Goal: Information Seeking & Learning: Learn about a topic

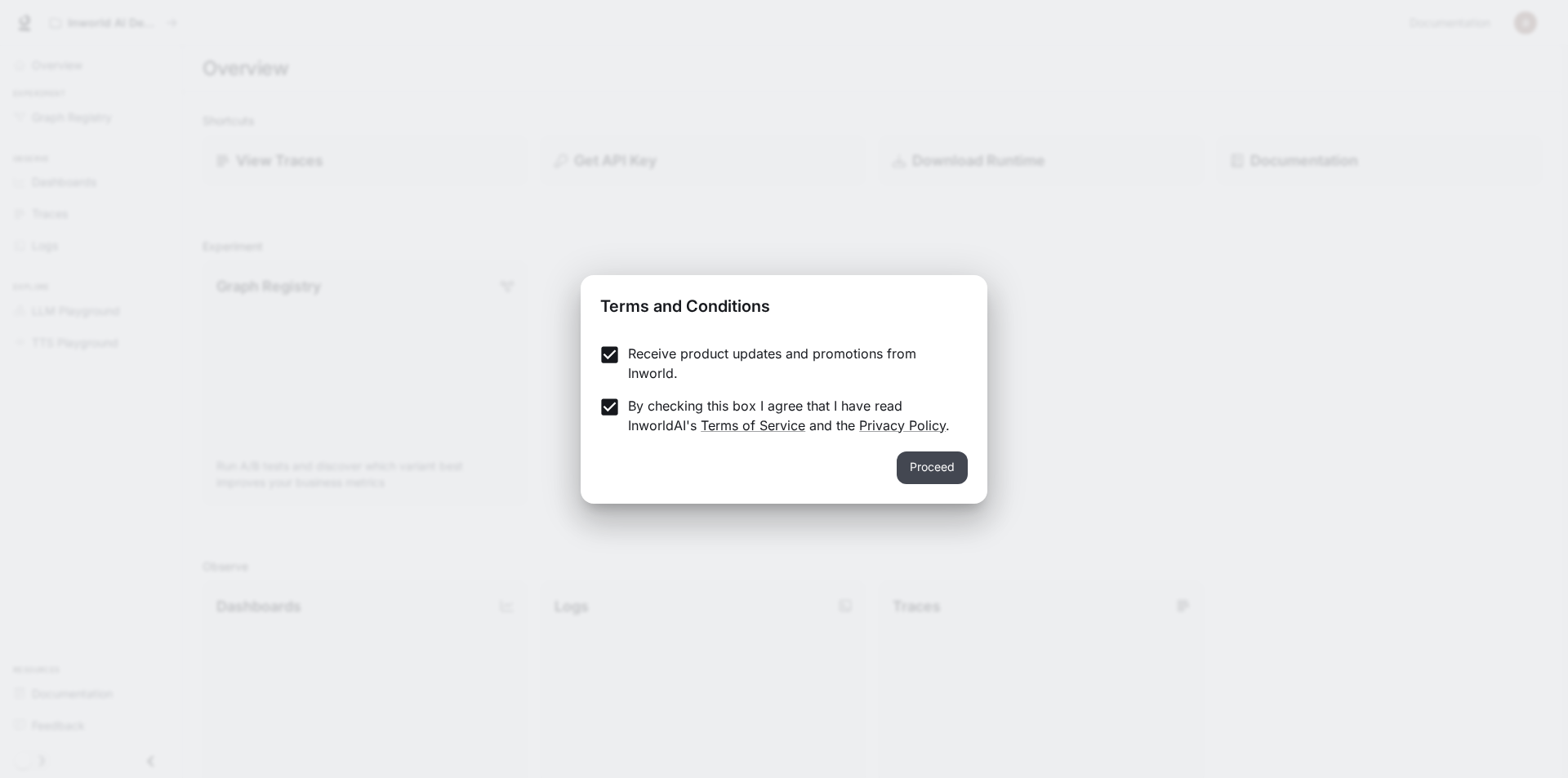
click at [918, 454] on button "Proceed" at bounding box center [932, 467] width 71 height 32
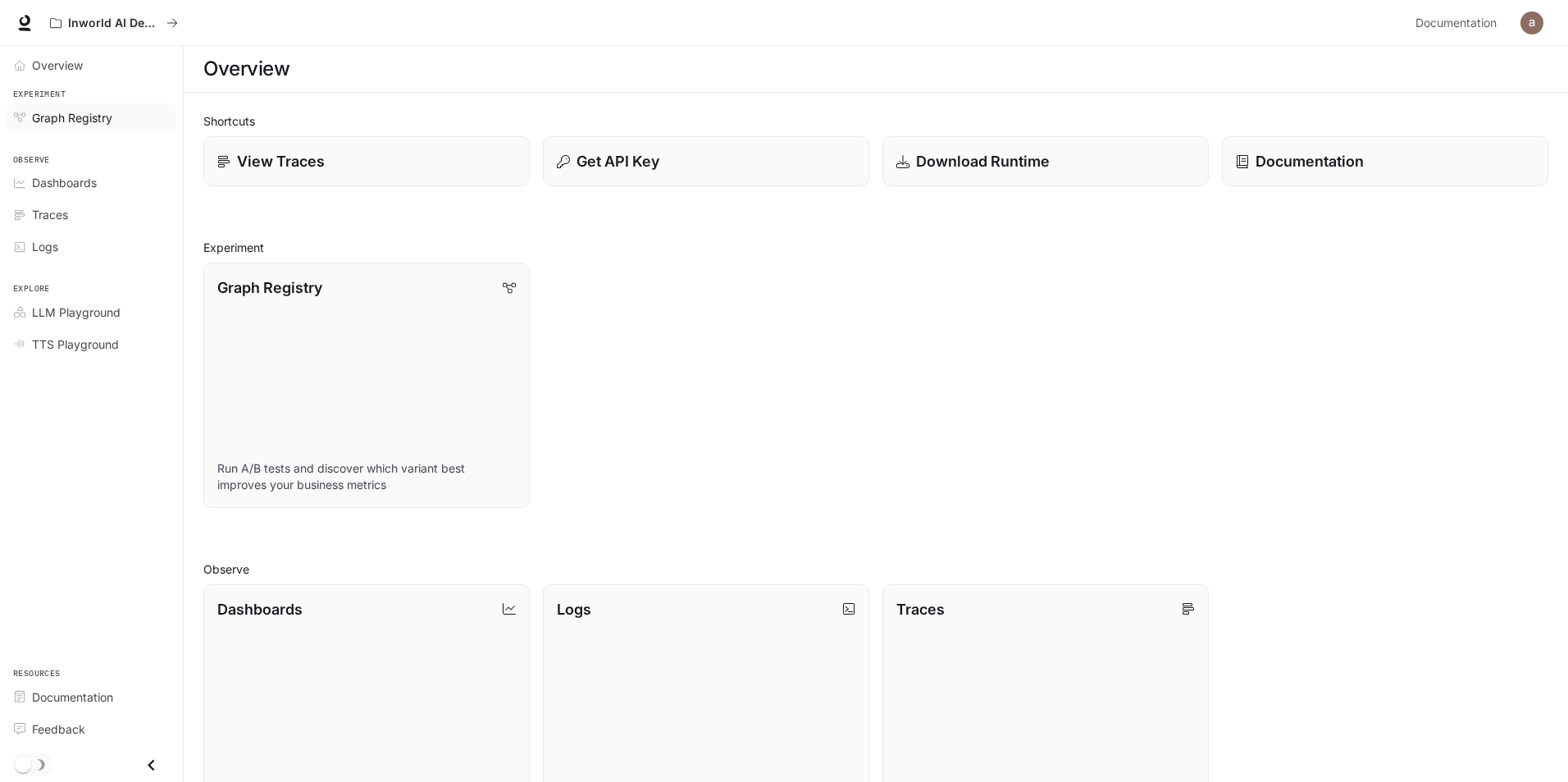
click at [87, 118] on span "Graph Registry" at bounding box center [72, 117] width 80 height 17
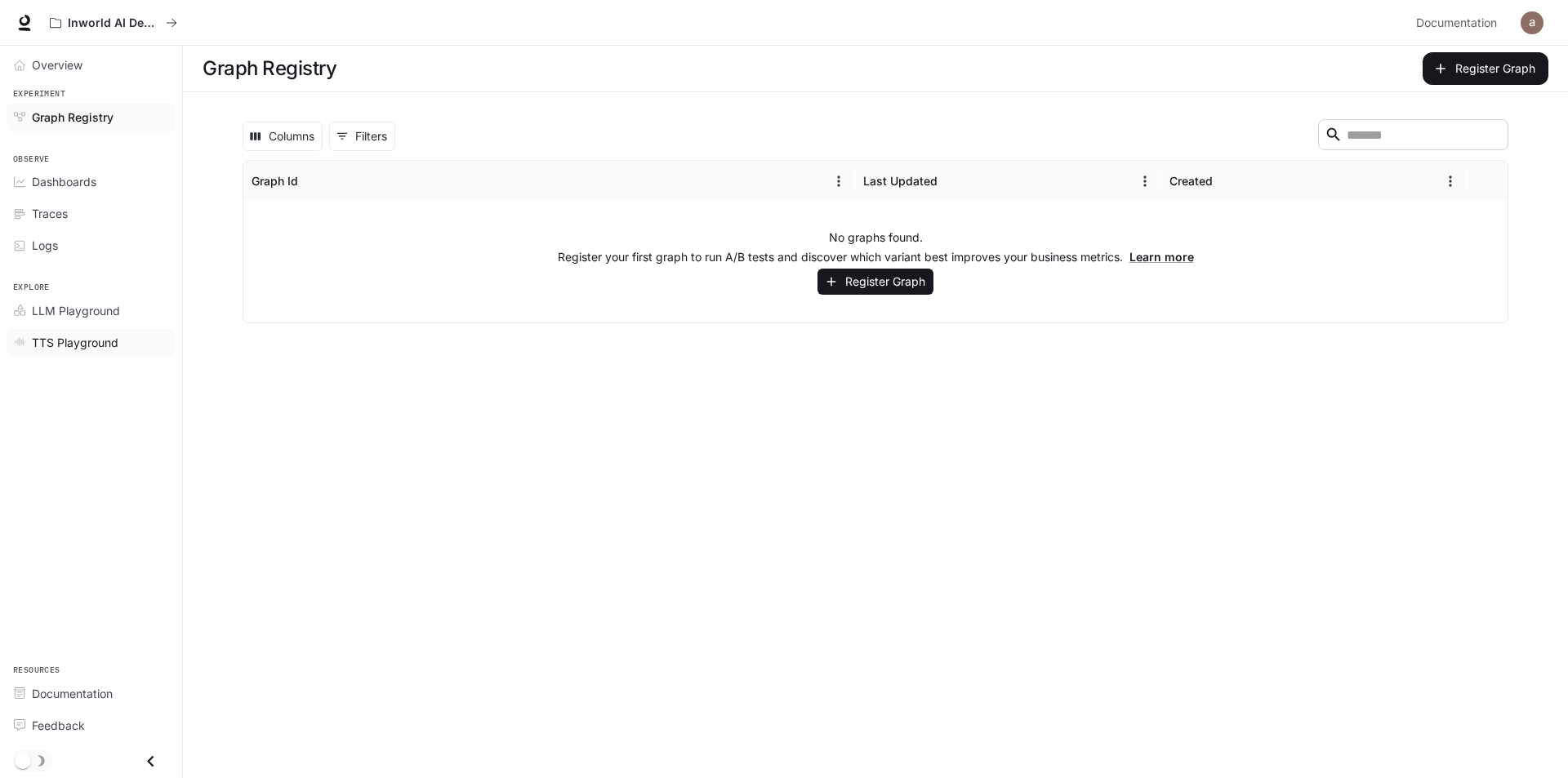
click at [81, 347] on span "TTS Playground" at bounding box center [74, 342] width 86 height 17
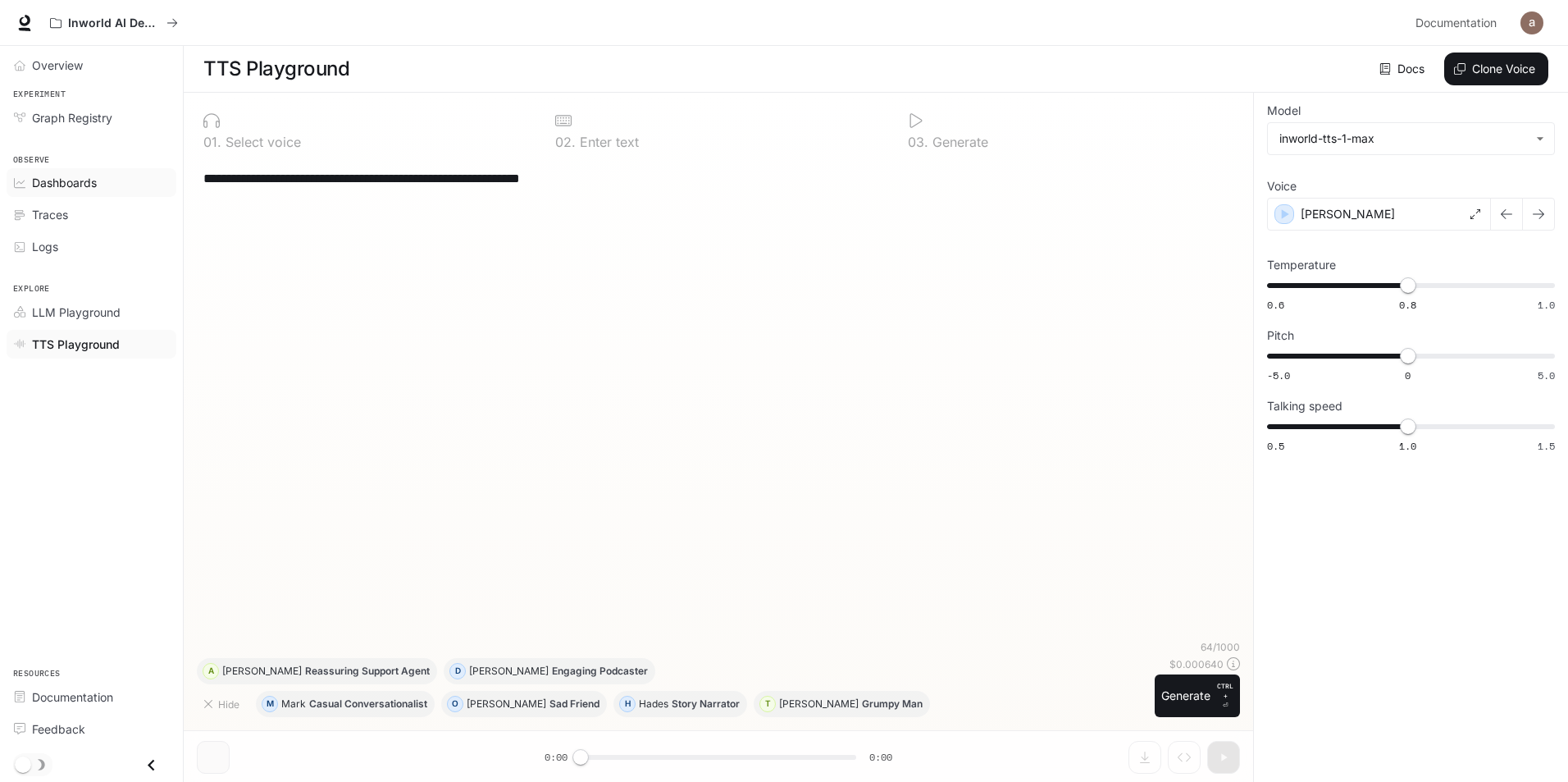
click at [61, 189] on span "Dashboards" at bounding box center [64, 183] width 65 height 17
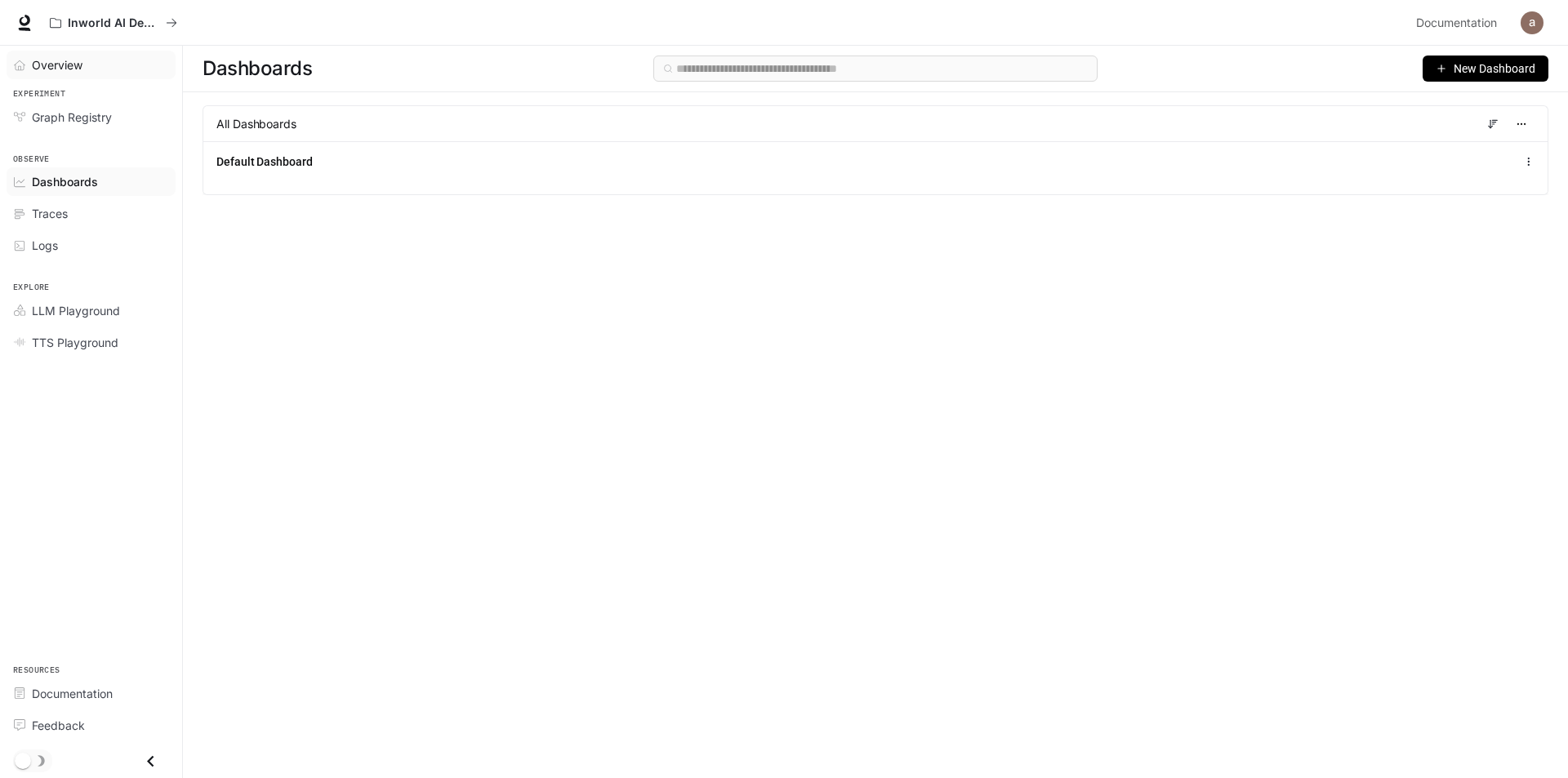
click at [89, 57] on div "Overview" at bounding box center [99, 65] width 136 height 17
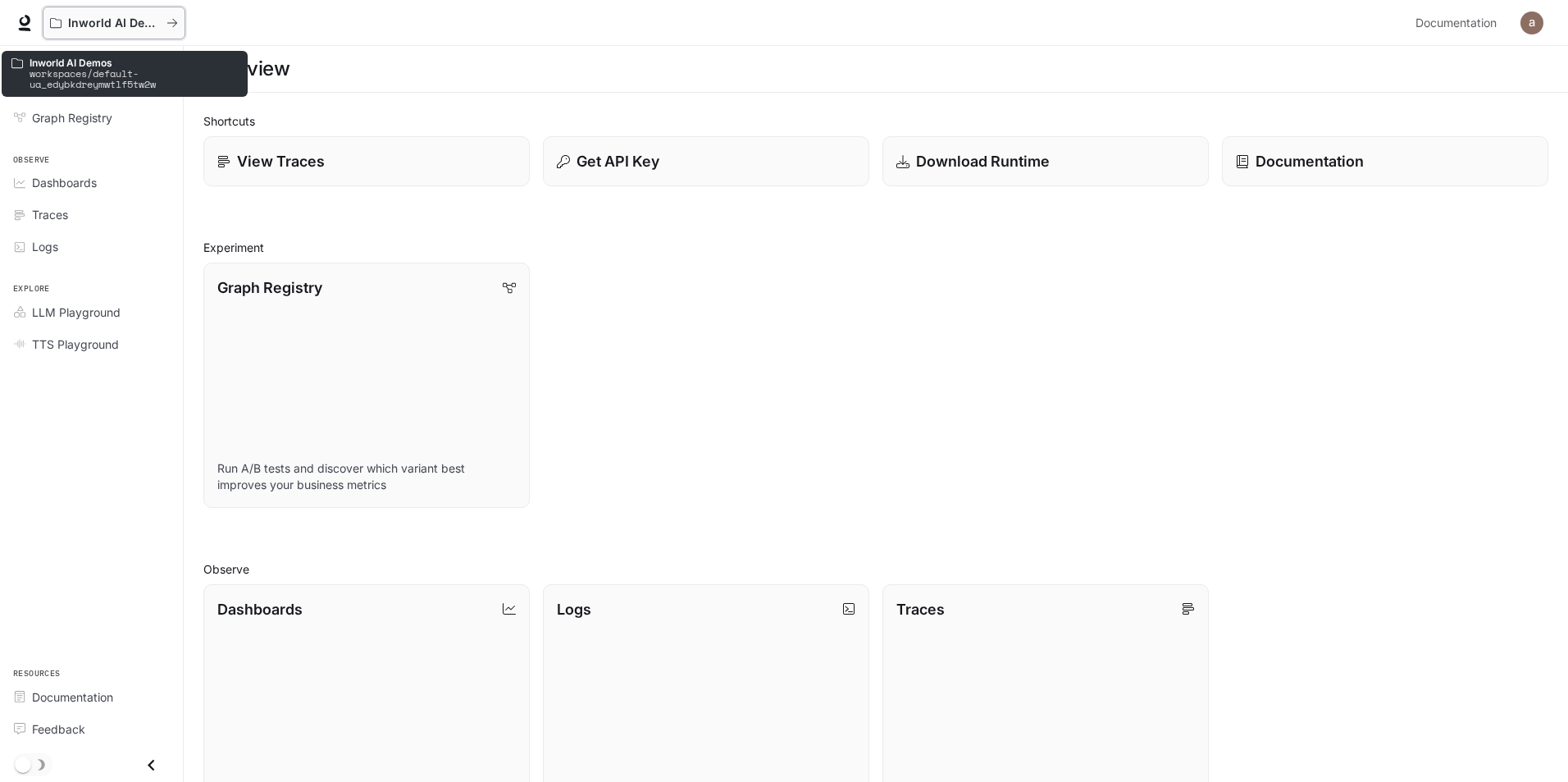
click at [157, 21] on p "Inworld AI Demos" at bounding box center [114, 23] width 92 height 14
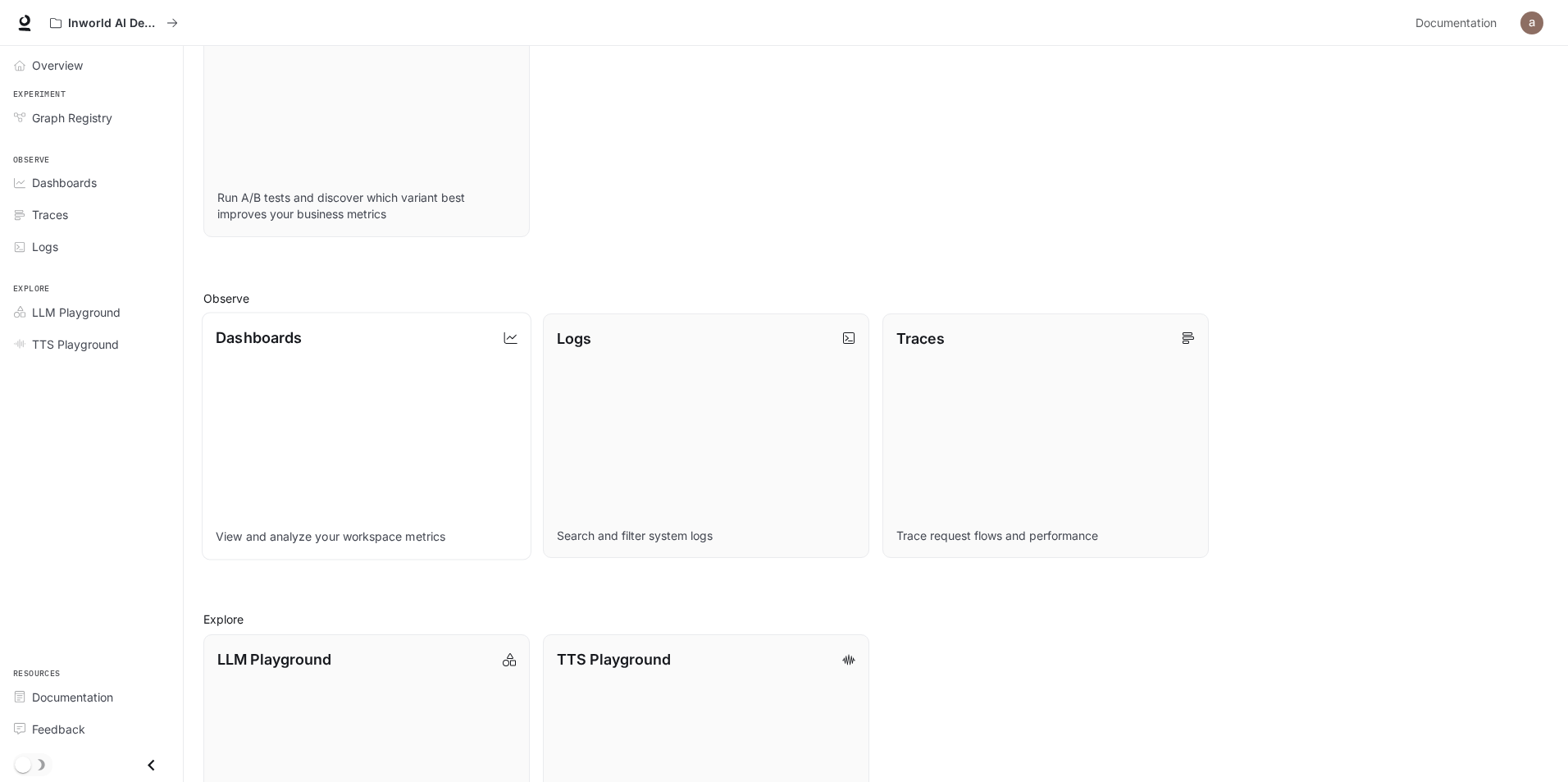
scroll to position [328, 0]
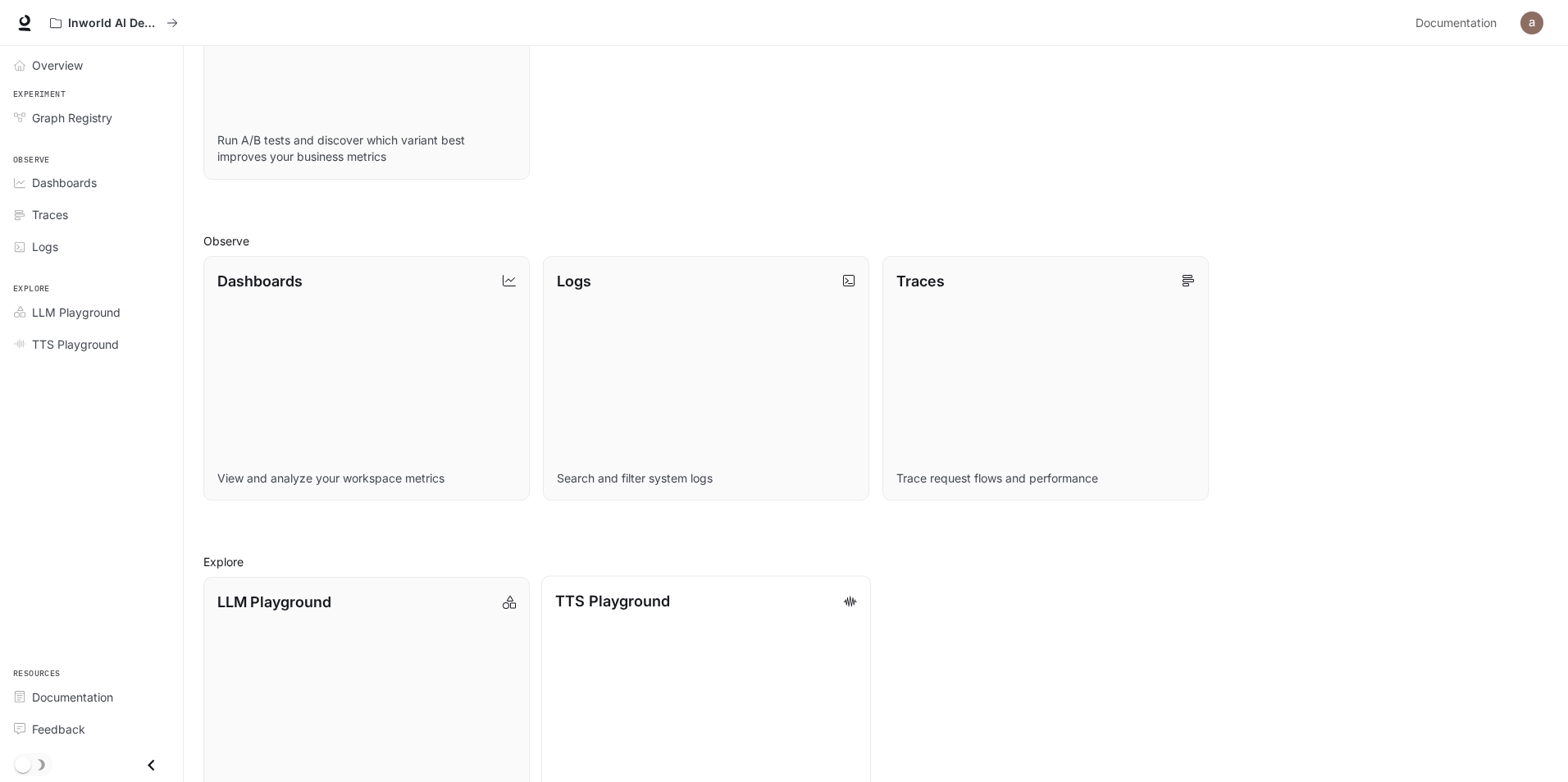
click at [702, 714] on link "TTS Playground Explore TTS models and test voice generation" at bounding box center [706, 699] width 330 height 247
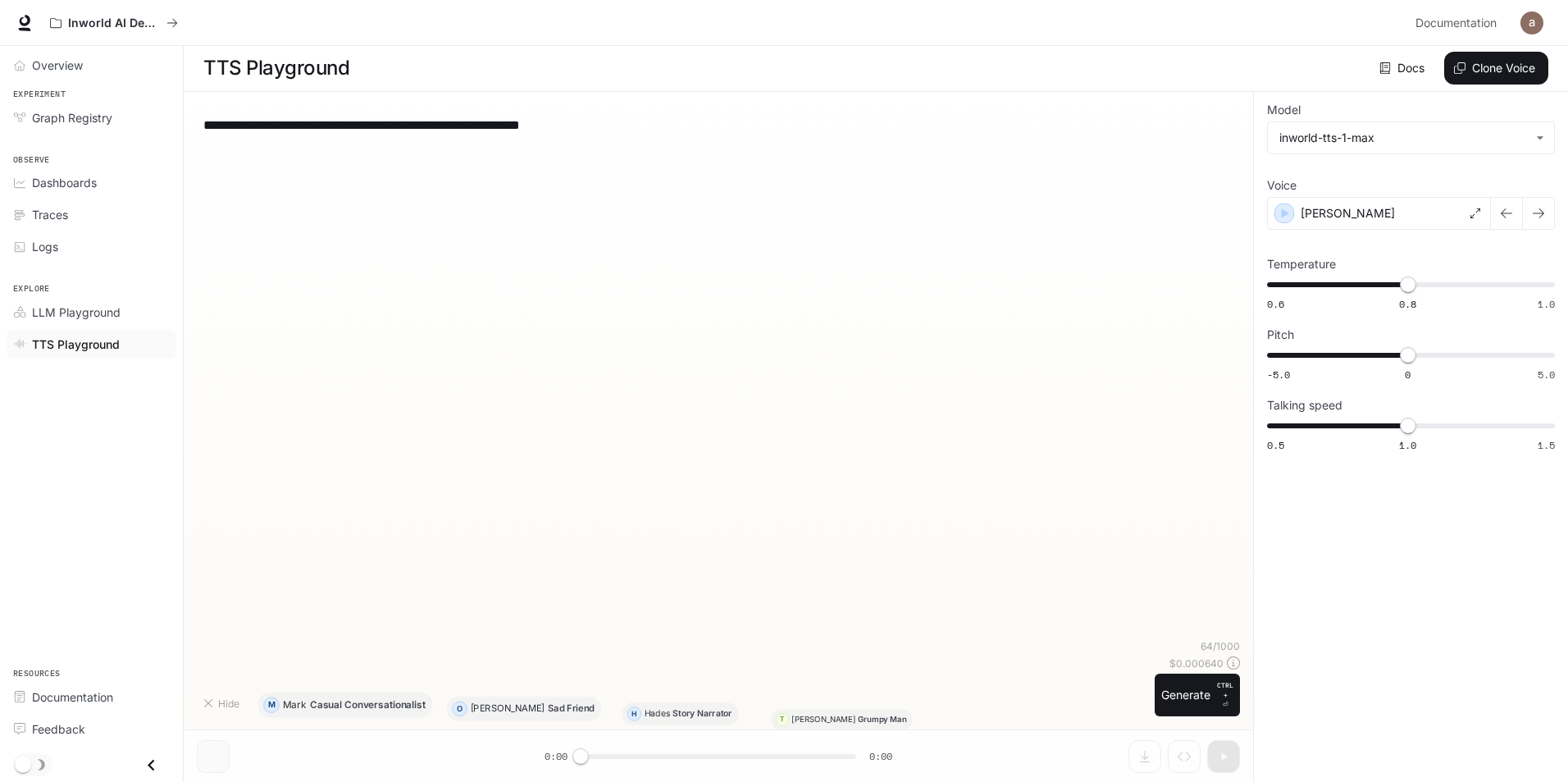
scroll to position [1, 0]
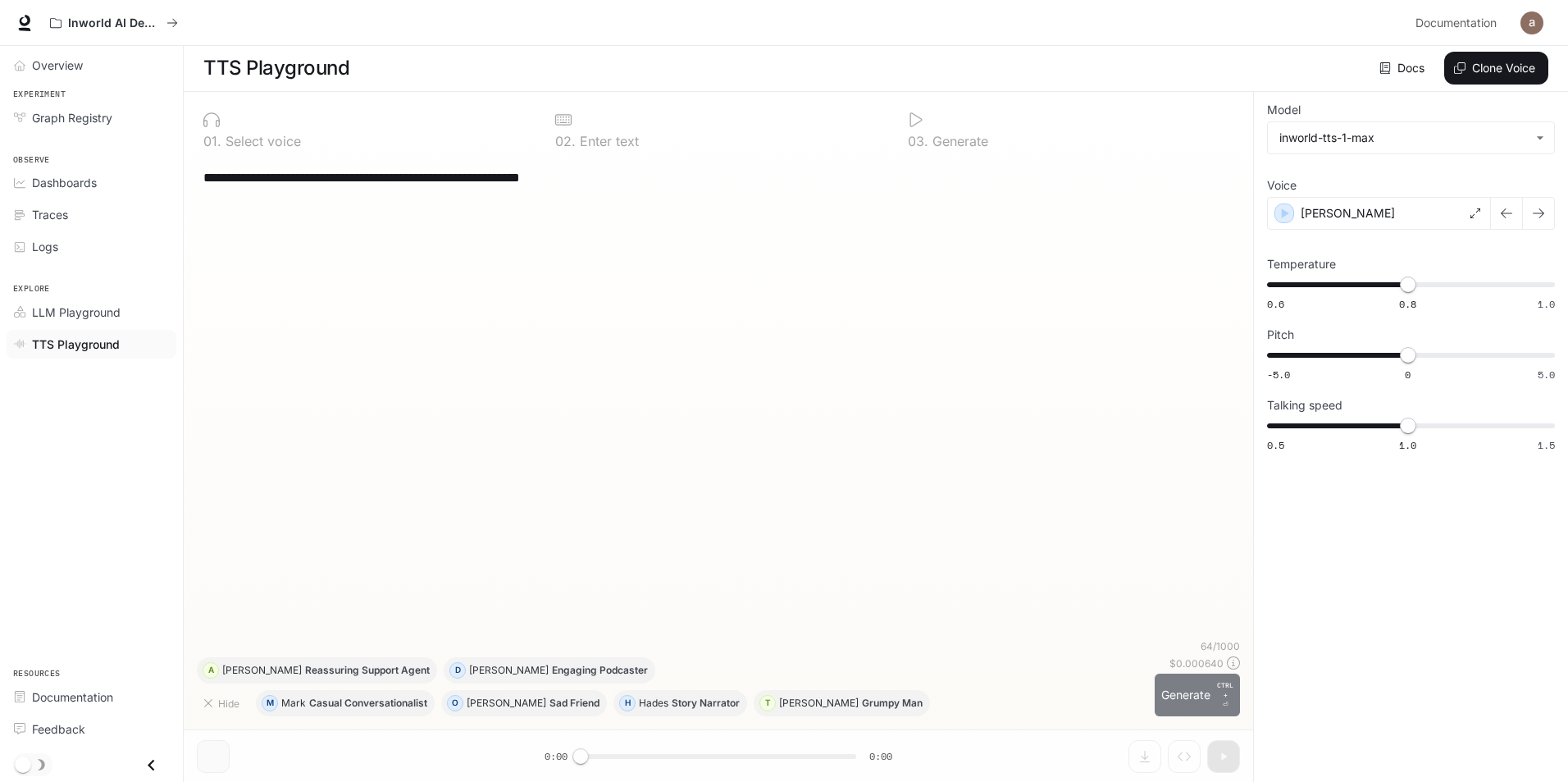
click at [1194, 686] on button "Generate CTRL + ⏎" at bounding box center [1198, 695] width 86 height 43
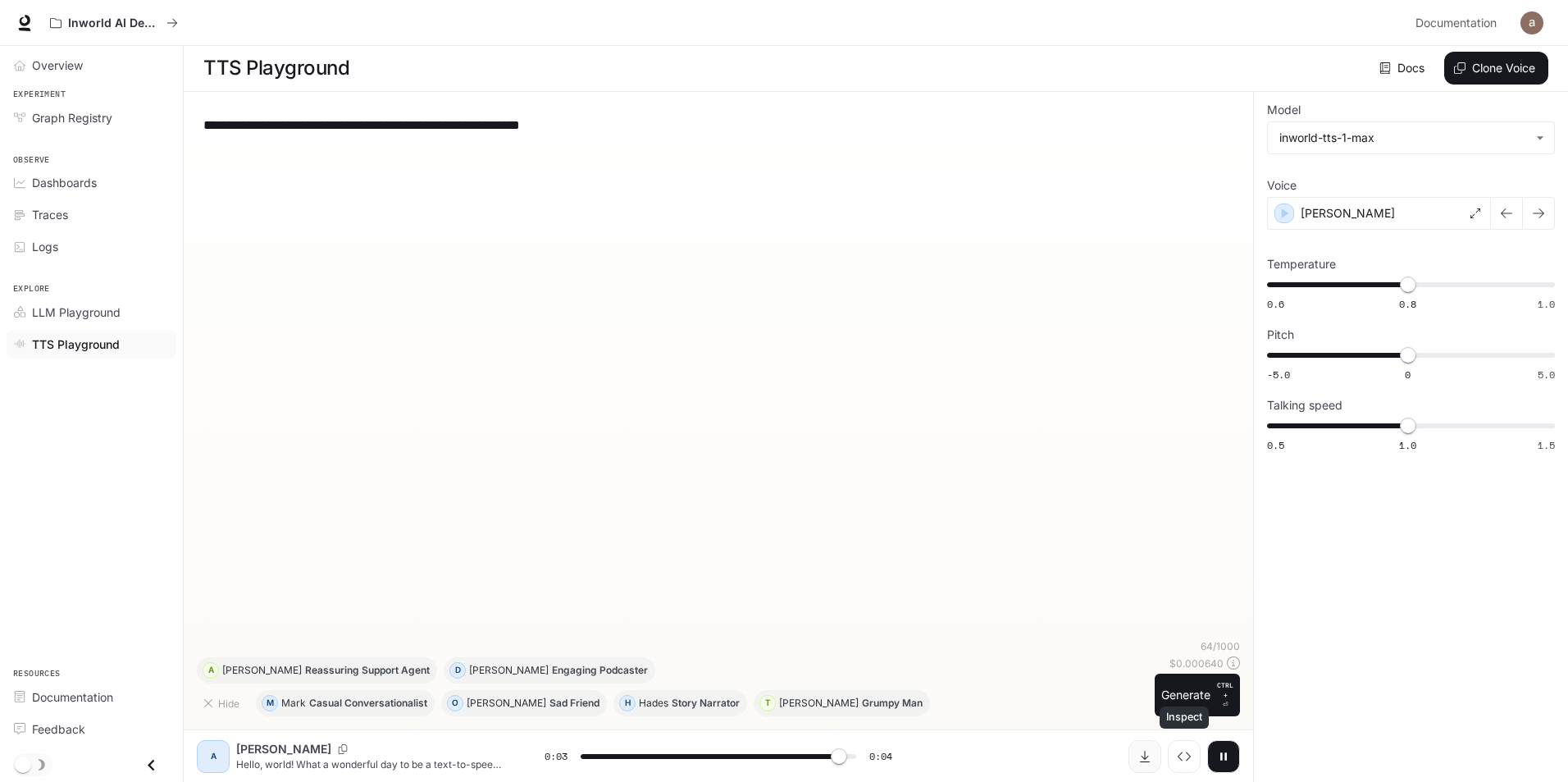
type input "*"
click at [1479, 139] on body "**********" at bounding box center [787, 391] width 1575 height 783
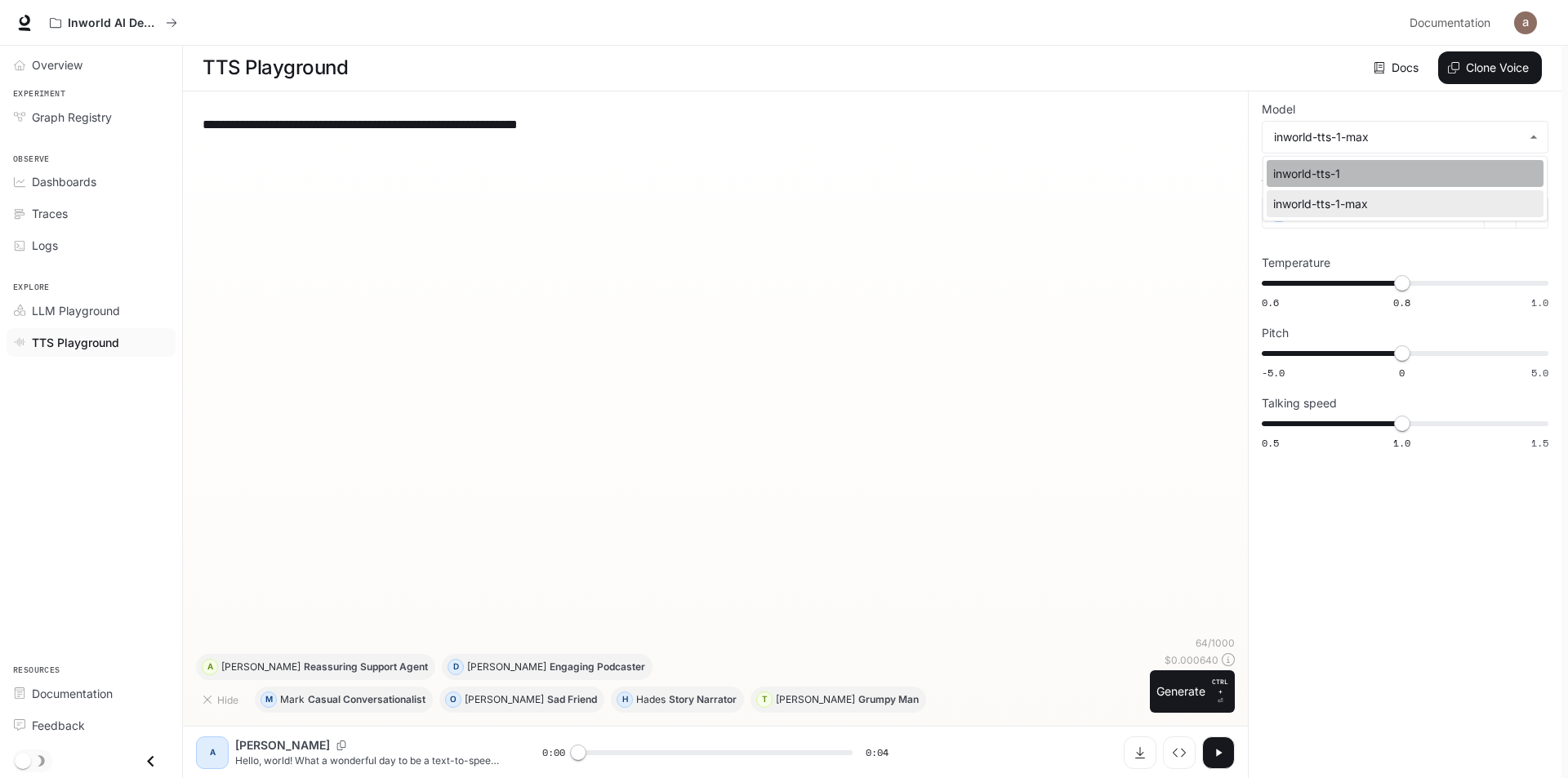
click at [1455, 169] on div "inworld-tts-1" at bounding box center [1402, 173] width 257 height 17
type input "**********"
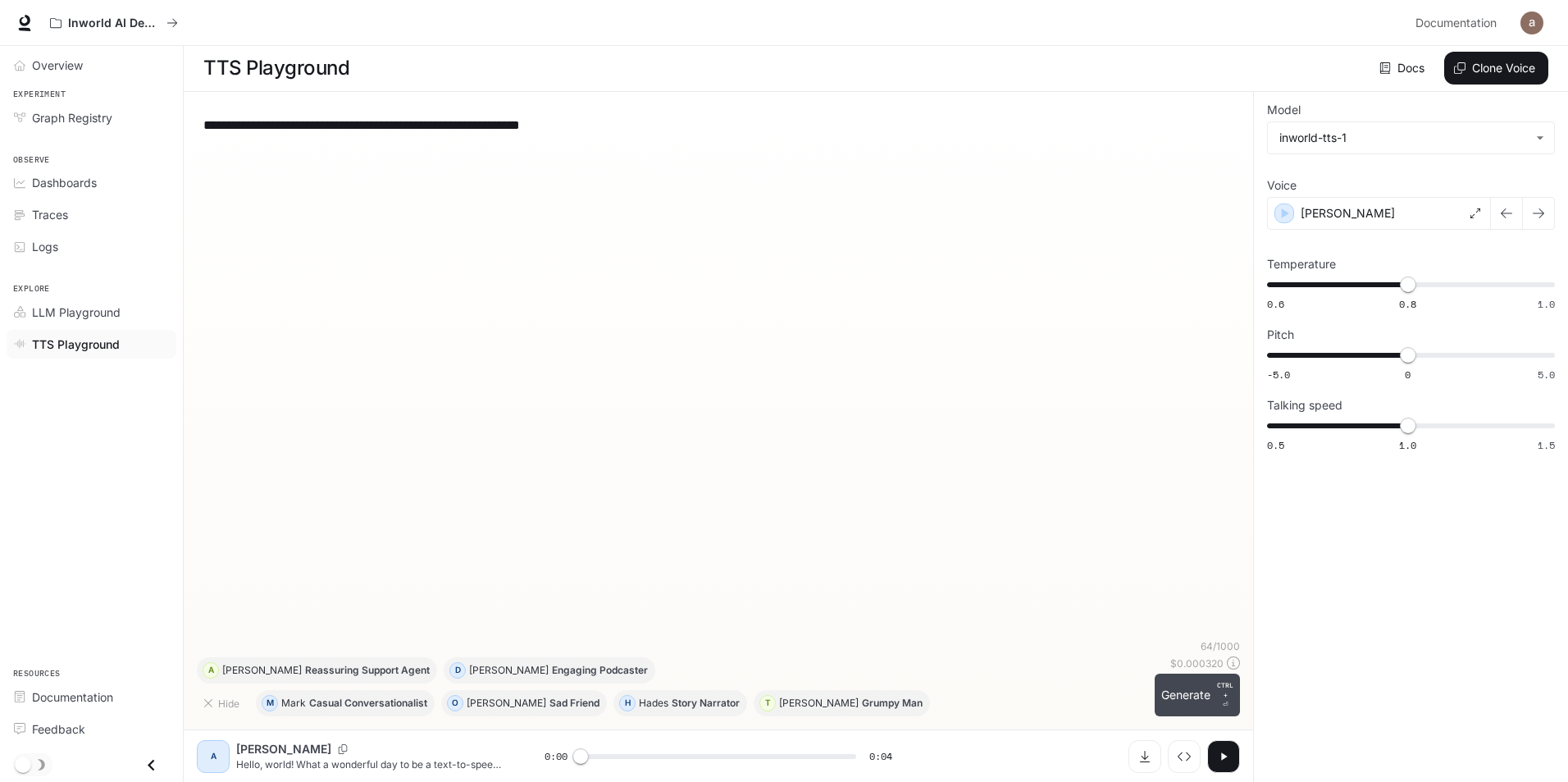
click at [1180, 705] on button "Generate CTRL + ⏎" at bounding box center [1198, 695] width 86 height 43
type input "***"
click at [74, 104] on link "Graph Registry" at bounding box center [91, 117] width 170 height 29
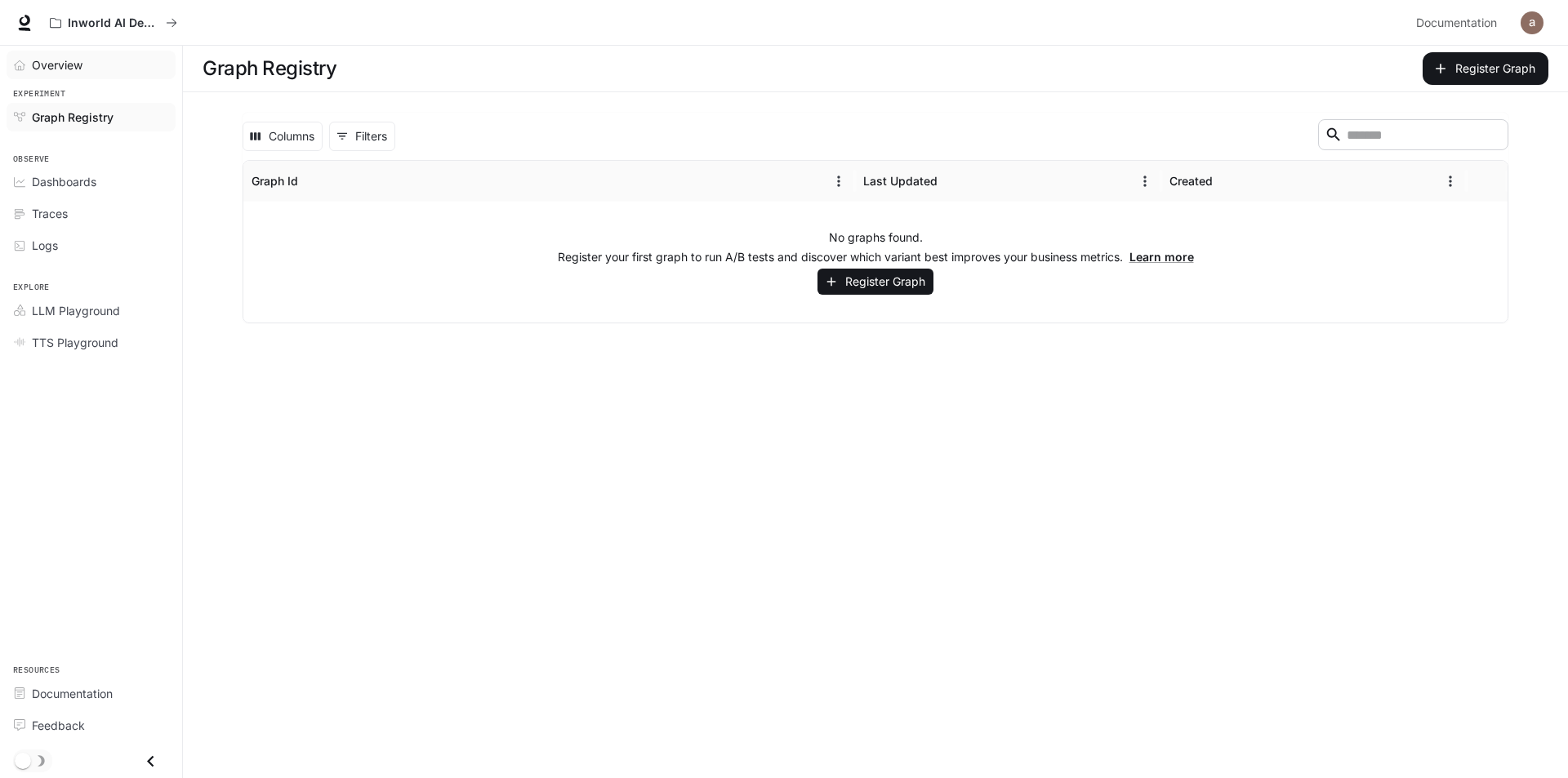
click at [82, 66] on span "Overview" at bounding box center [57, 65] width 51 height 17
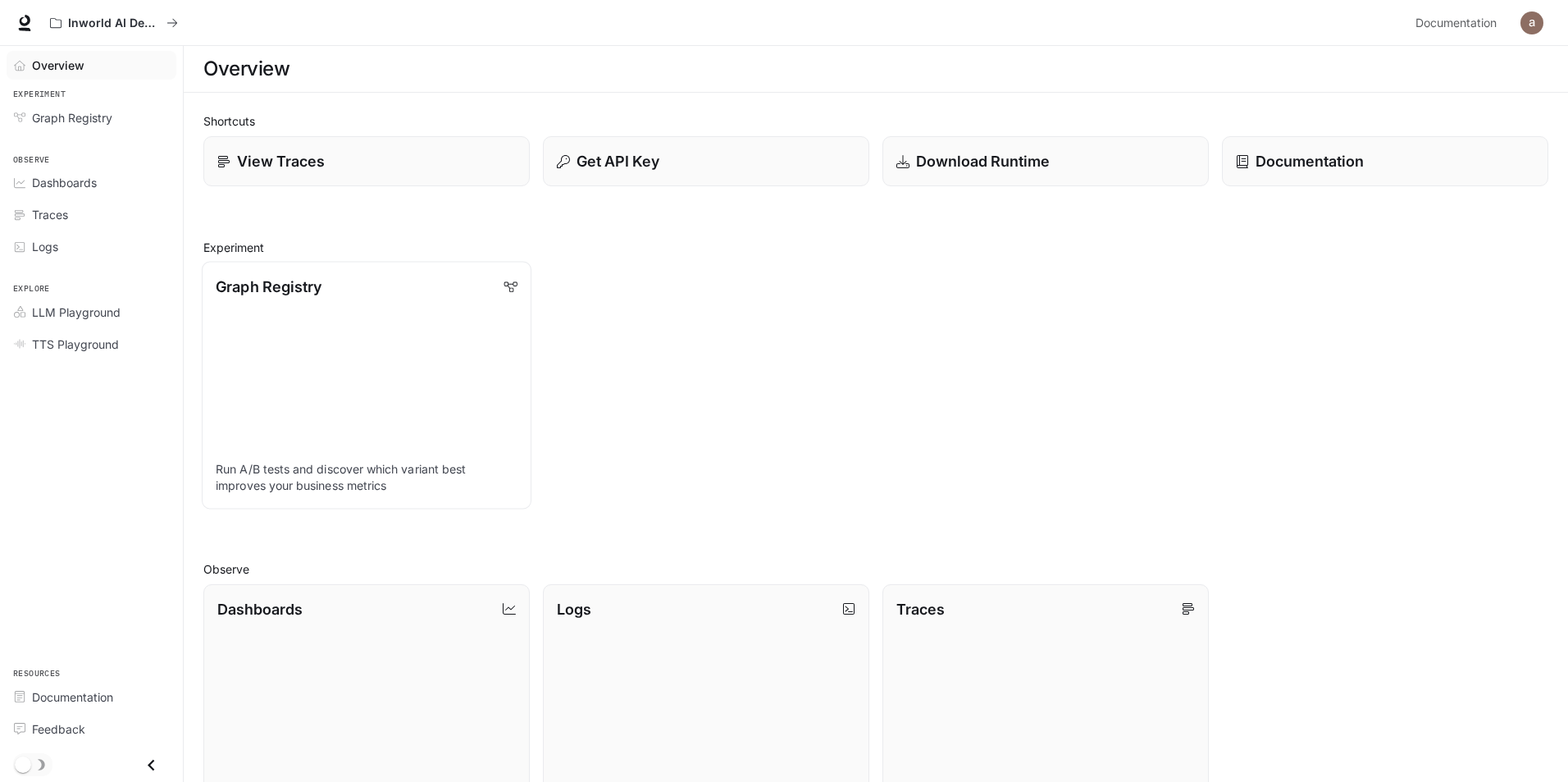
click at [407, 313] on link "Graph Registry Run A/B tests and discover which variant best improves your busi…" at bounding box center [367, 385] width 330 height 247
click at [71, 120] on span "Graph Registry" at bounding box center [72, 117] width 80 height 17
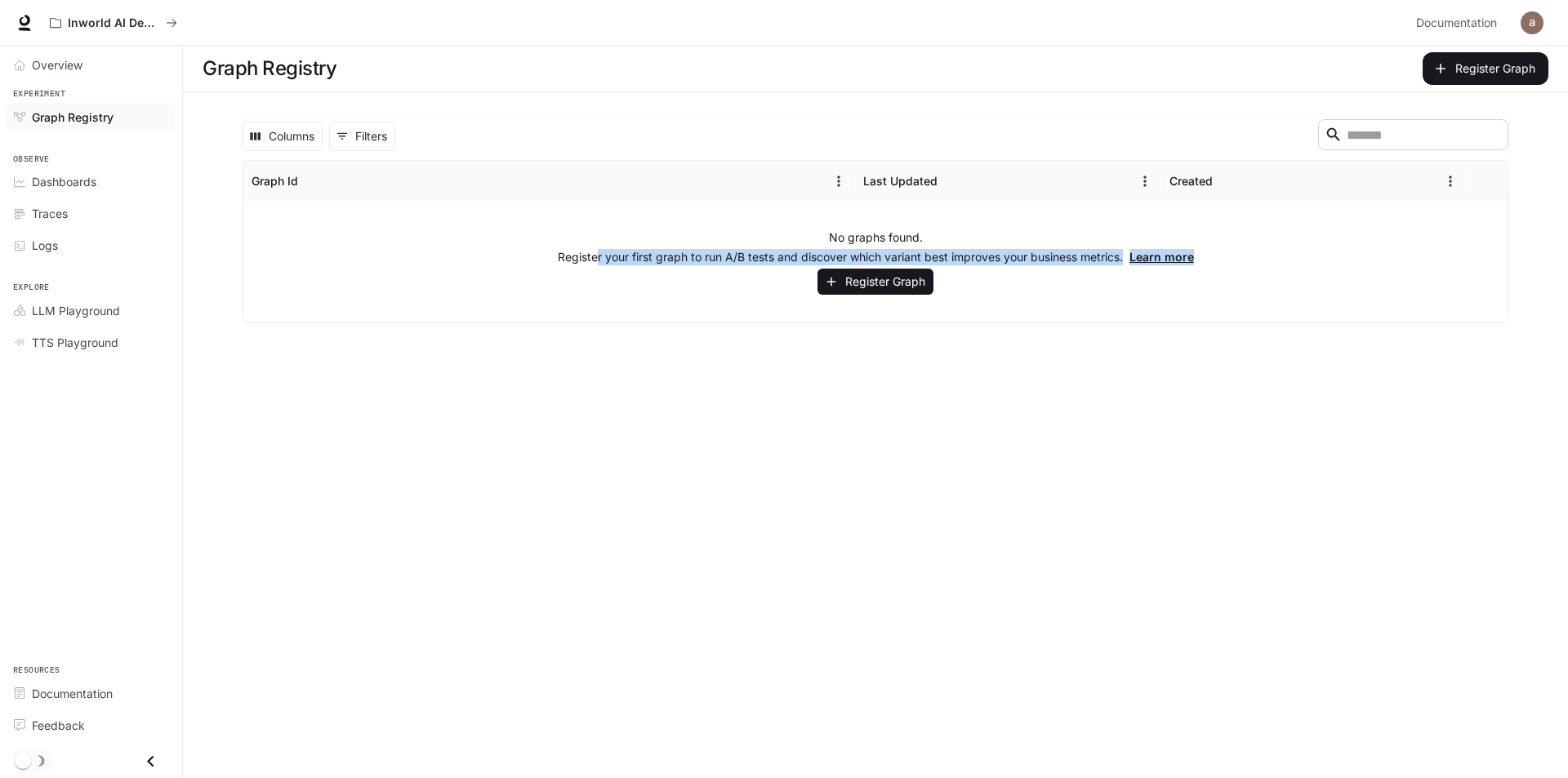
drag, startPoint x: 631, startPoint y: 258, endPoint x: 1227, endPoint y: 302, distance: 597.6
click at [1225, 290] on div "No graphs found. Register your first graph to run A/B tests and discover which …" at bounding box center [875, 261] width 1265 height 121
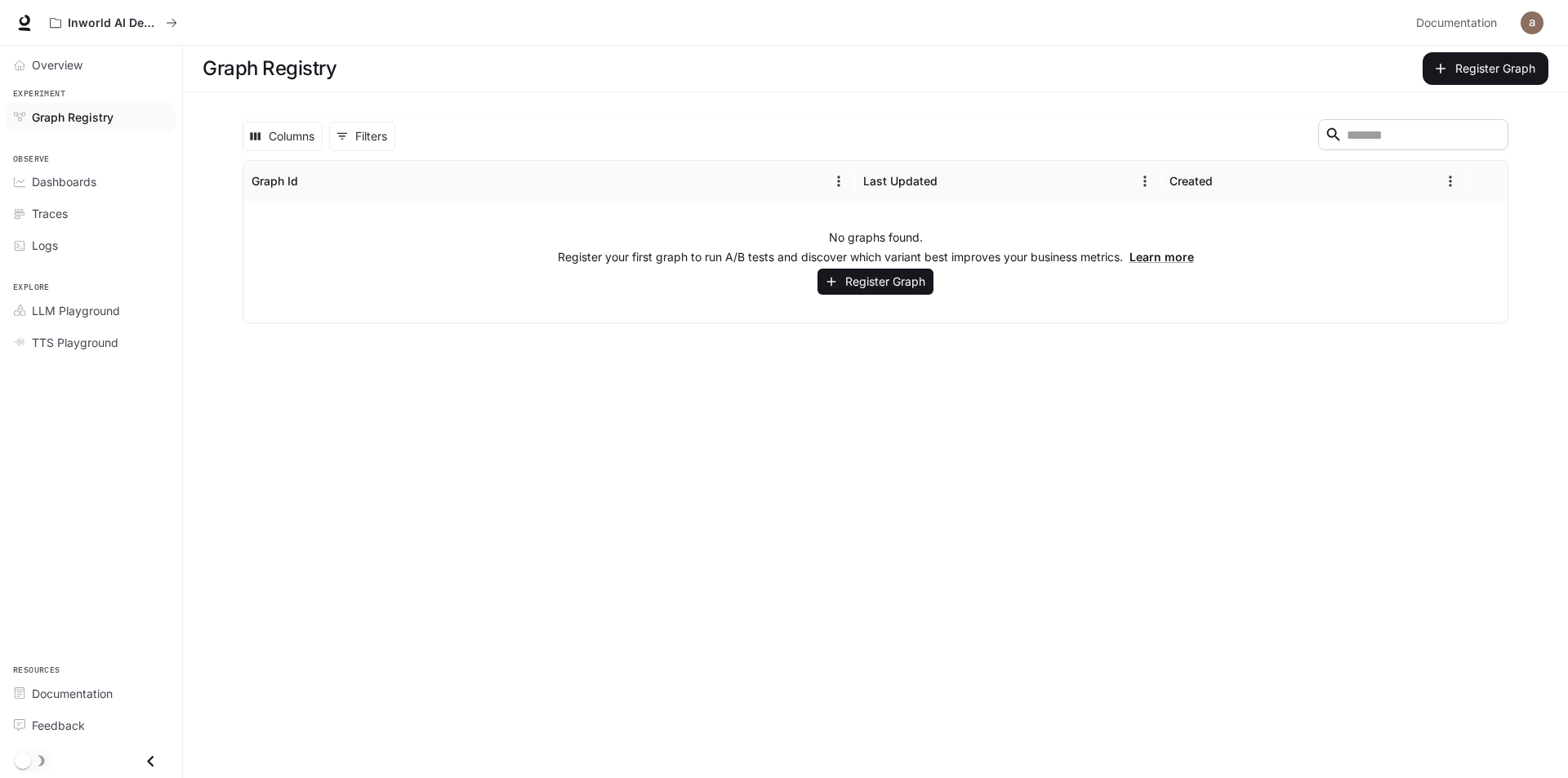
click at [1202, 374] on main "Graph Registry Register Graph Columns 0 Filters ​ Graph Id Last Updated Created…" at bounding box center [875, 412] width 1385 height 733
click at [875, 281] on button "Register Graph" at bounding box center [875, 282] width 116 height 27
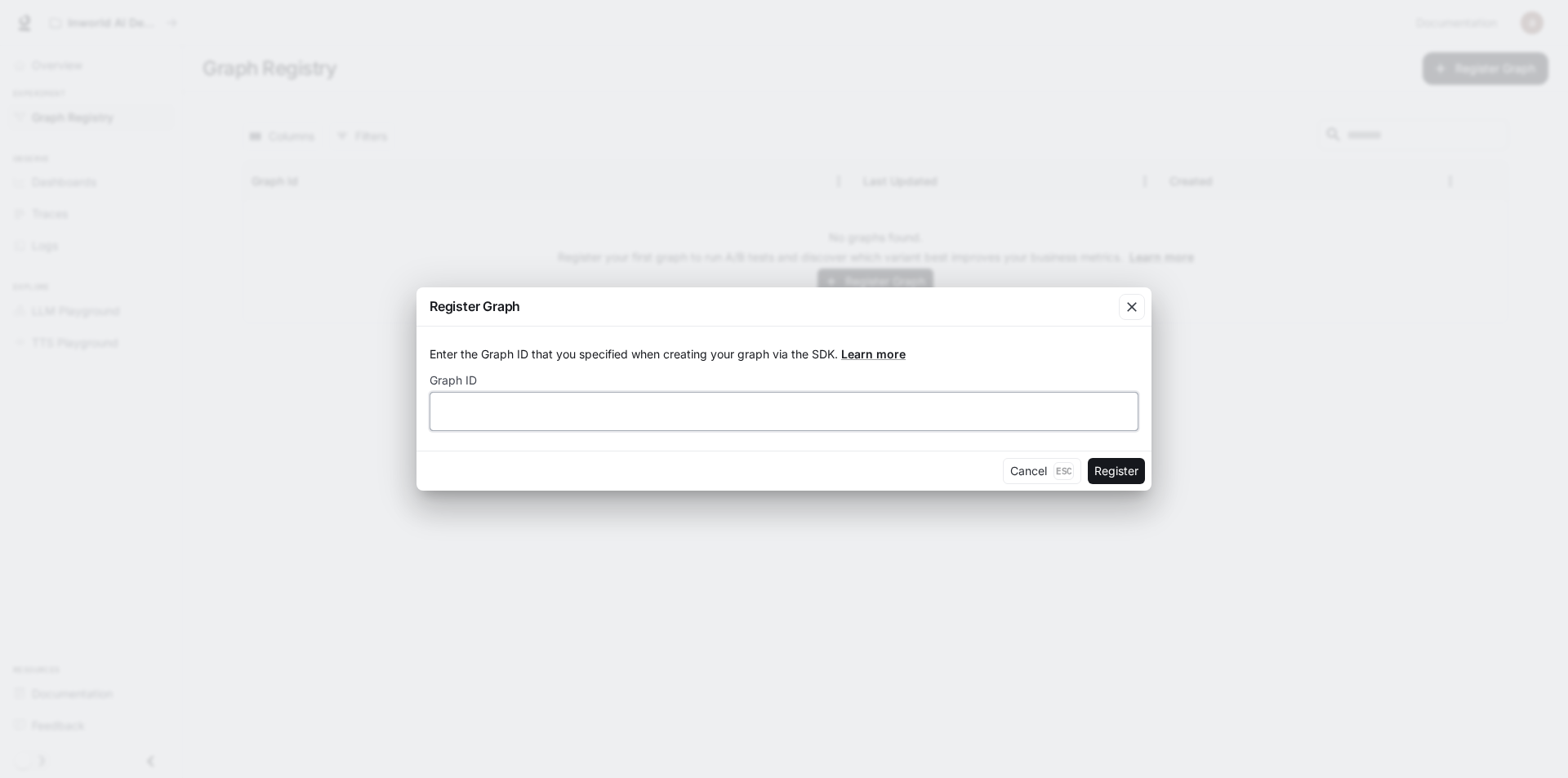
click at [461, 413] on input "text" at bounding box center [784, 412] width 707 height 17
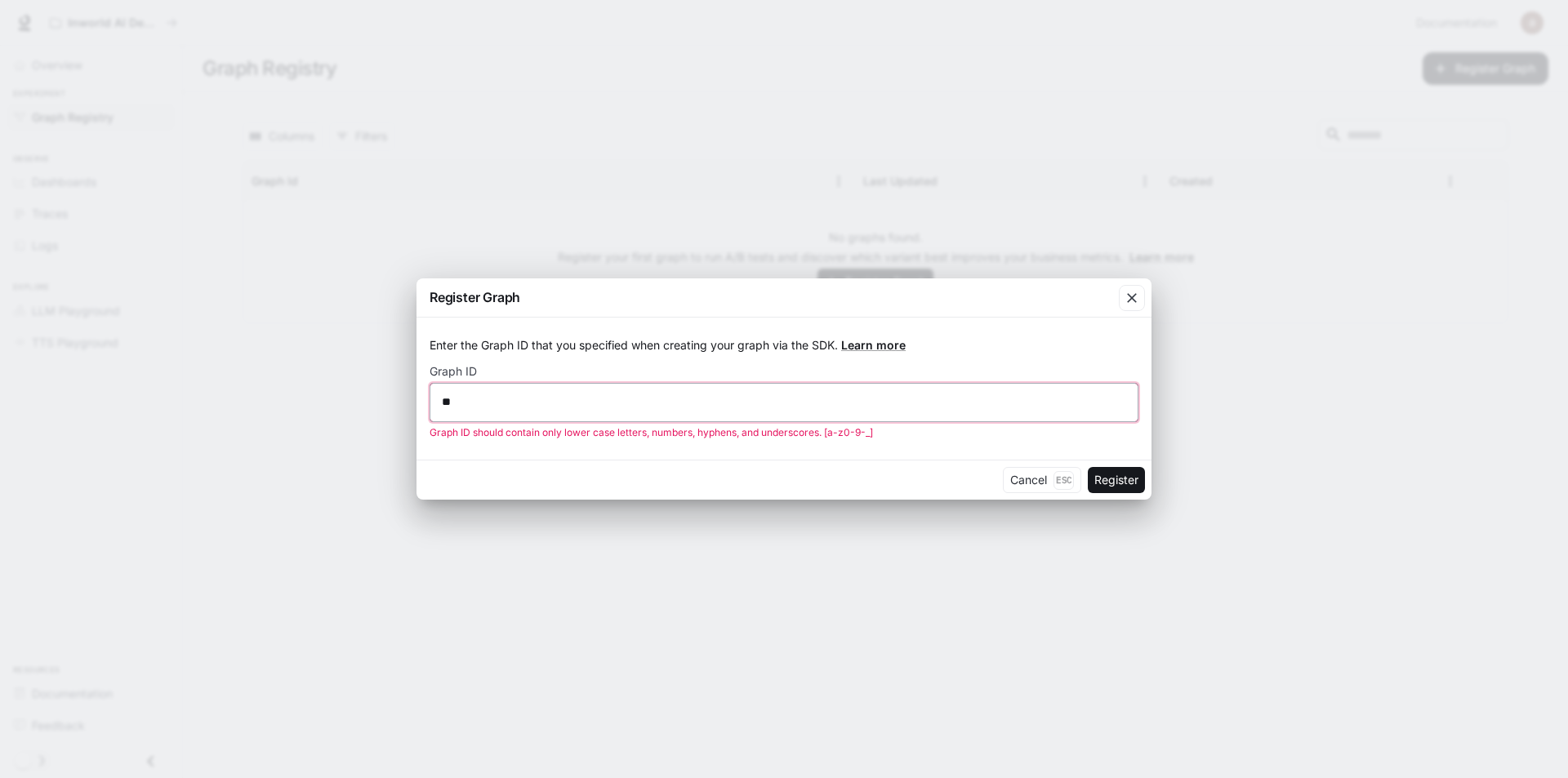
type input "*"
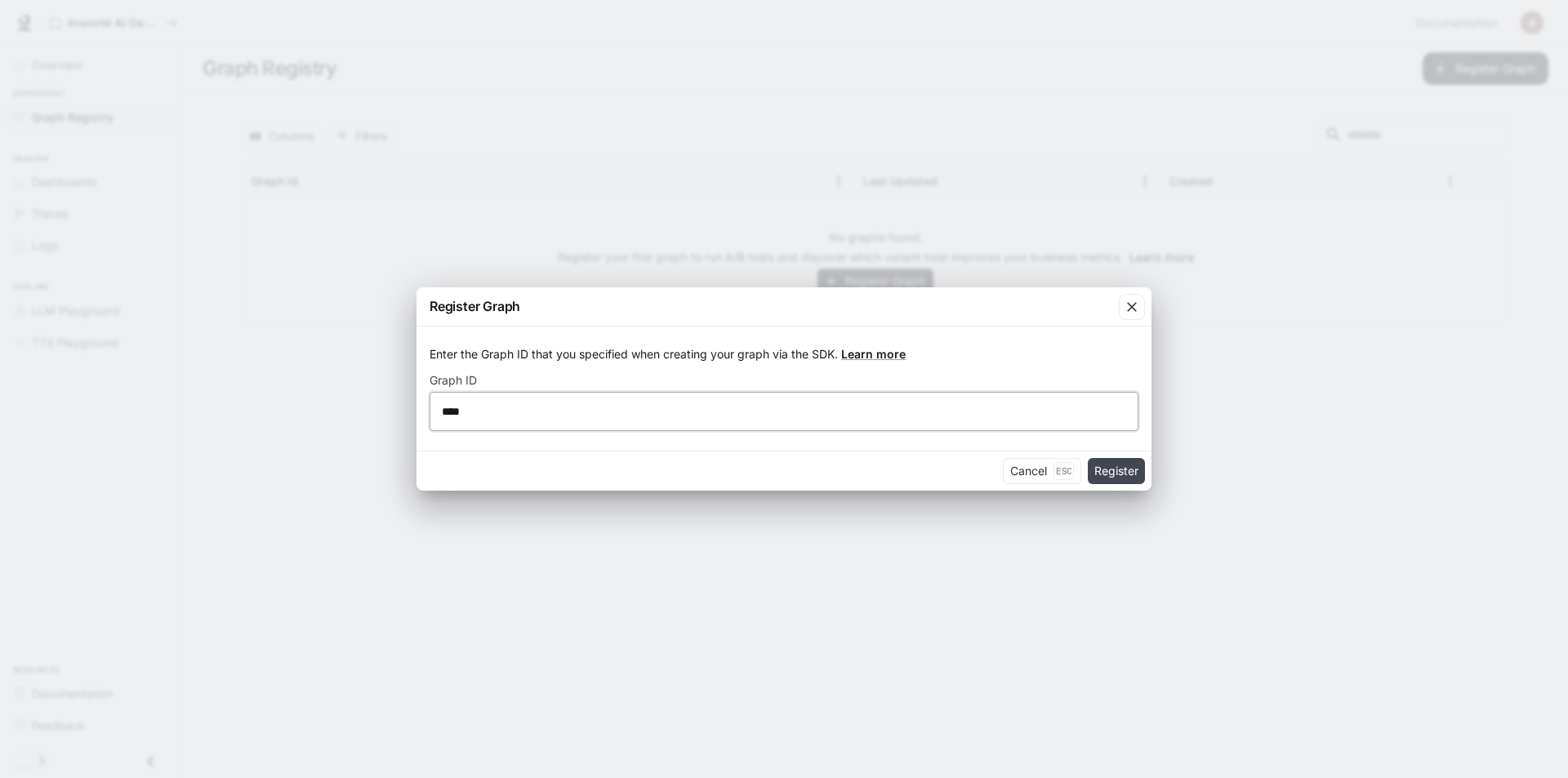
type input "****"
click at [1134, 477] on button "Register" at bounding box center [1117, 471] width 58 height 26
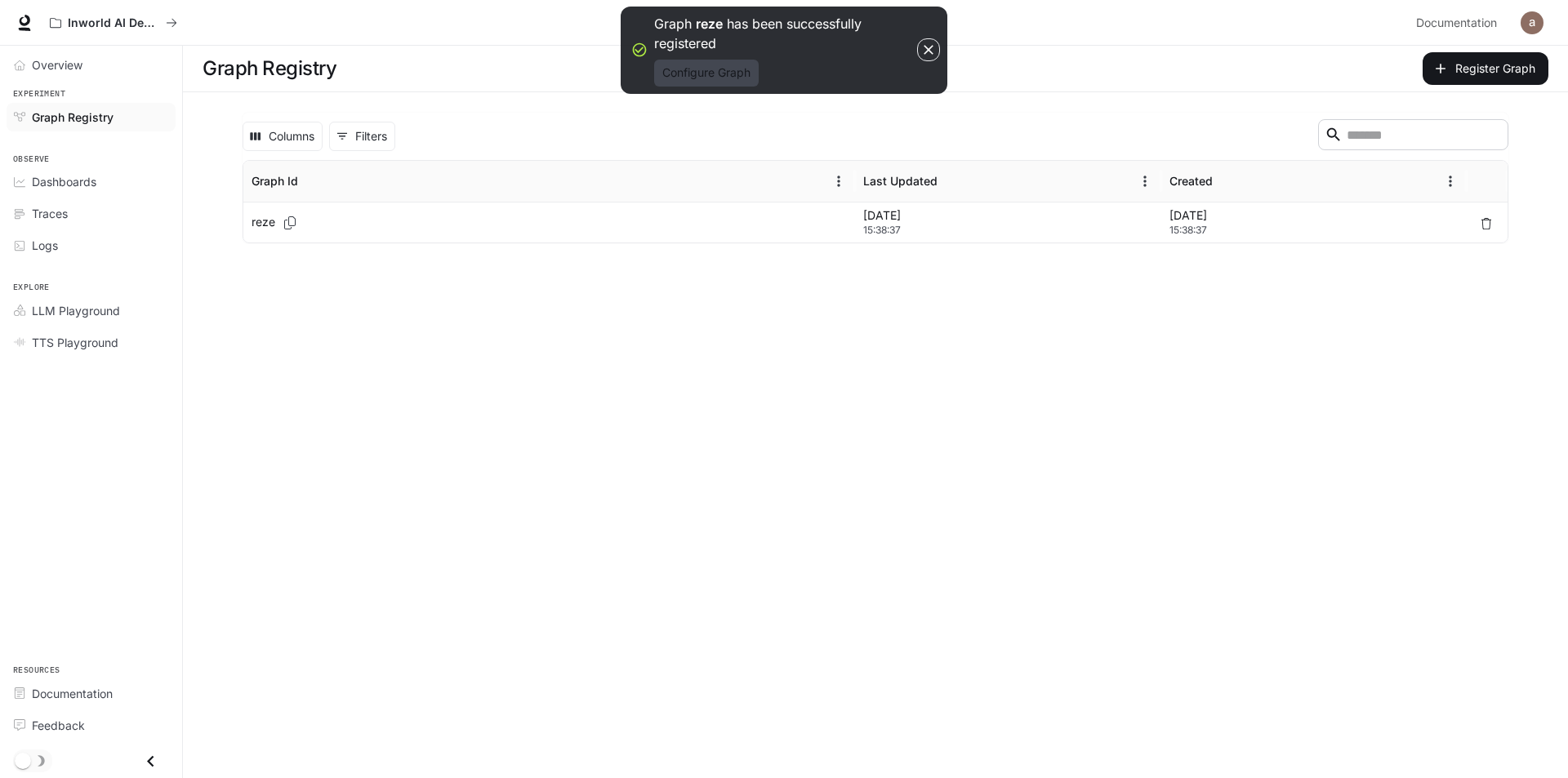
click at [733, 82] on button "Configure Graph" at bounding box center [706, 72] width 105 height 27
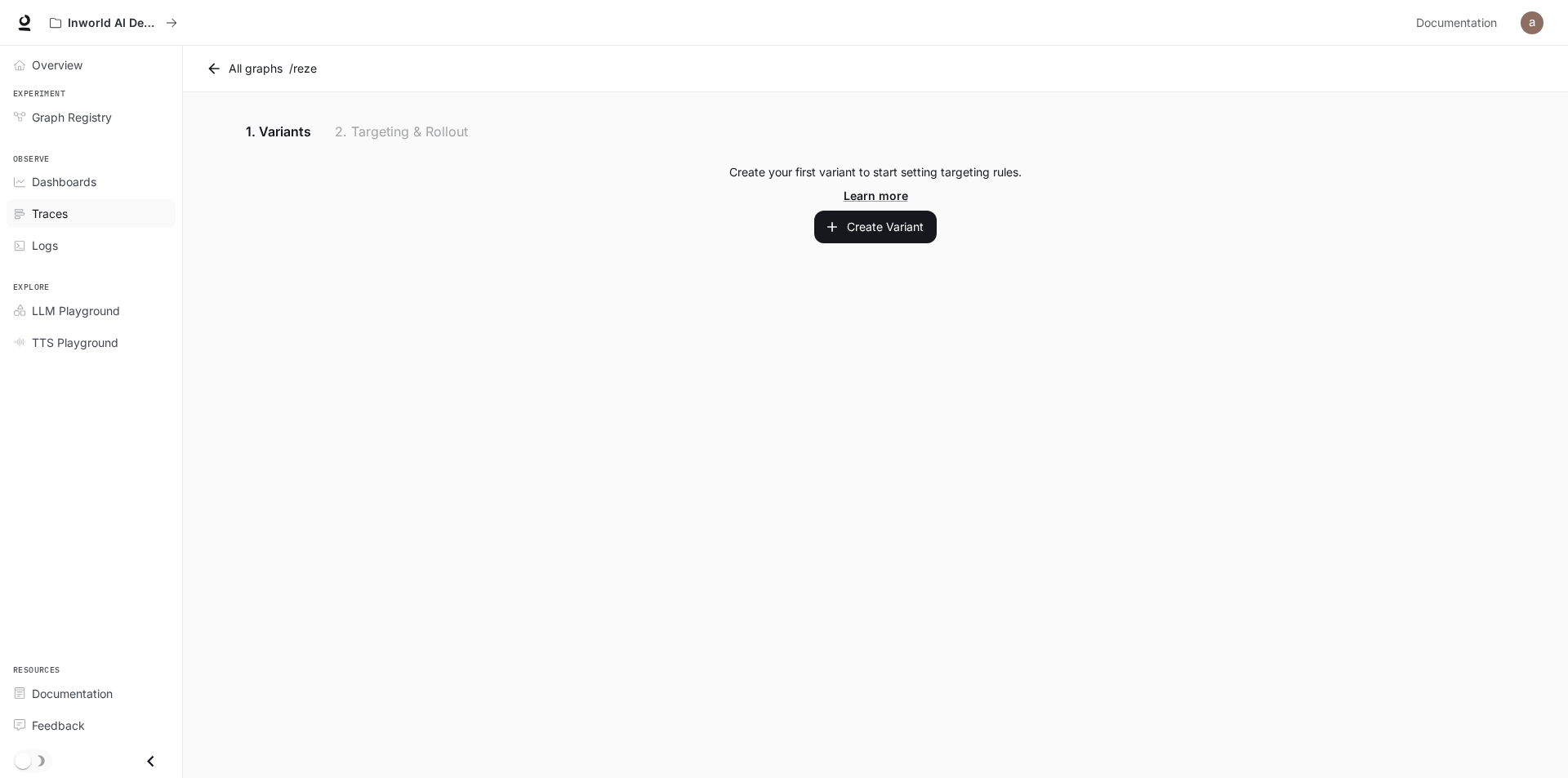
click at [80, 208] on div "Traces" at bounding box center [99, 213] width 136 height 17
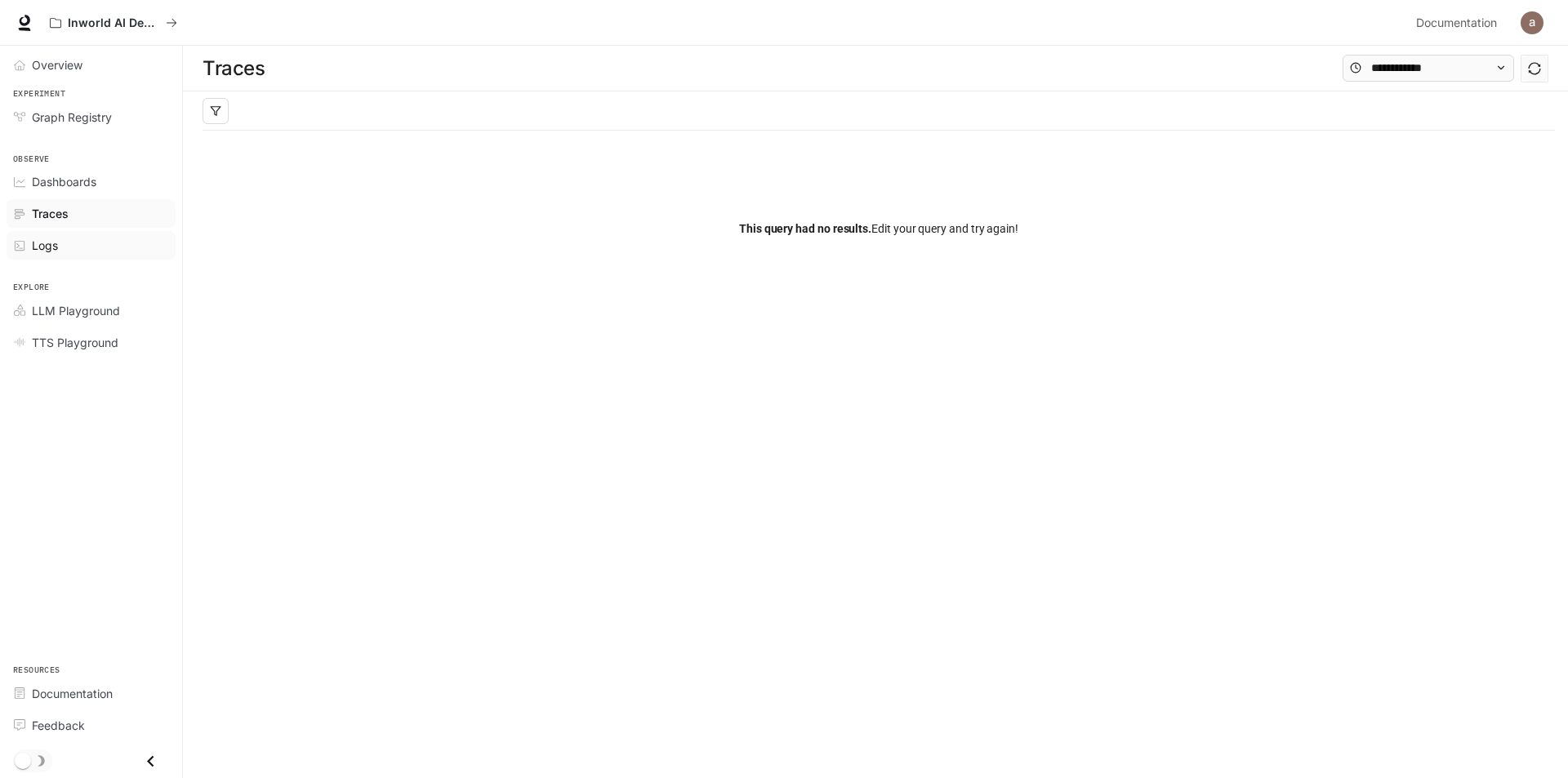
click at [88, 254] on div "Logs" at bounding box center [99, 245] width 136 height 17
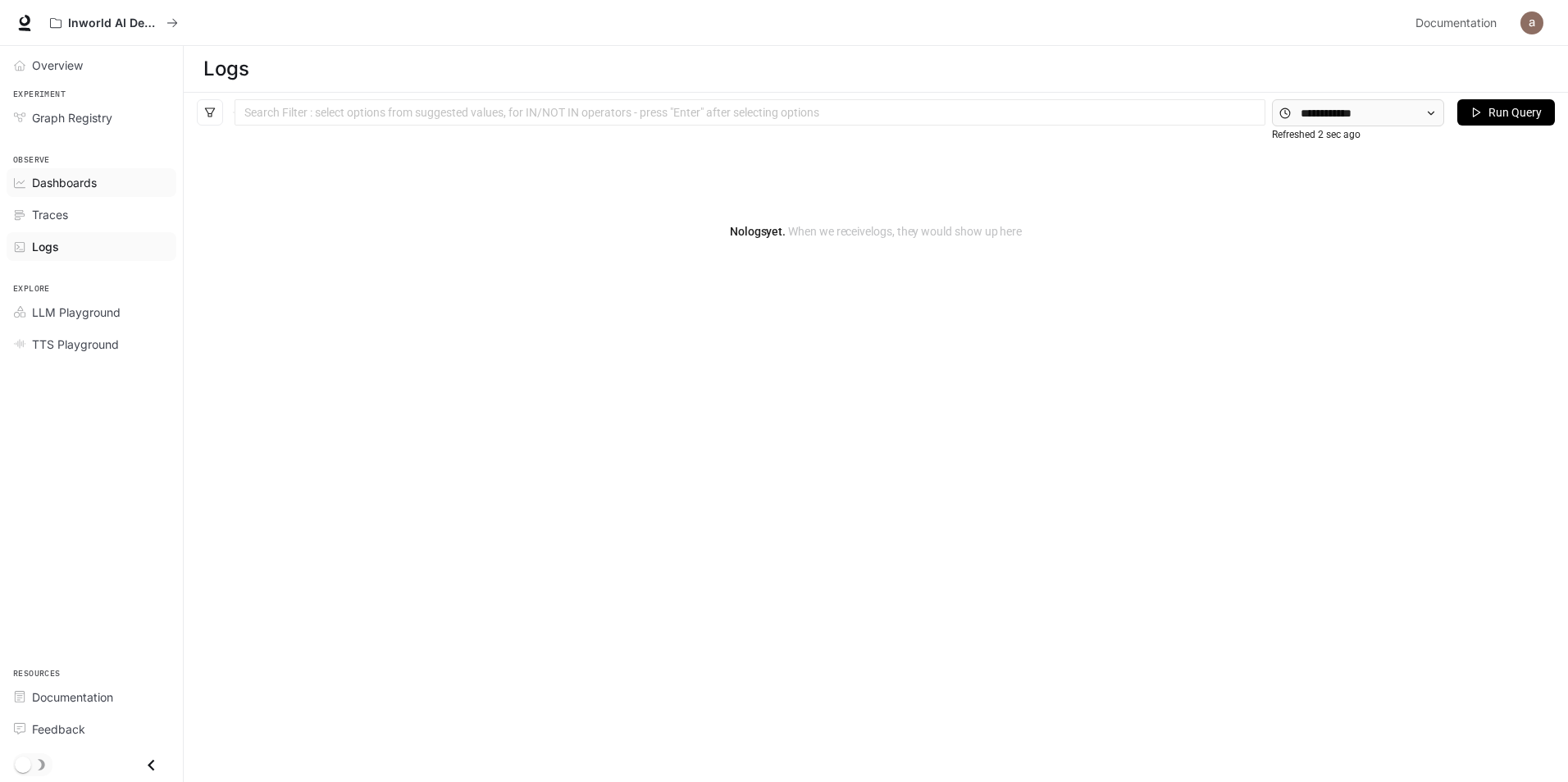
click at [134, 188] on div "Dashboards" at bounding box center [100, 183] width 137 height 17
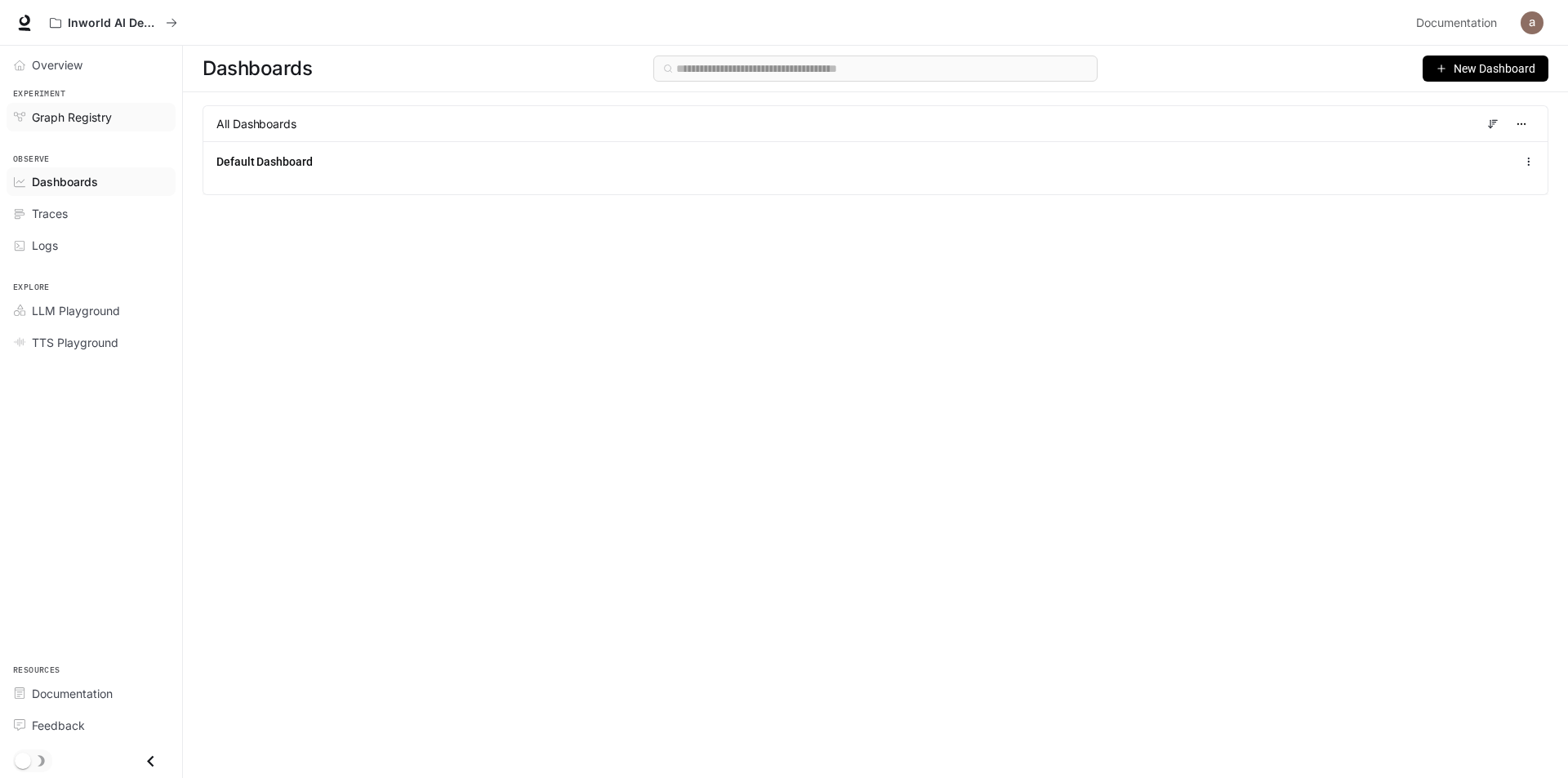
click at [108, 113] on span "Graph Registry" at bounding box center [71, 117] width 80 height 17
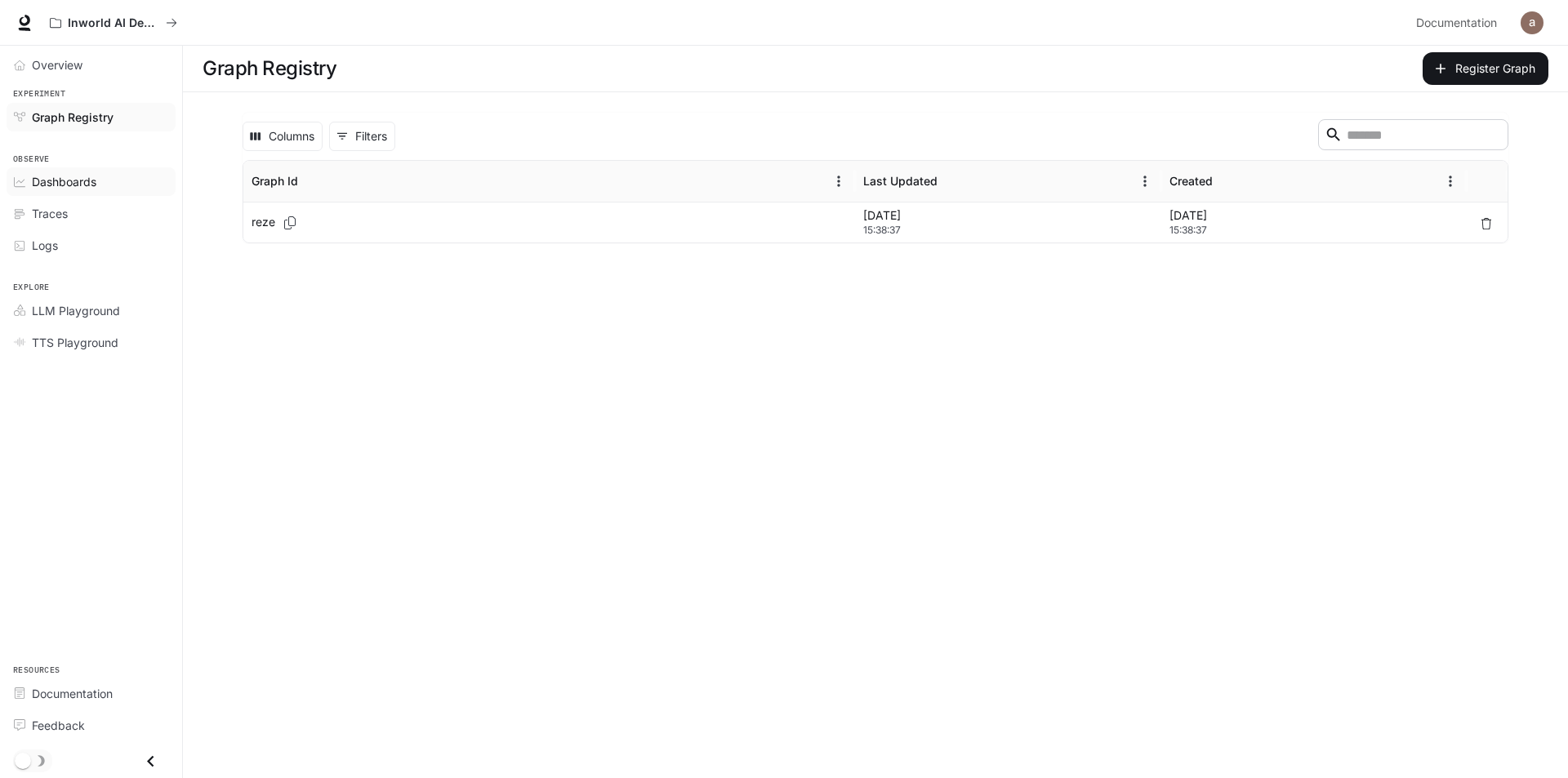
click at [113, 188] on div "Dashboards" at bounding box center [99, 182] width 136 height 17
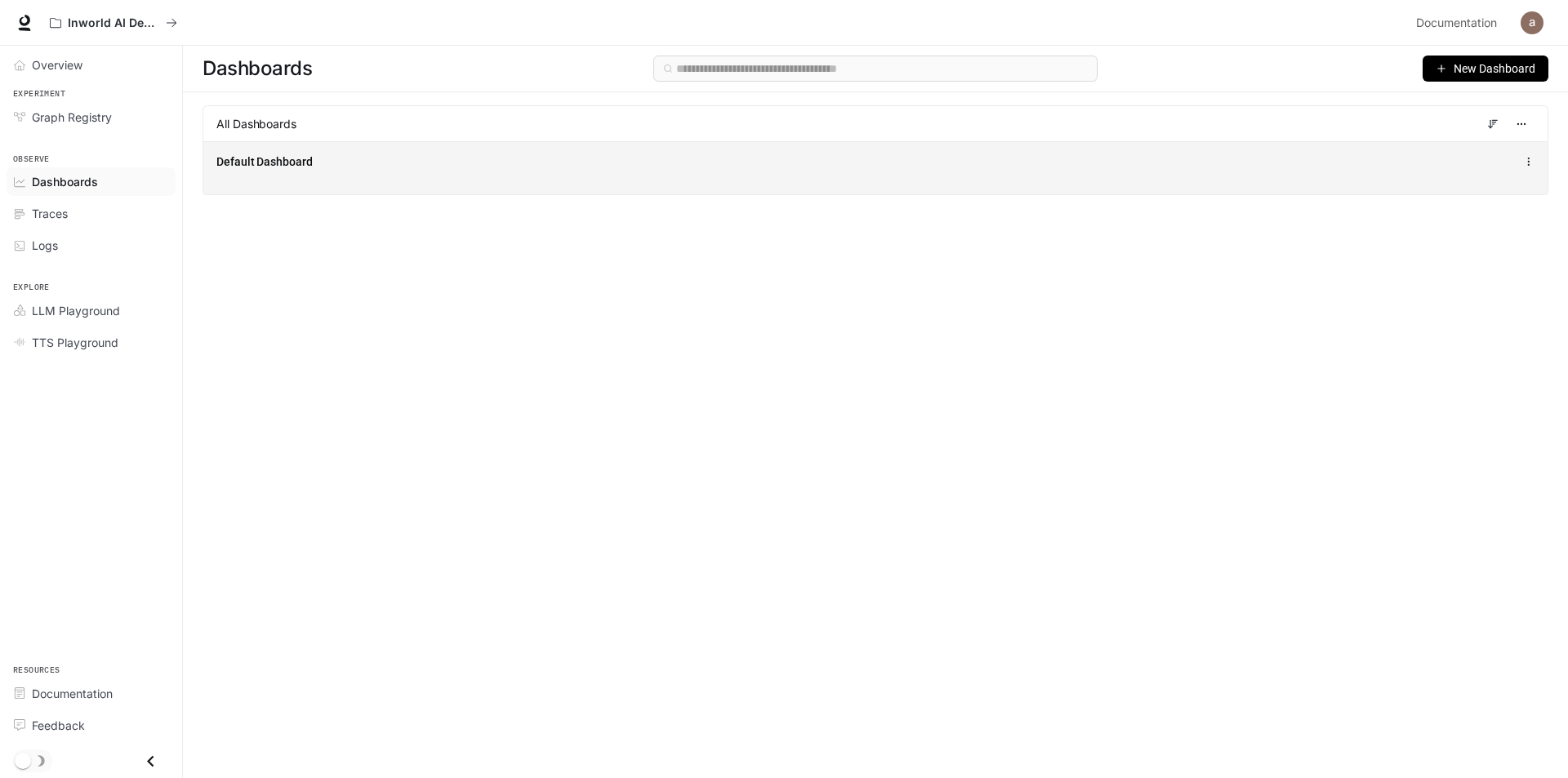
click at [297, 175] on div "Default Dashboard" at bounding box center [875, 167] width 1344 height 53
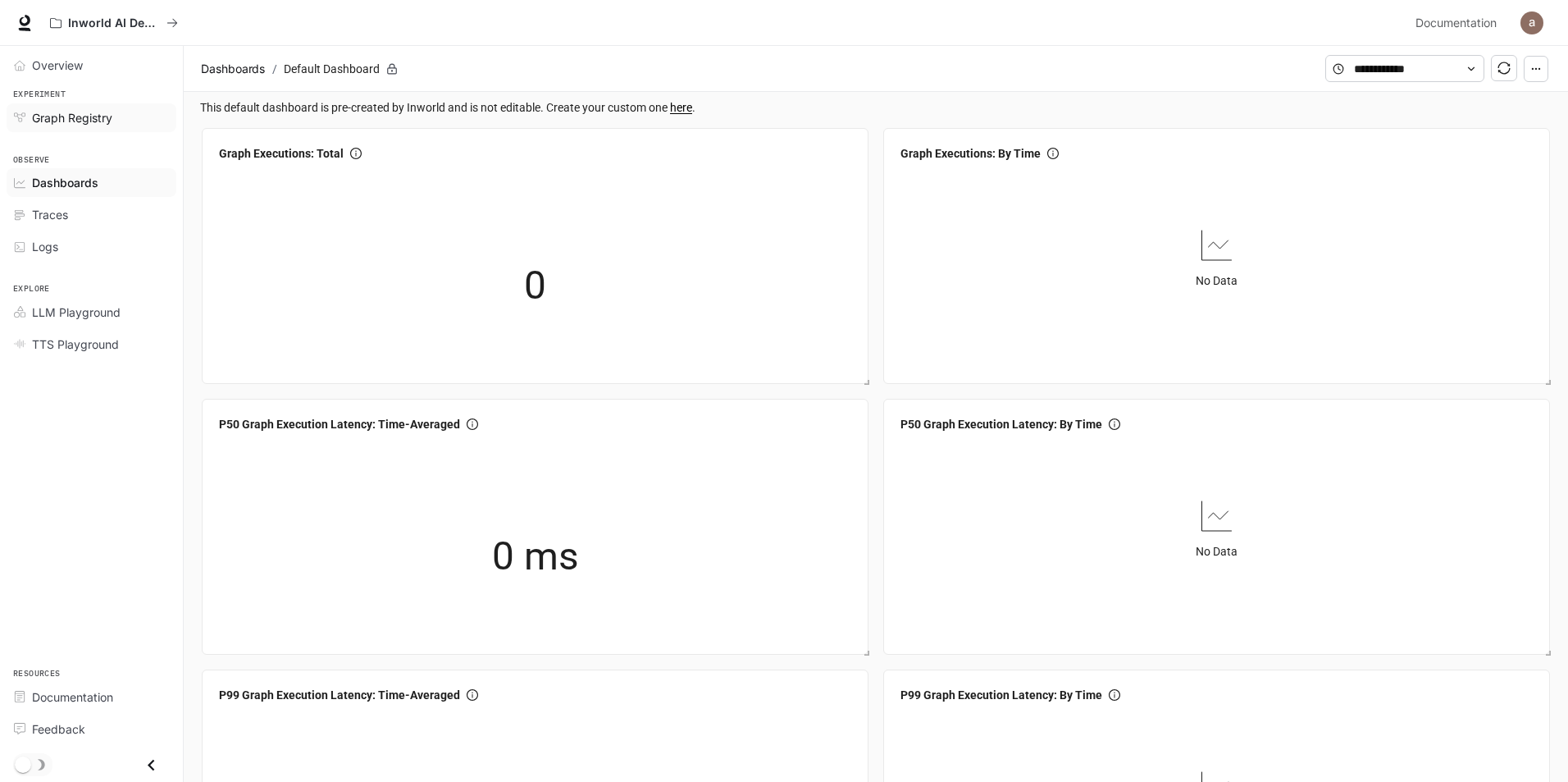
click at [81, 121] on span "Graph Registry" at bounding box center [72, 117] width 80 height 17
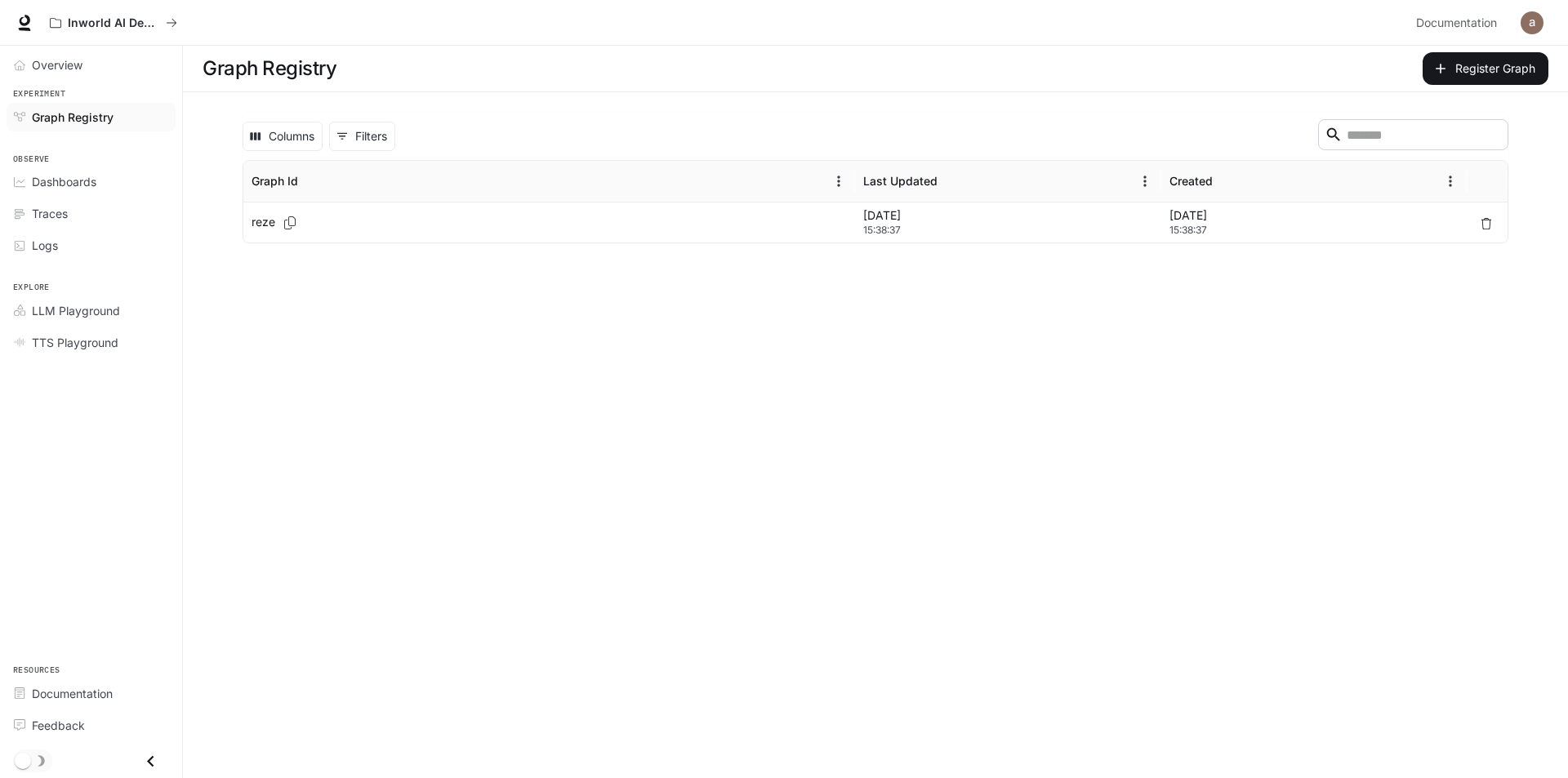
click at [938, 216] on p "Aug 17, 2025" at bounding box center [1009, 216] width 290 height 17
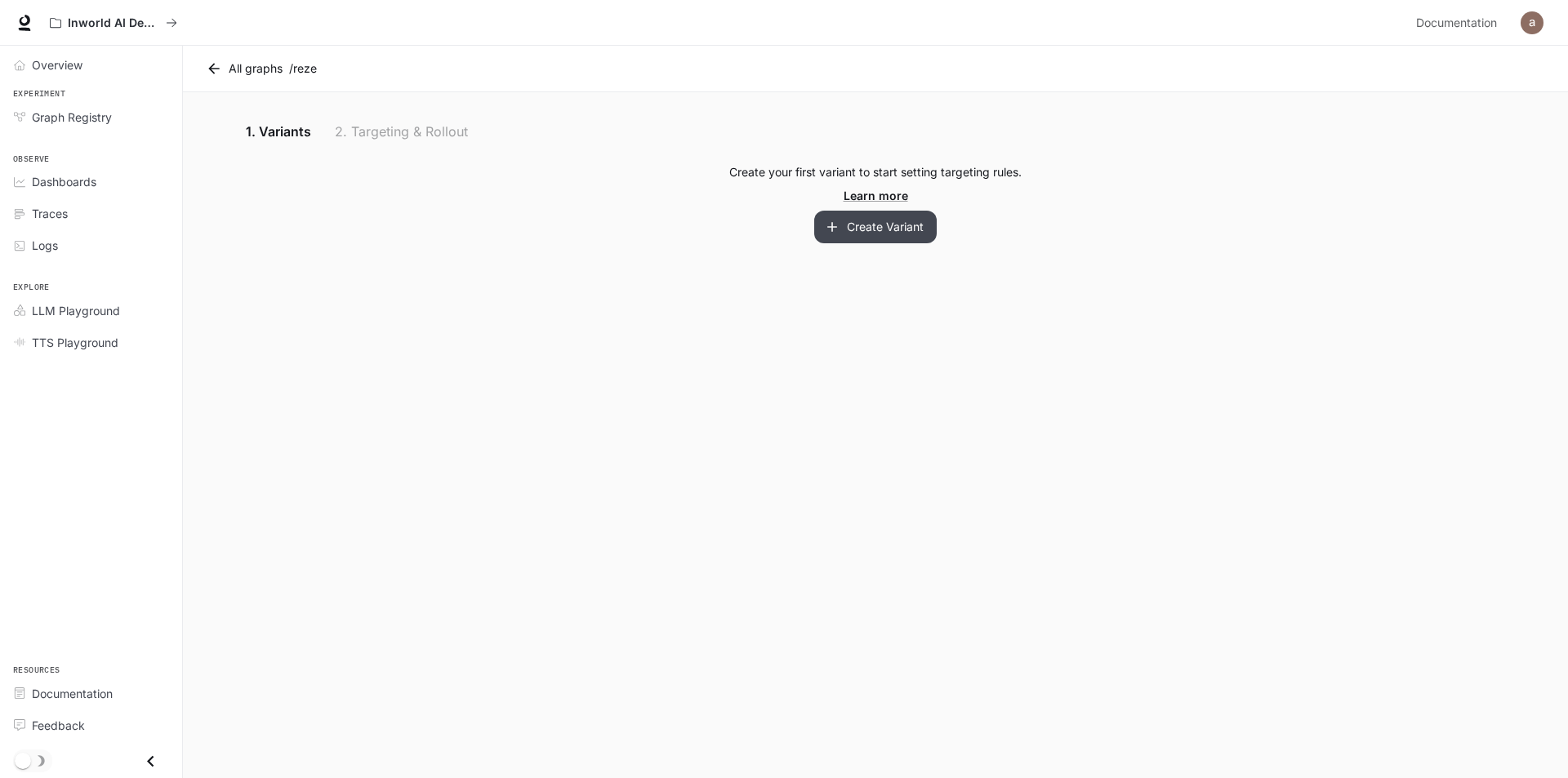
click at [842, 230] on button "Create Variant" at bounding box center [876, 226] width 122 height 32
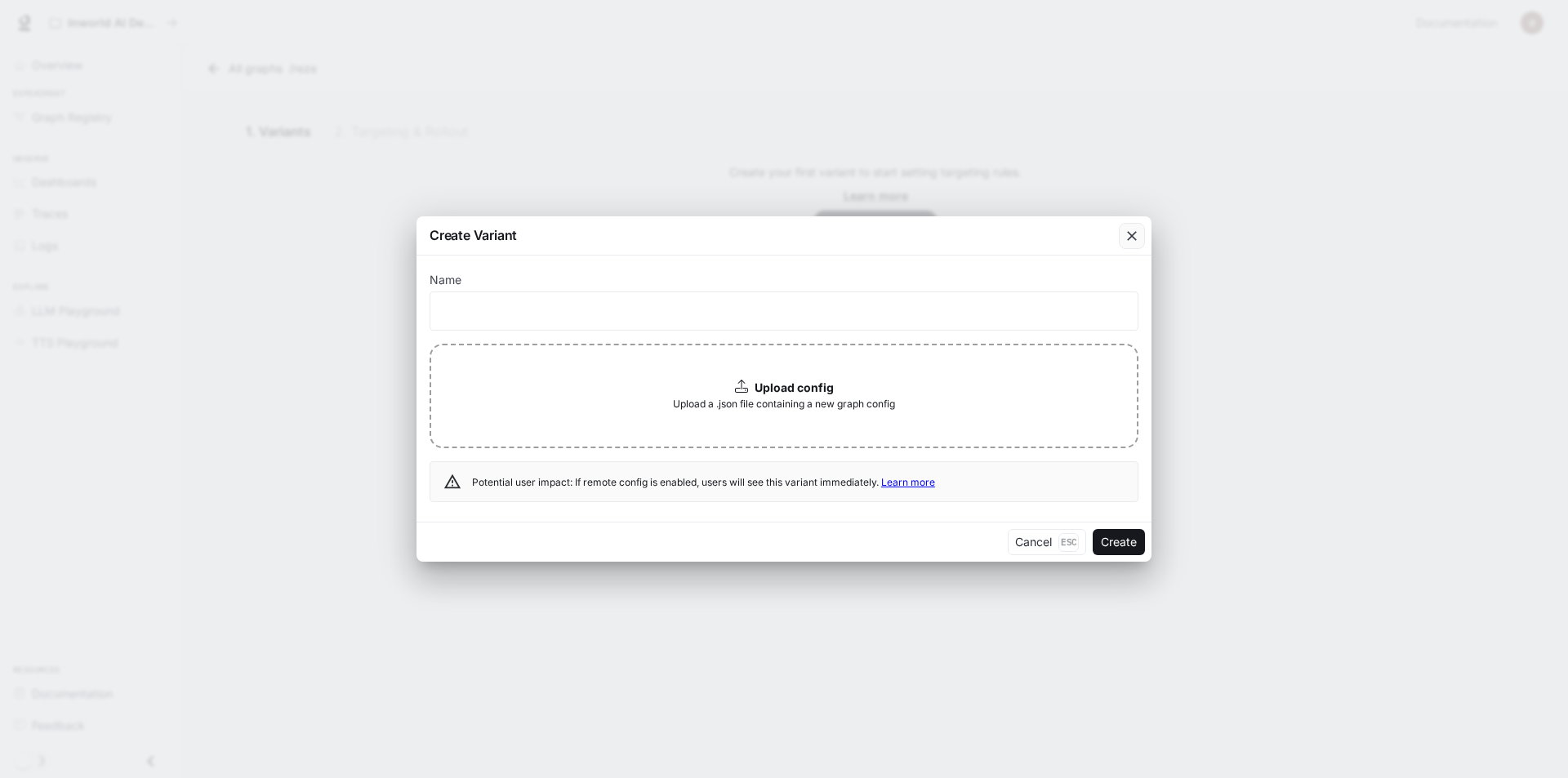
click at [1135, 240] on icon "button" at bounding box center [1133, 236] width 17 height 17
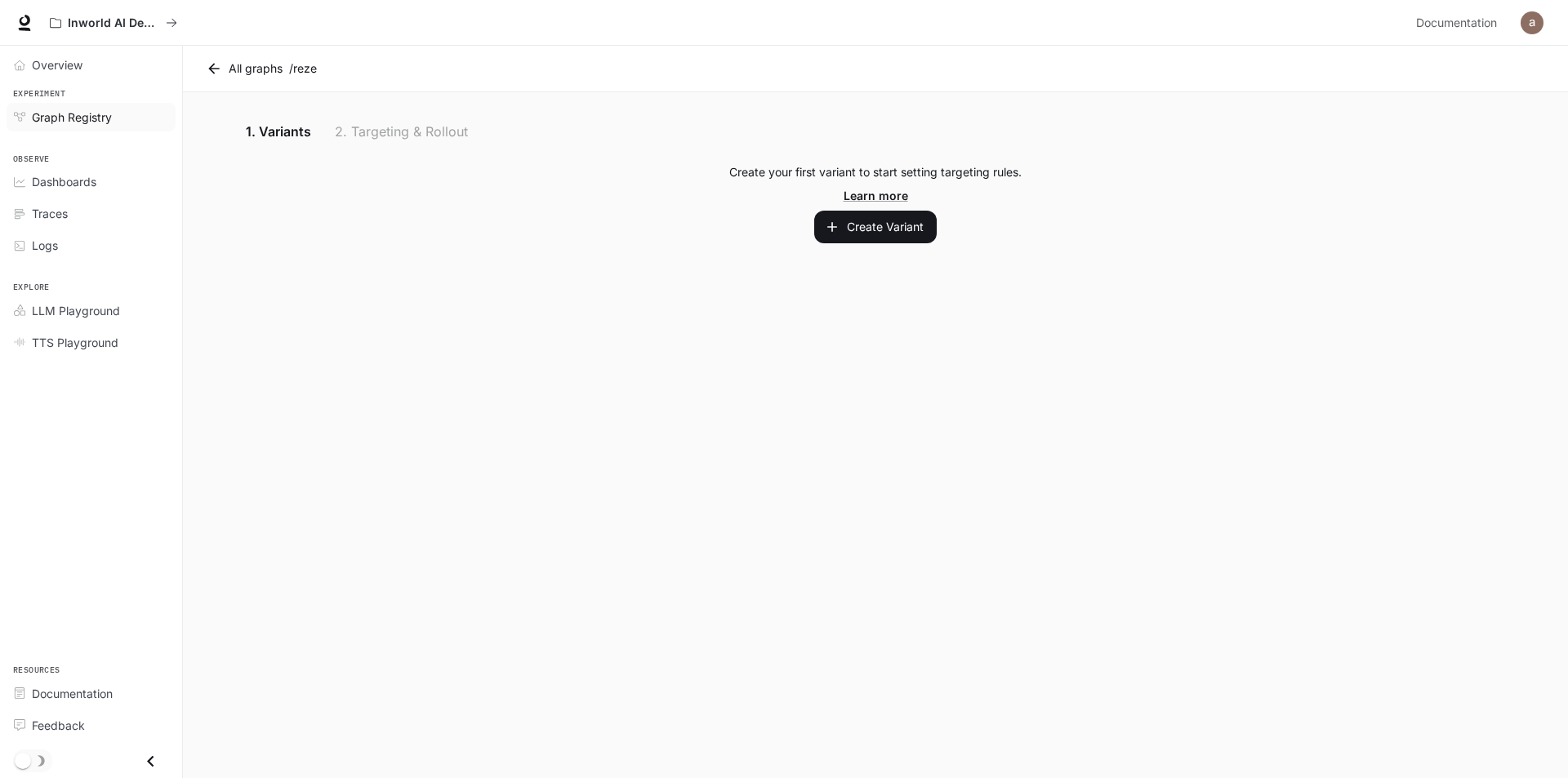
click at [77, 120] on span "Graph Registry" at bounding box center [71, 117] width 80 height 17
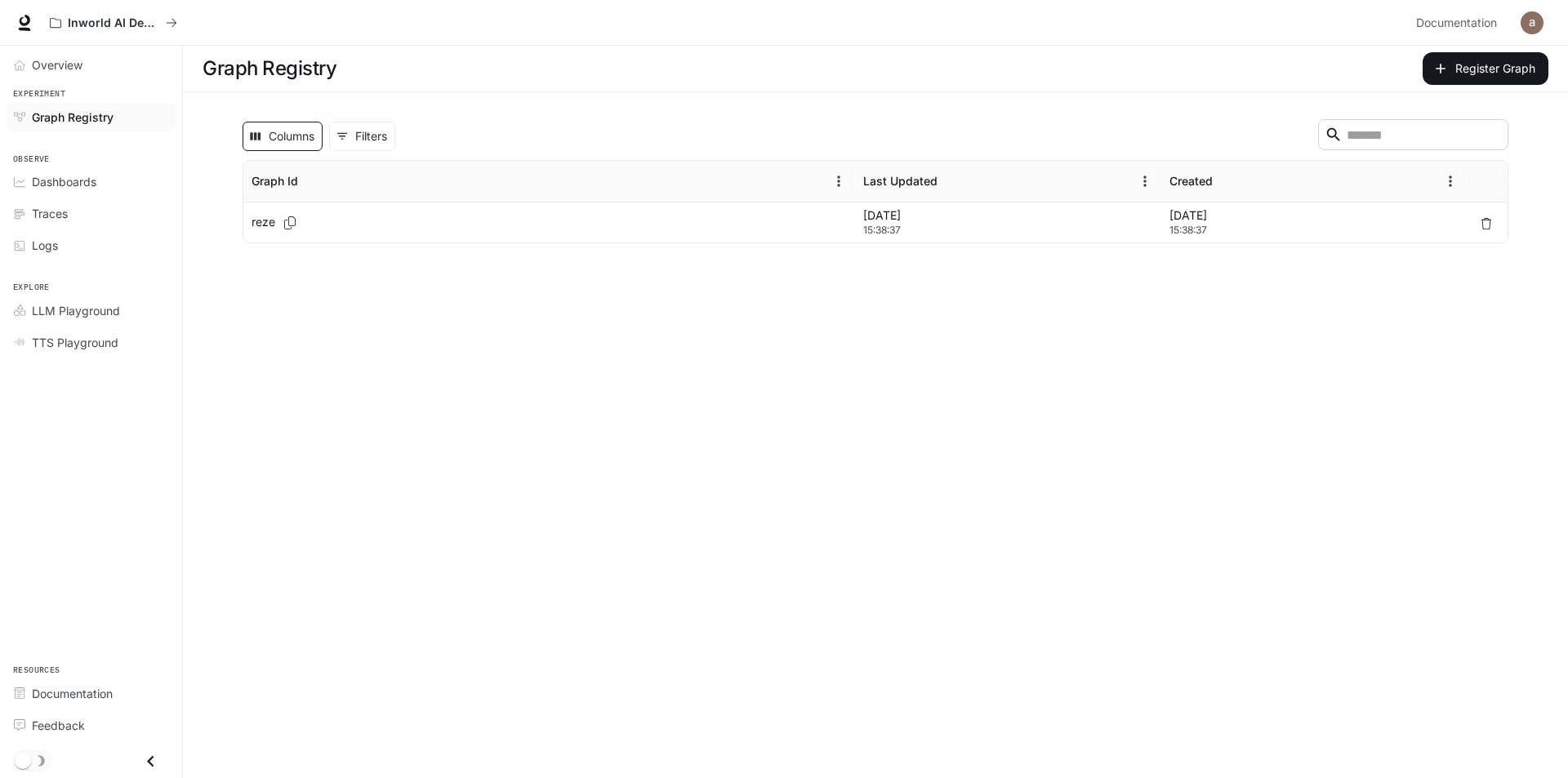
click at [315, 137] on button "Columns" at bounding box center [282, 136] width 80 height 30
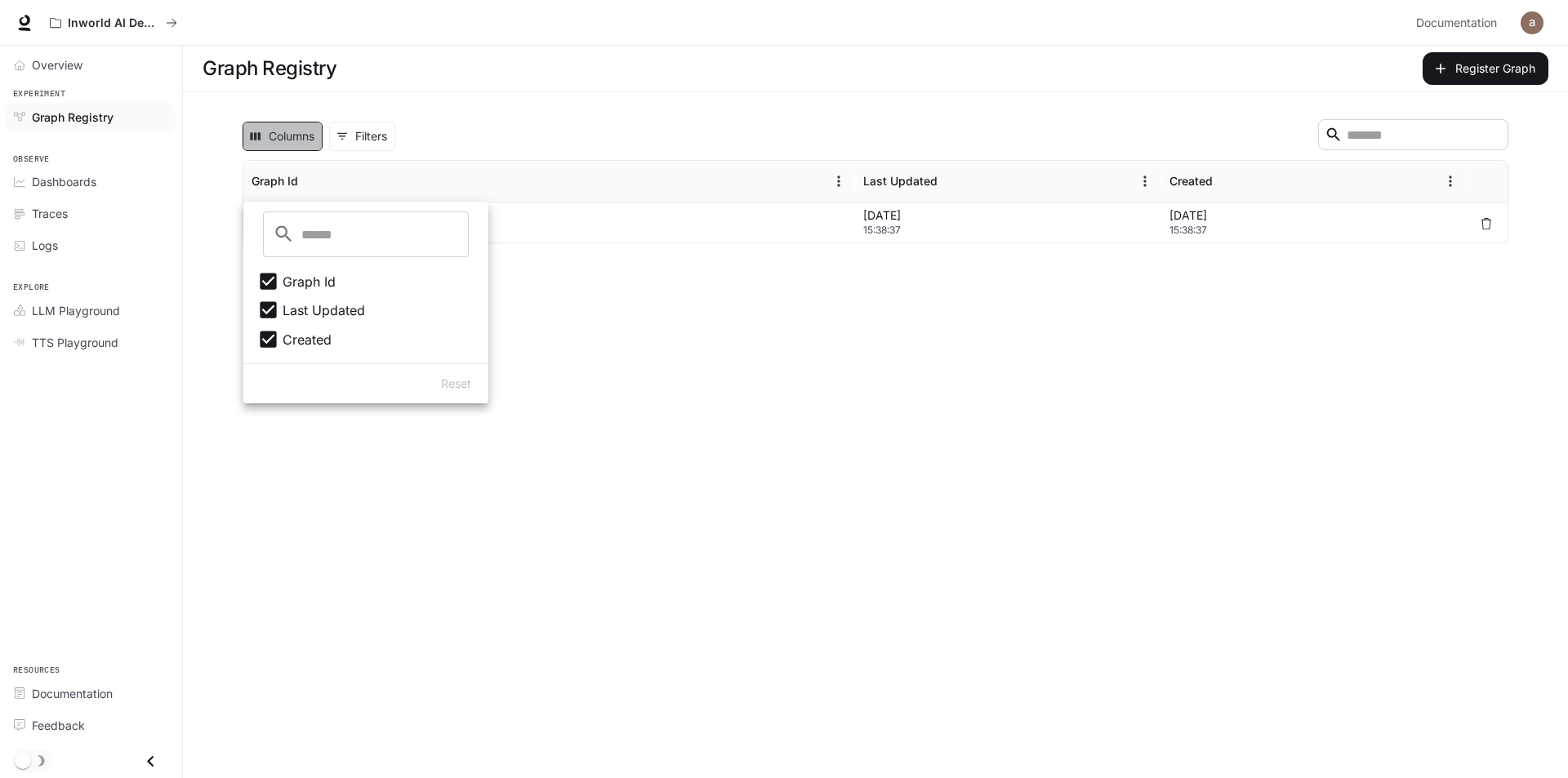
click at [315, 137] on button "Columns" at bounding box center [282, 136] width 80 height 30
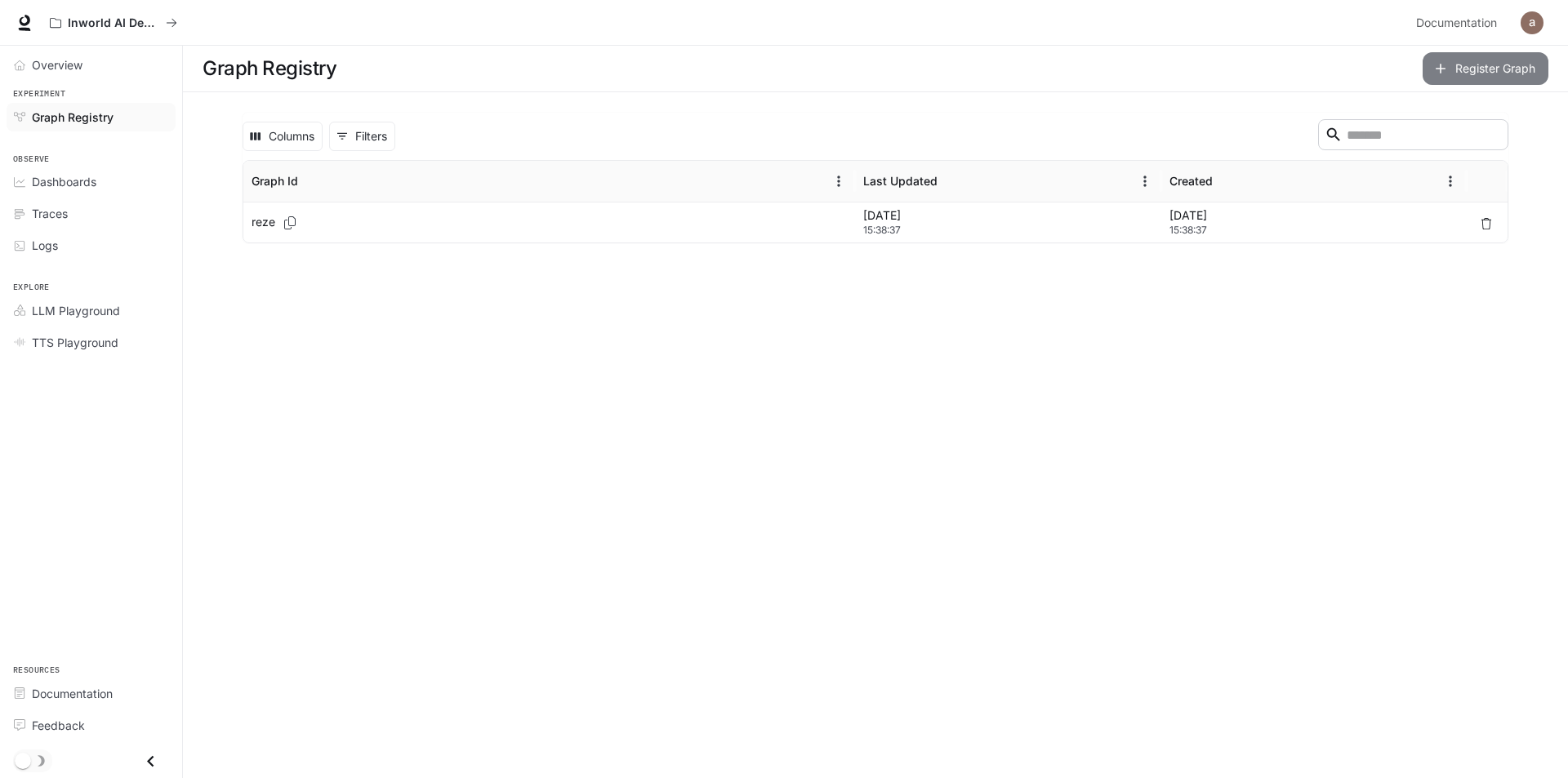
click at [1450, 72] on button "Register Graph" at bounding box center [1486, 68] width 126 height 32
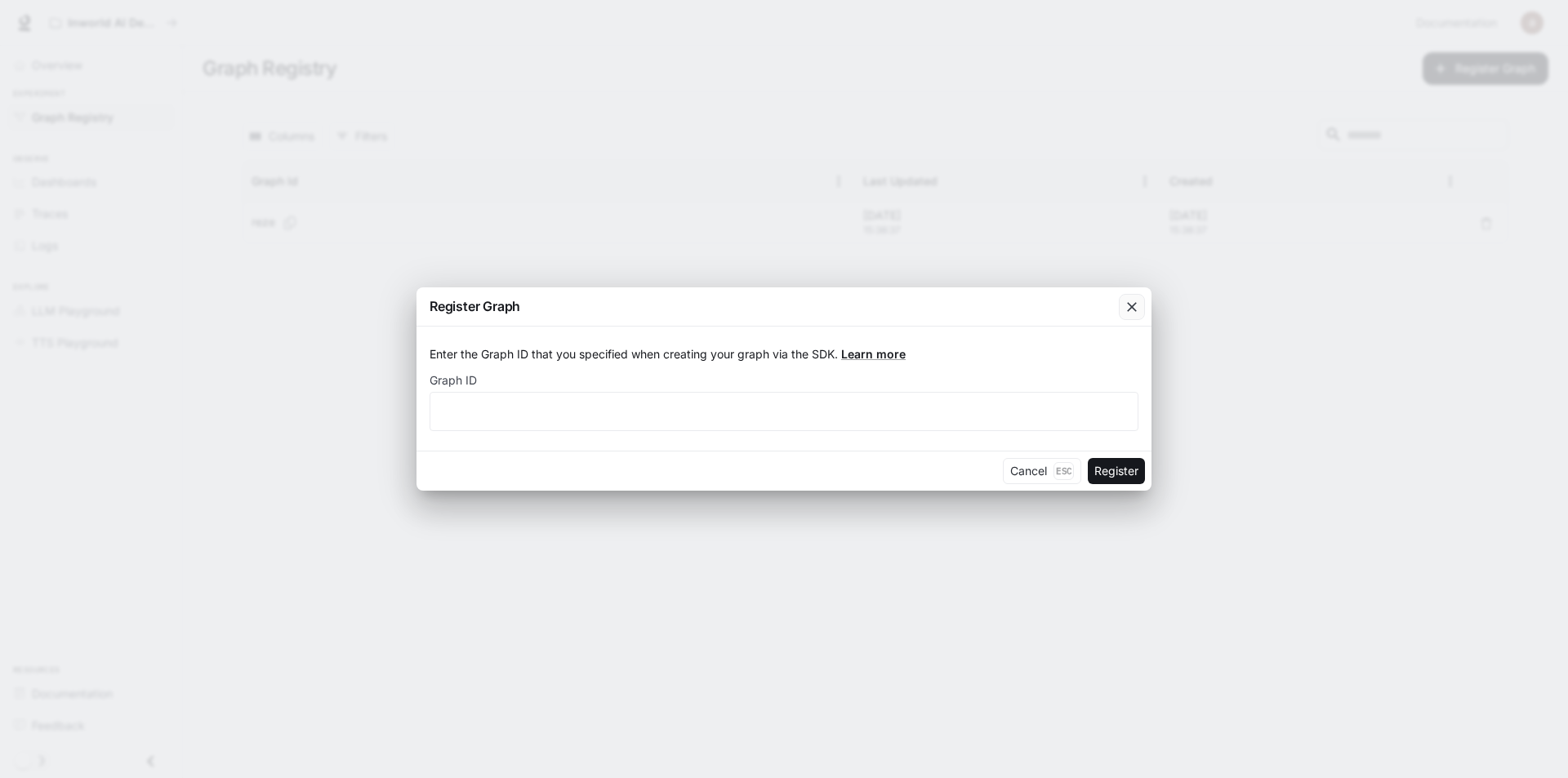
click at [1139, 301] on icon "button" at bounding box center [1133, 307] width 17 height 17
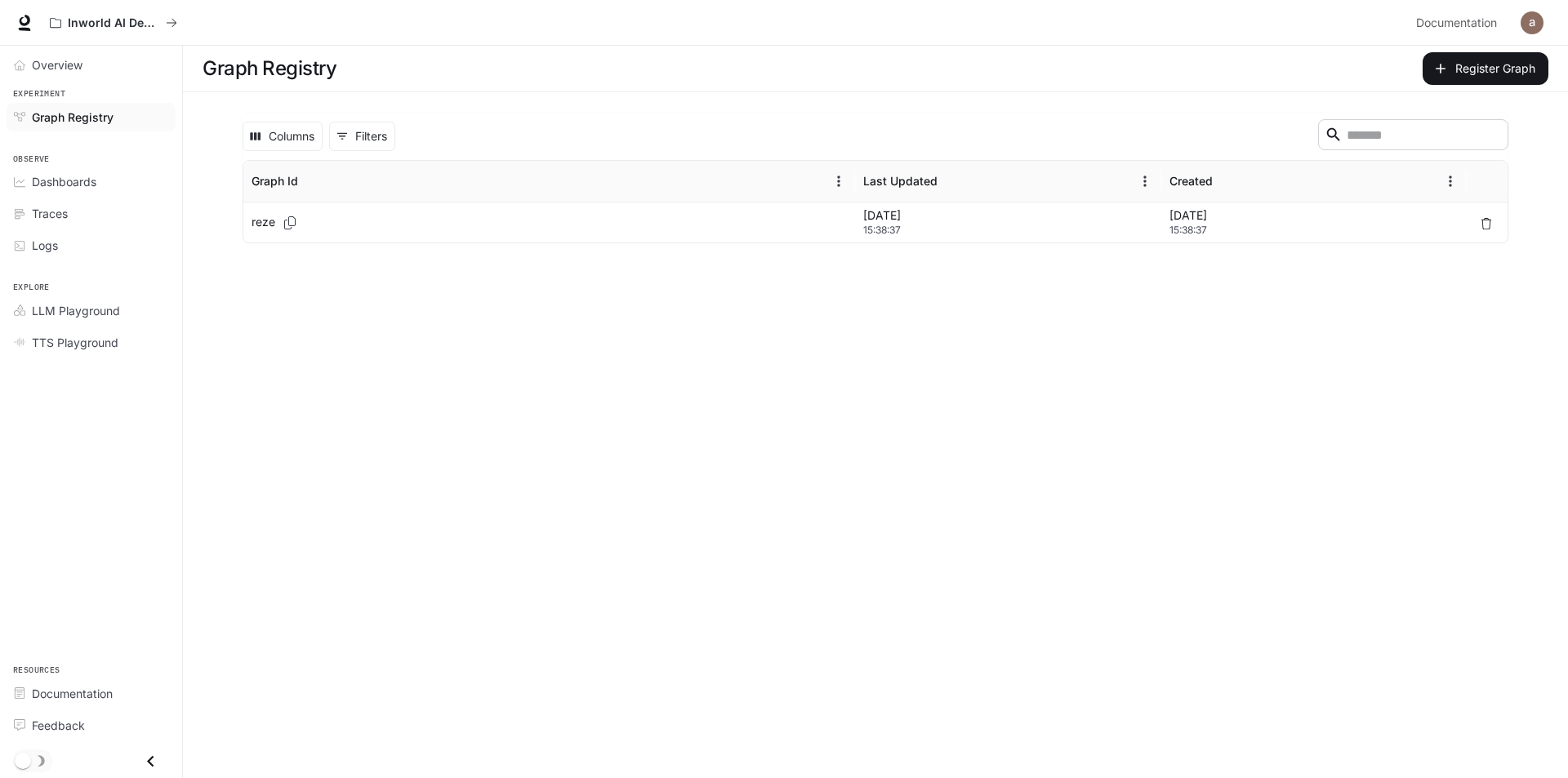
click at [946, 229] on span "15:38:37" at bounding box center [1009, 230] width 290 height 17
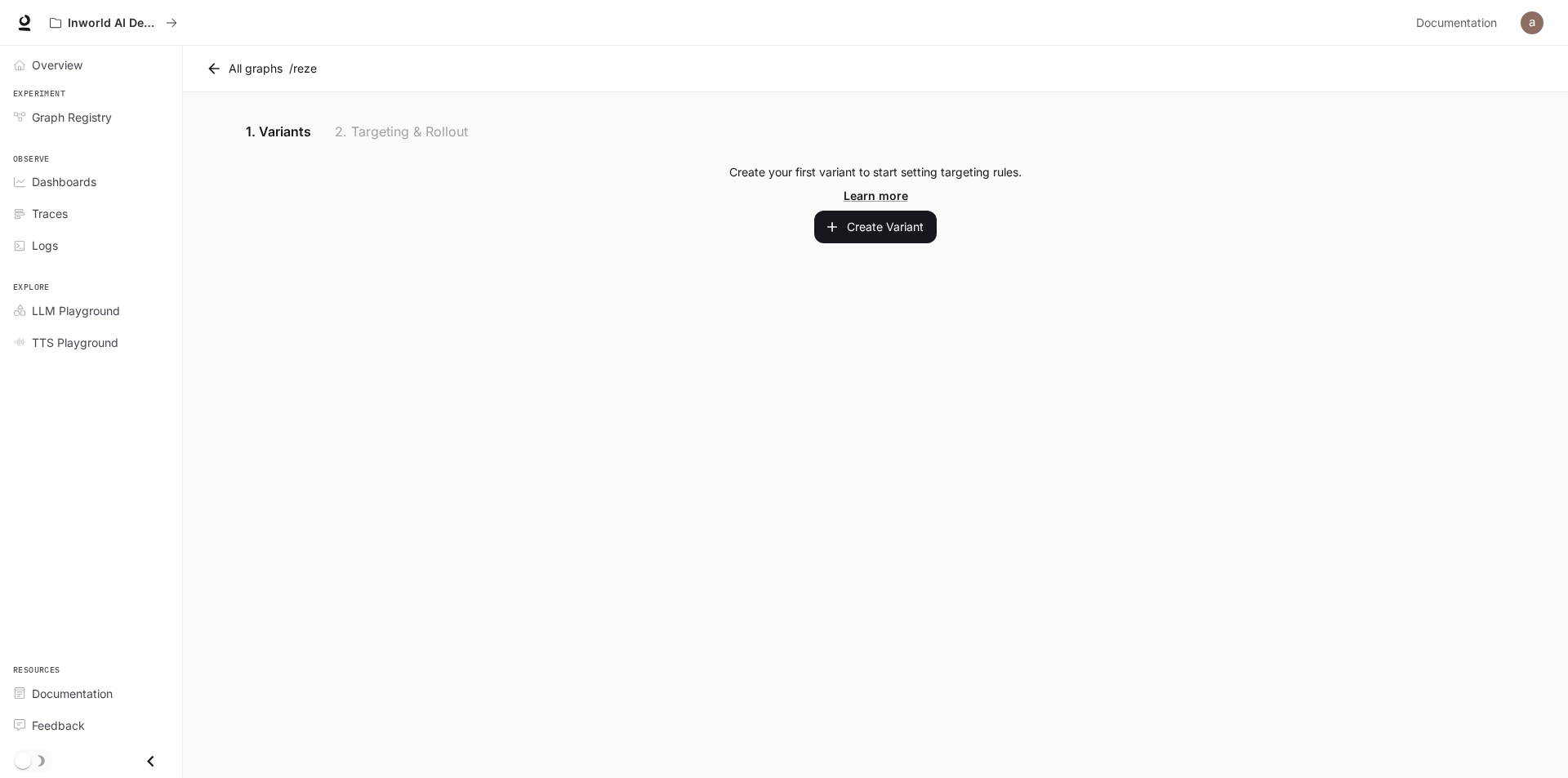
click at [406, 147] on div "1. Variants 2. Targeting & Rollout" at bounding box center [876, 132] width 1267 height 39
click at [406, 133] on div "1. Variants 2. Targeting & Rollout" at bounding box center [876, 132] width 1267 height 39
click at [836, 227] on icon "button" at bounding box center [832, 226] width 10 height 10
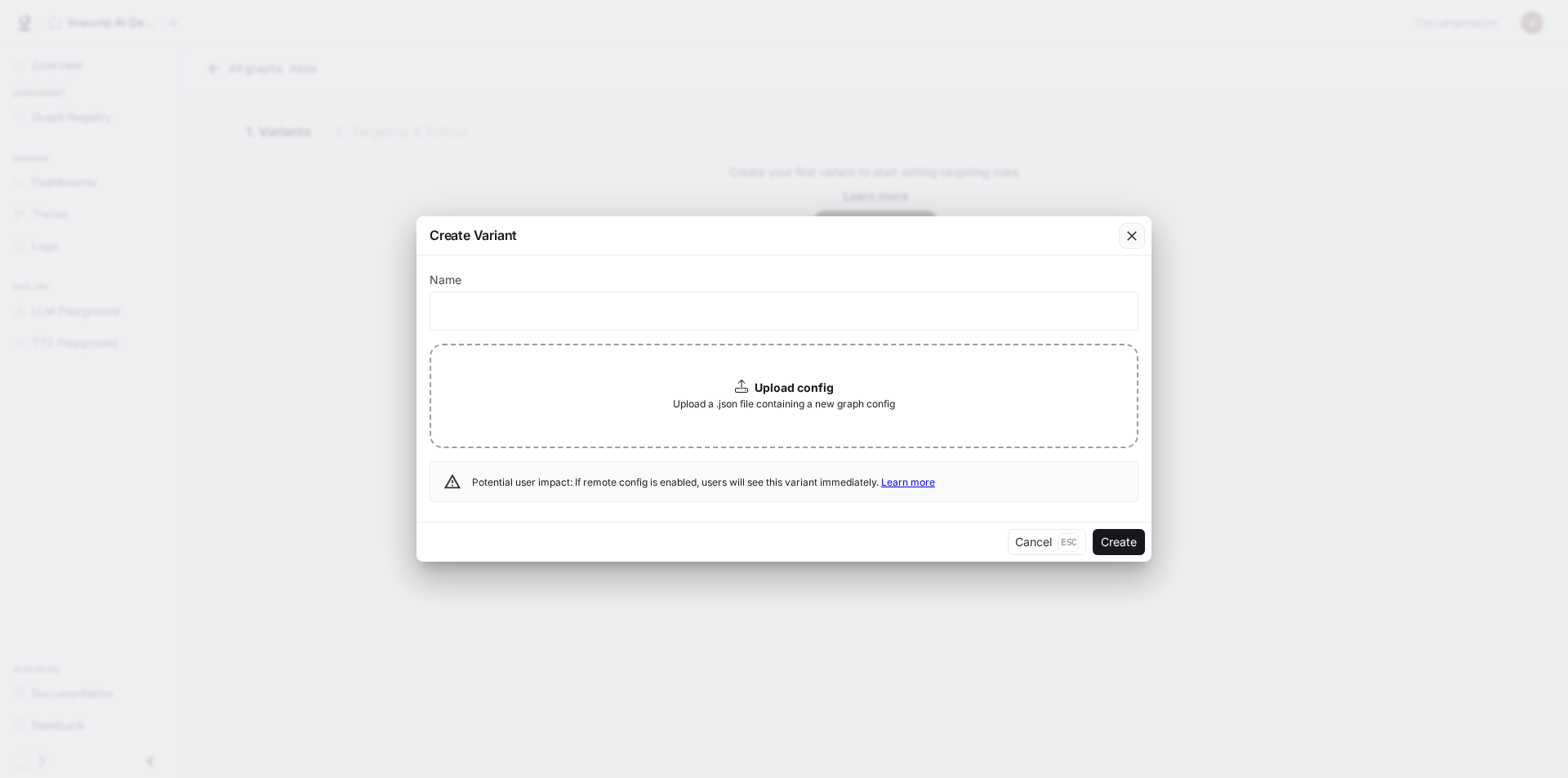
click at [1127, 242] on icon "button" at bounding box center [1133, 236] width 17 height 17
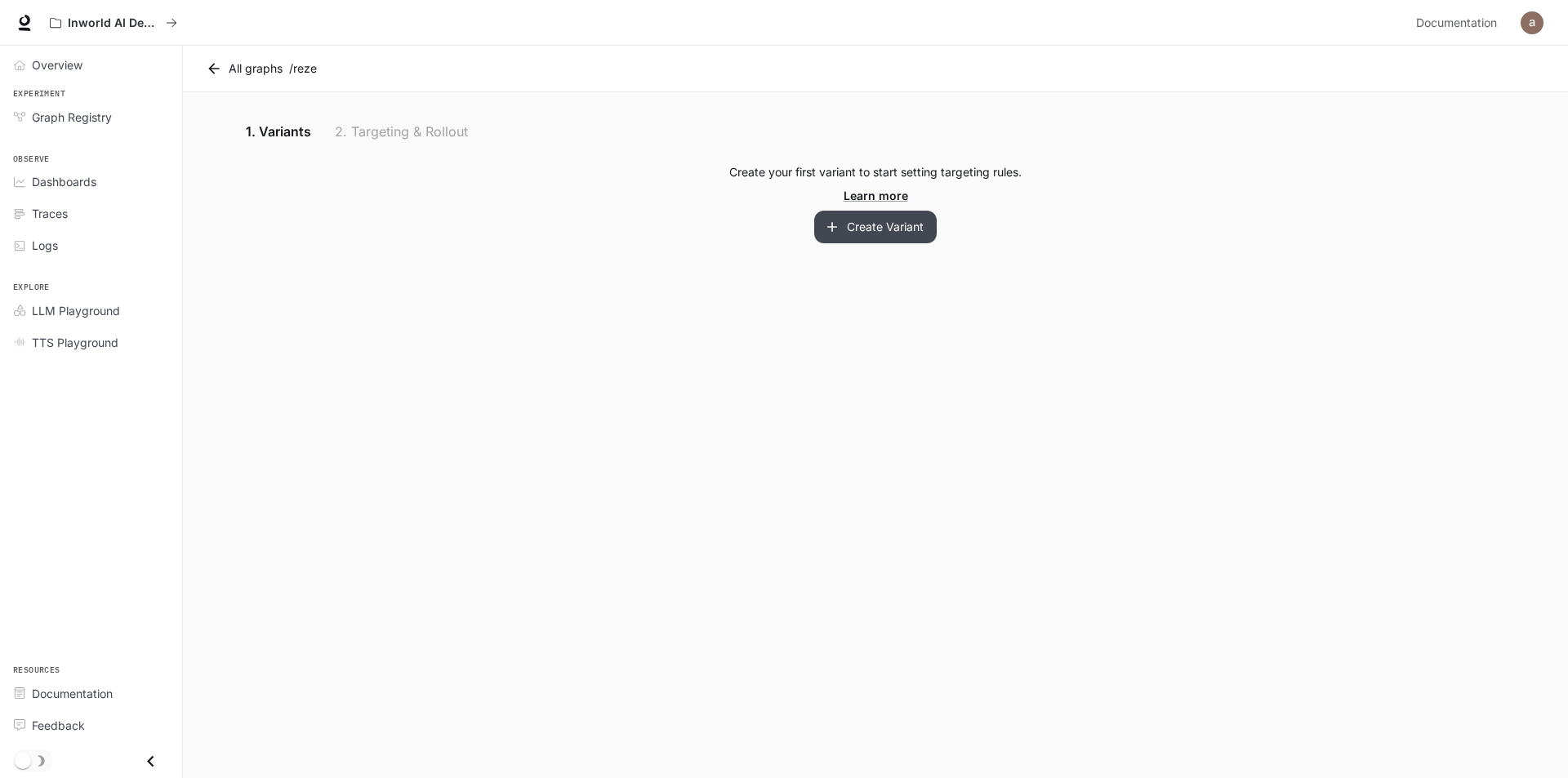
click at [860, 217] on button "Create Variant" at bounding box center [876, 226] width 122 height 32
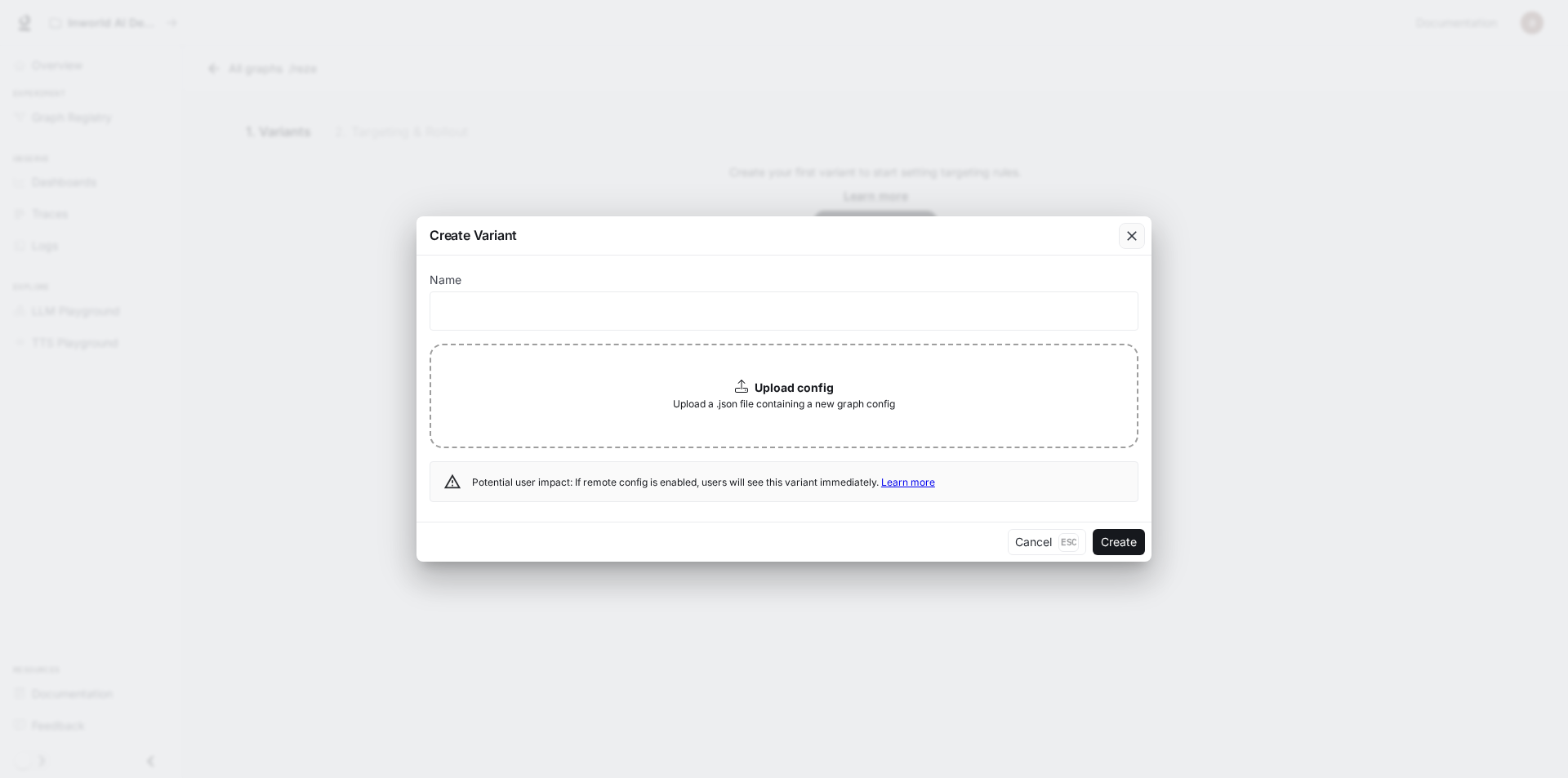
click at [1125, 243] on div "button" at bounding box center [1132, 236] width 26 height 26
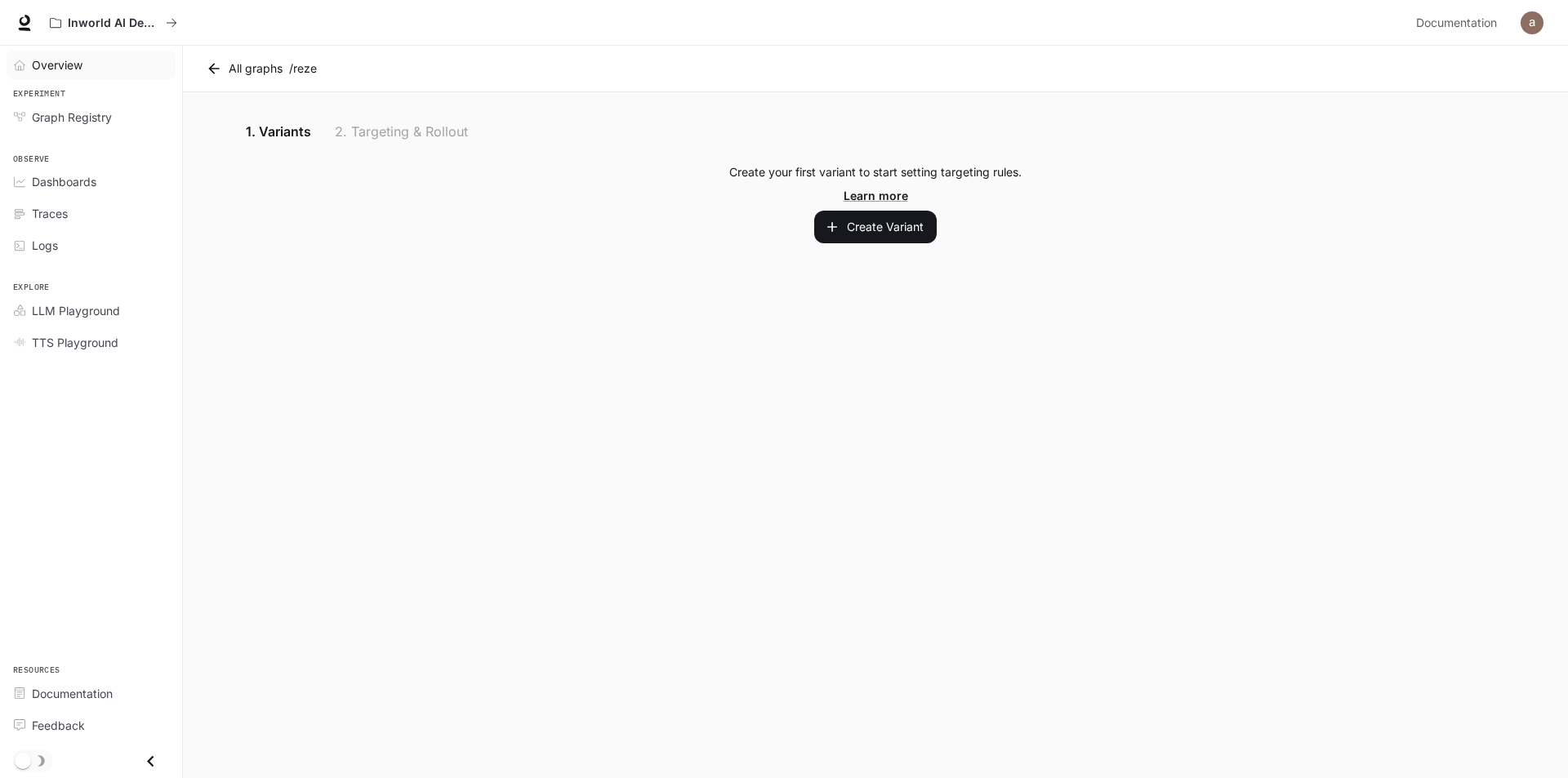
click at [53, 64] on span "Overview" at bounding box center [57, 65] width 51 height 17
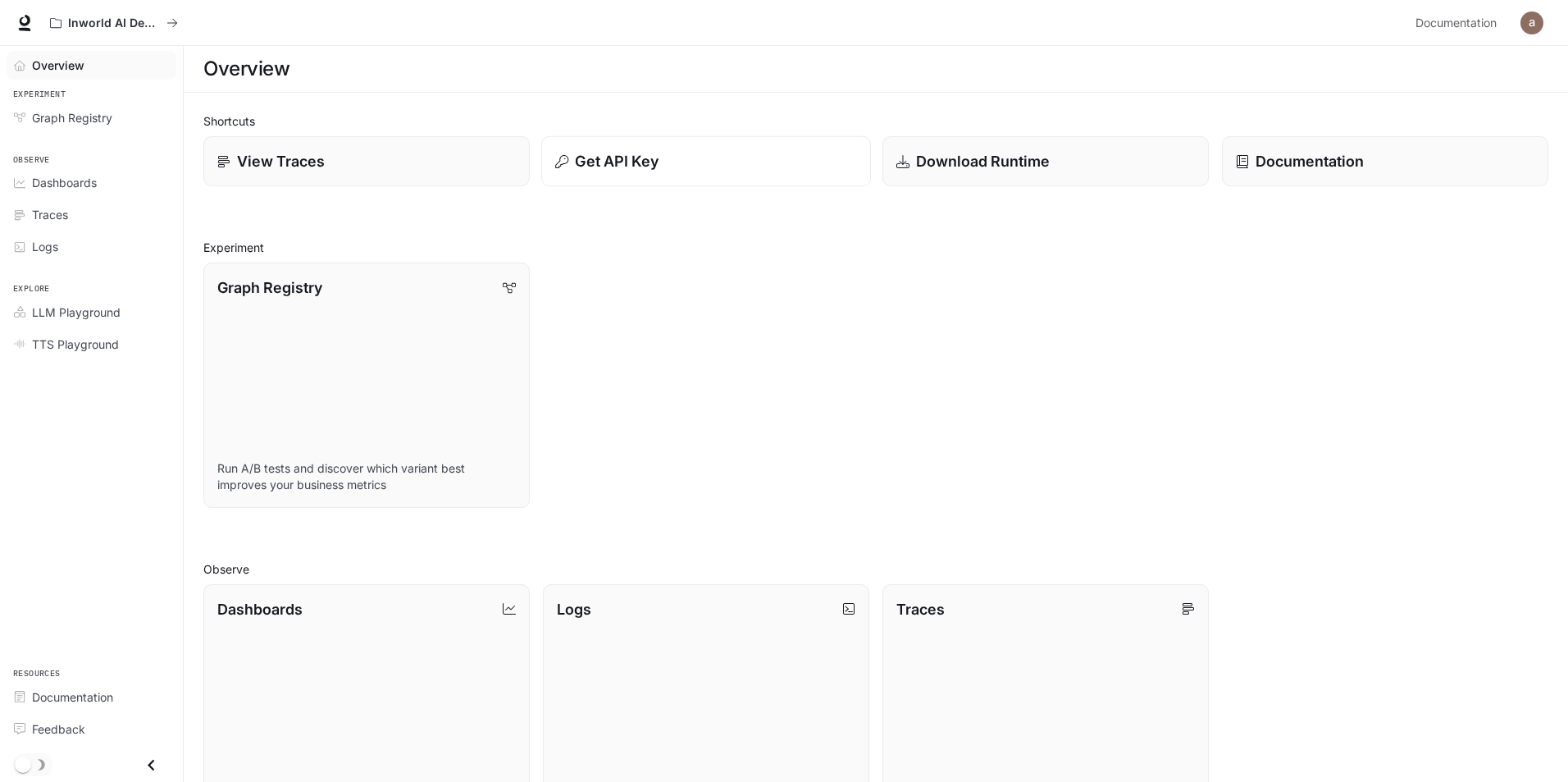
click at [609, 158] on p "Get API Key" at bounding box center [617, 161] width 84 height 22
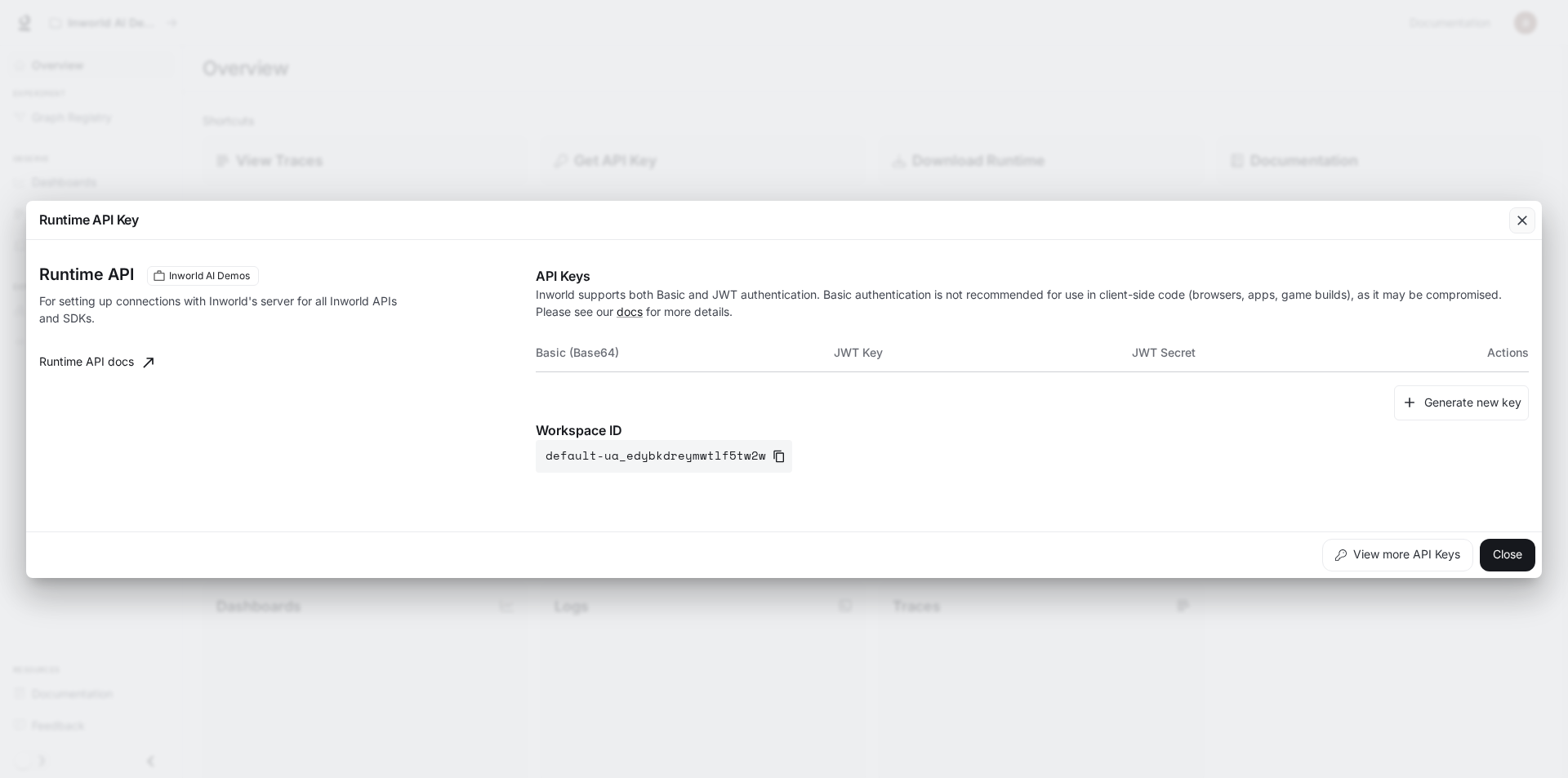
click at [1523, 224] on icon "button" at bounding box center [1523, 221] width 17 height 17
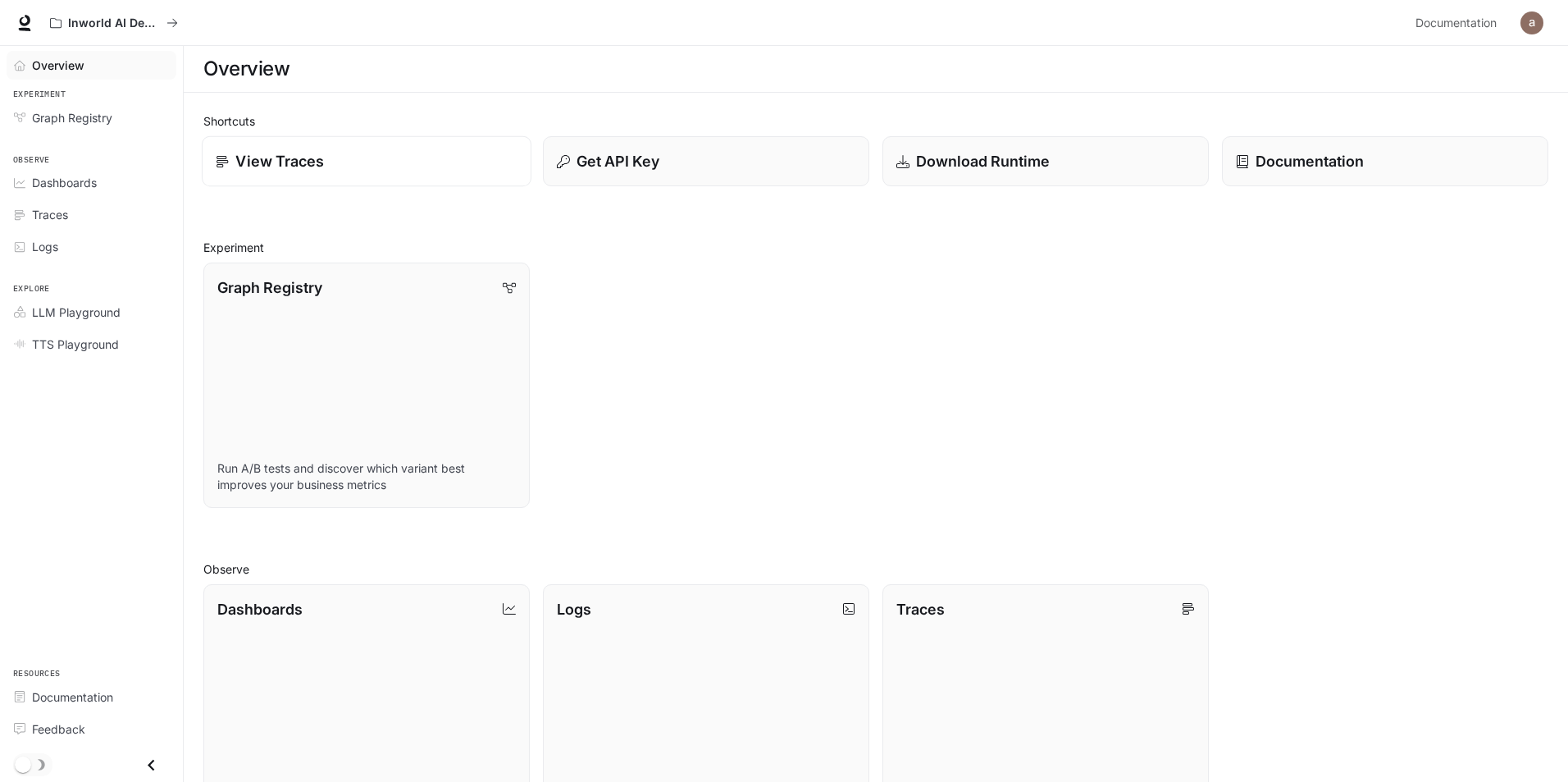
click at [266, 166] on p "View Traces" at bounding box center [280, 161] width 89 height 22
click at [71, 31] on button "Inworld AI Demos" at bounding box center [114, 22] width 143 height 33
click at [24, 20] on icon at bounding box center [25, 23] width 17 height 17
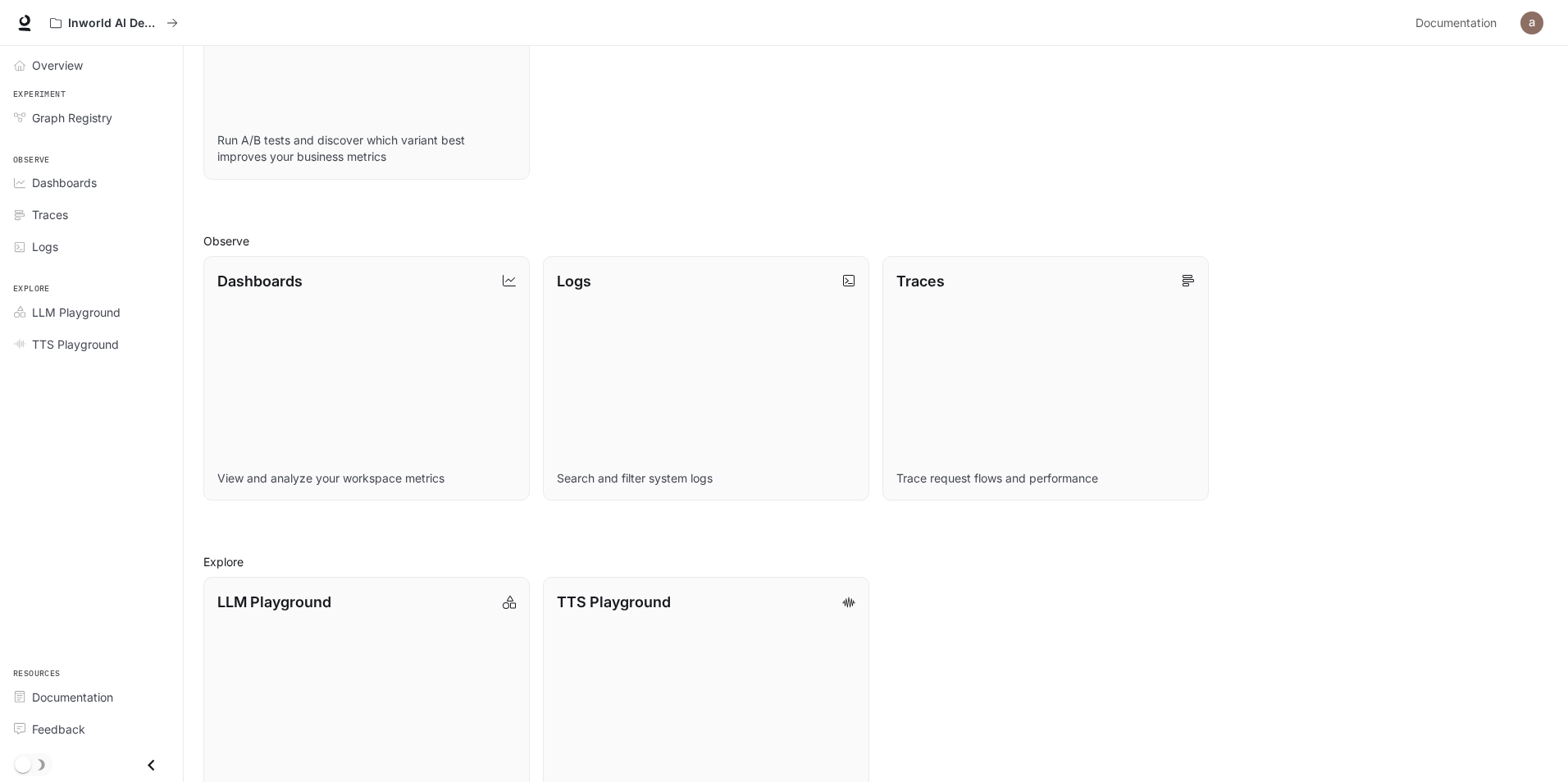
scroll to position [388, 0]
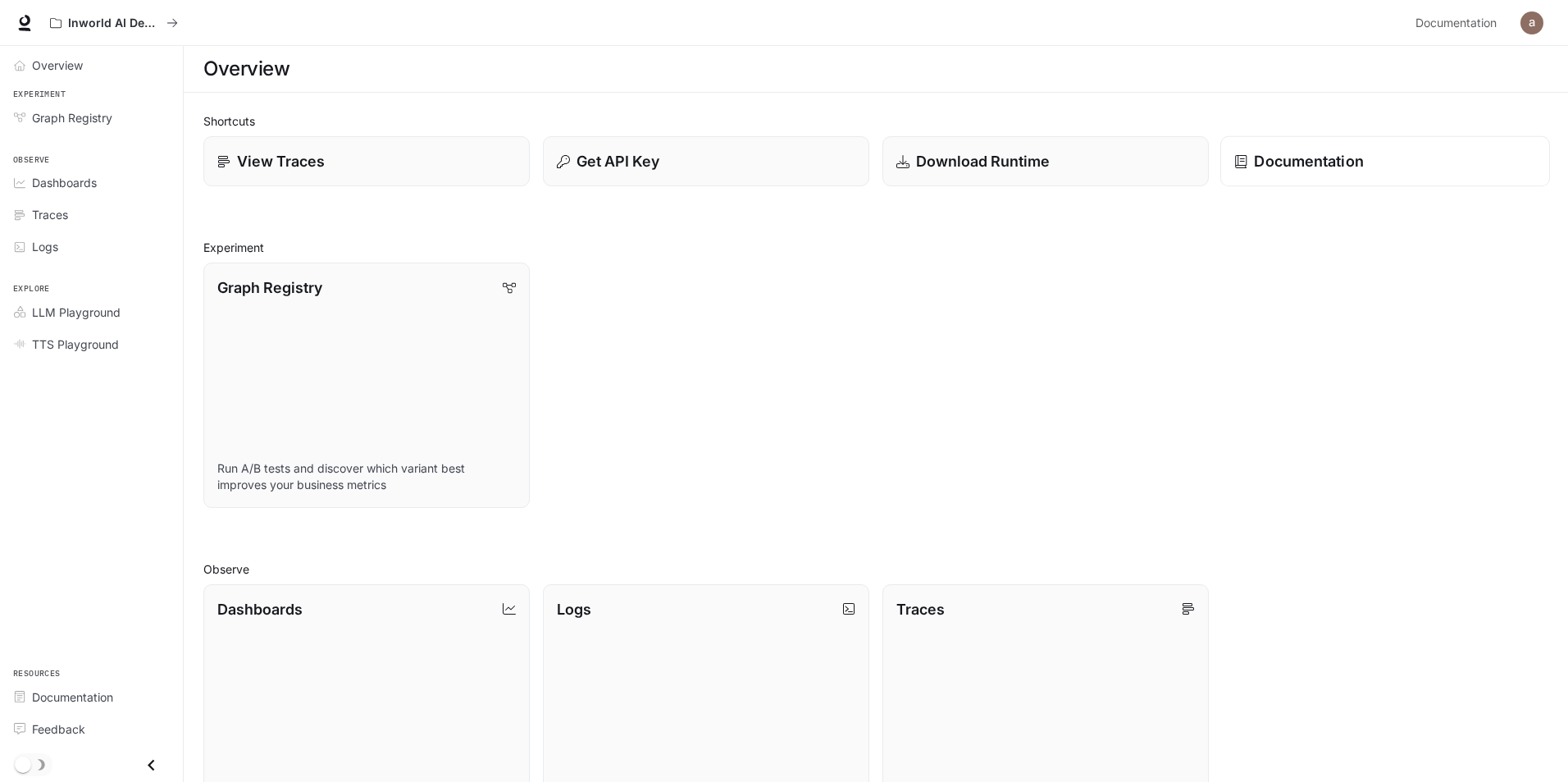
click at [1309, 162] on p "Documentation" at bounding box center [1308, 161] width 109 height 22
click at [1526, 17] on img "button" at bounding box center [1532, 22] width 23 height 23
click at [1378, 161] on span "API Keys" at bounding box center [1428, 155] width 211 height 17
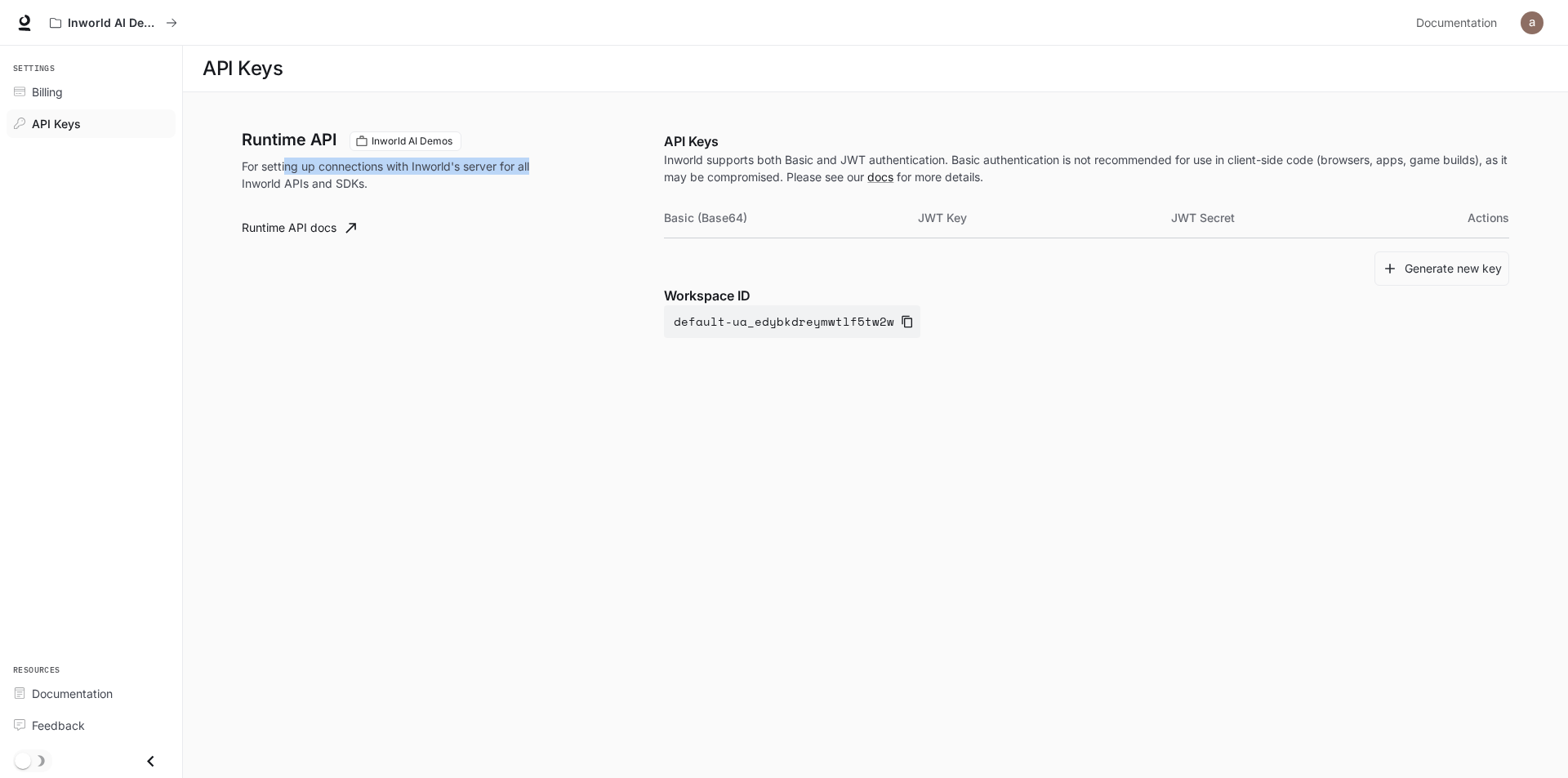
drag, startPoint x: 304, startPoint y: 167, endPoint x: 556, endPoint y: 172, distance: 252.0
click at [556, 172] on div "Runtime API Inworld AI Demos For setting up connections with Inworld's server f…" at bounding box center [453, 235] width 422 height 207
click at [549, 187] on div "Runtime API Inworld AI Demos For setting up connections with Inworld's server f…" at bounding box center [453, 235] width 422 height 207
drag, startPoint x: 256, startPoint y: 186, endPoint x: 389, endPoint y: 186, distance: 133.0
click at [389, 186] on p "For setting up connections with Inworld's server for all Inworld APIs and SDKs." at bounding box center [395, 174] width 307 height 34
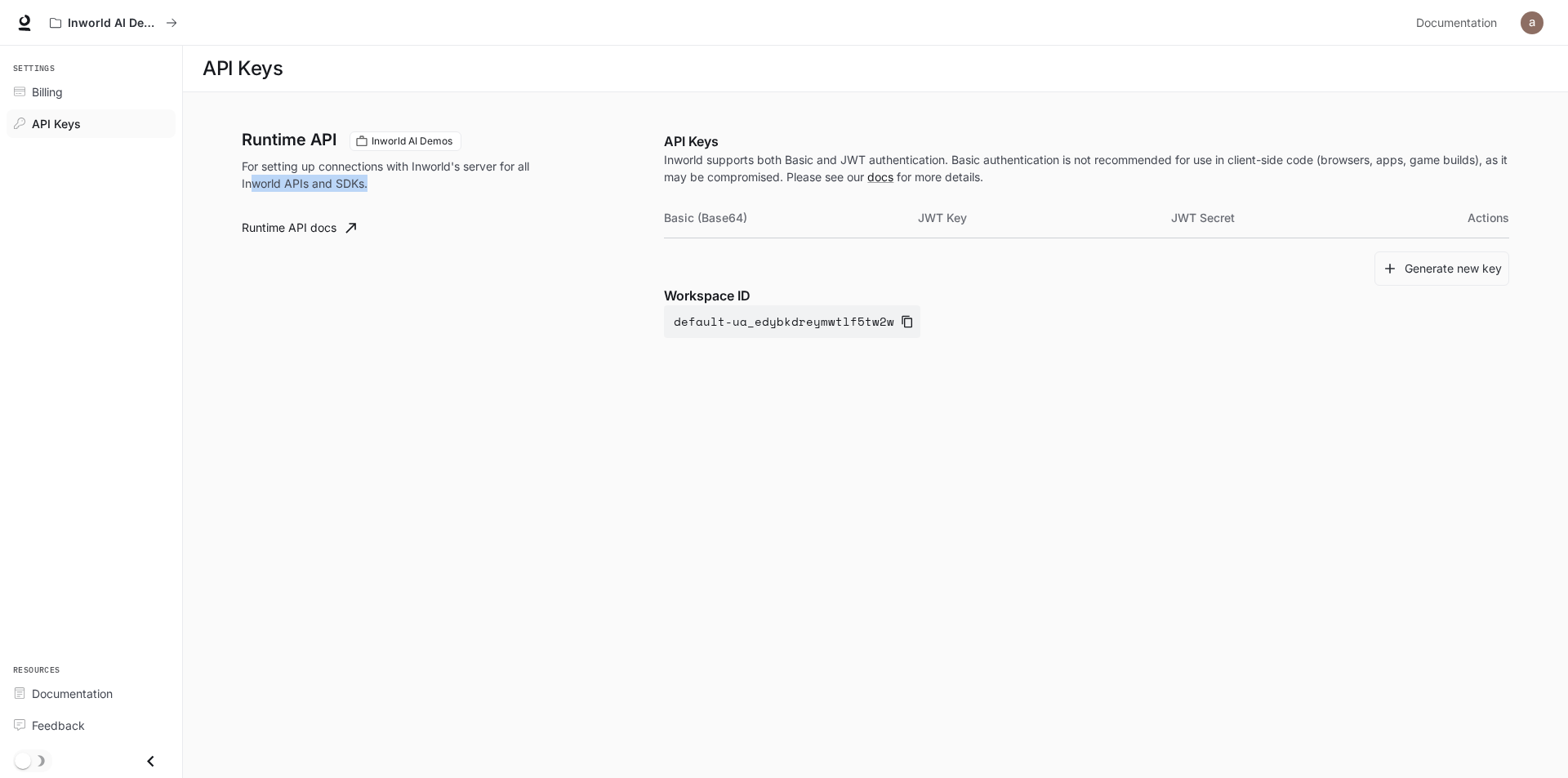
click at [383, 191] on p "For setting up connections with Inworld's server for all Inworld APIs and SDKs." at bounding box center [395, 174] width 307 height 34
click at [100, 104] on link "Billing" at bounding box center [91, 92] width 169 height 29
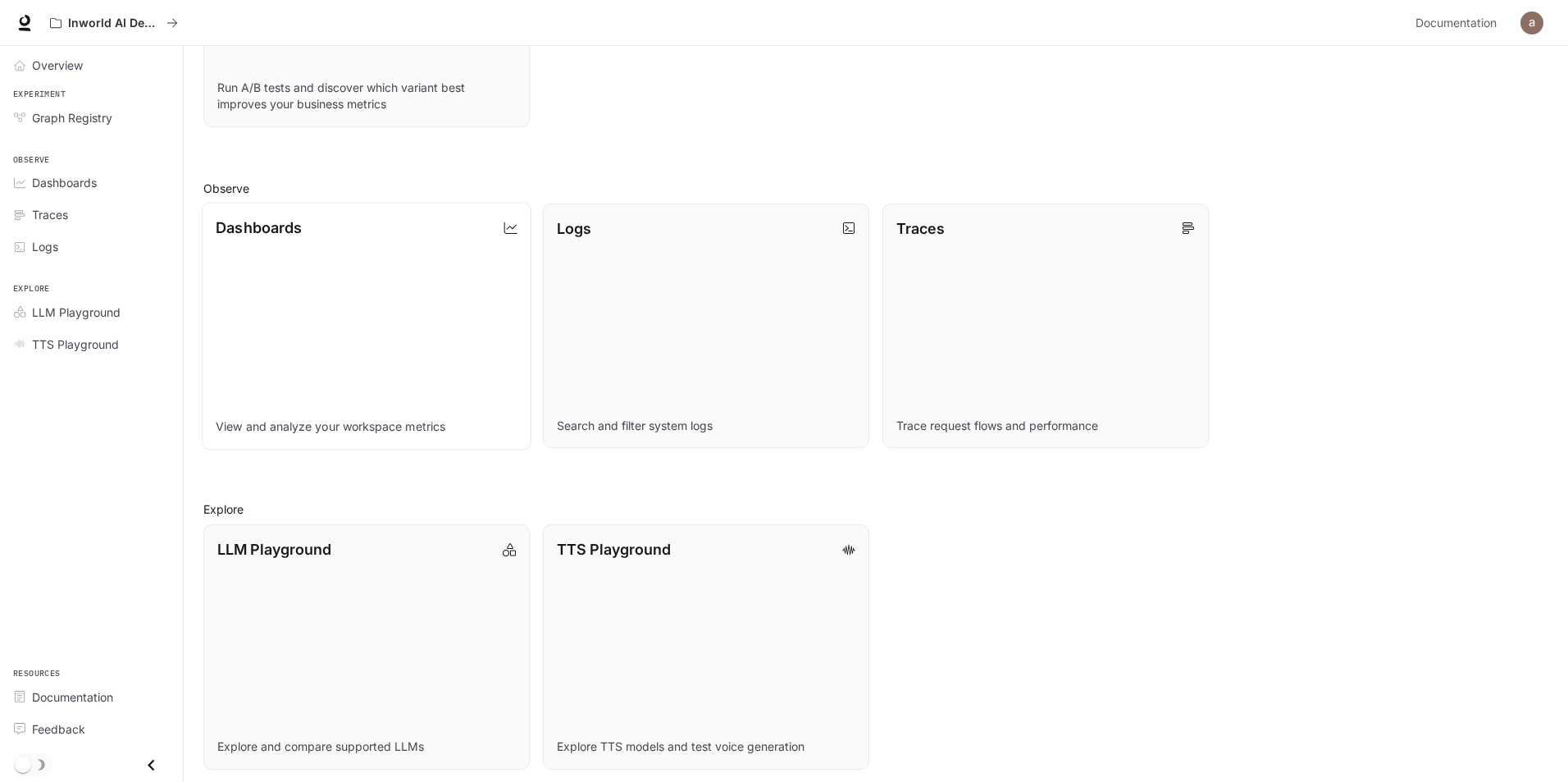
scroll to position [388, 0]
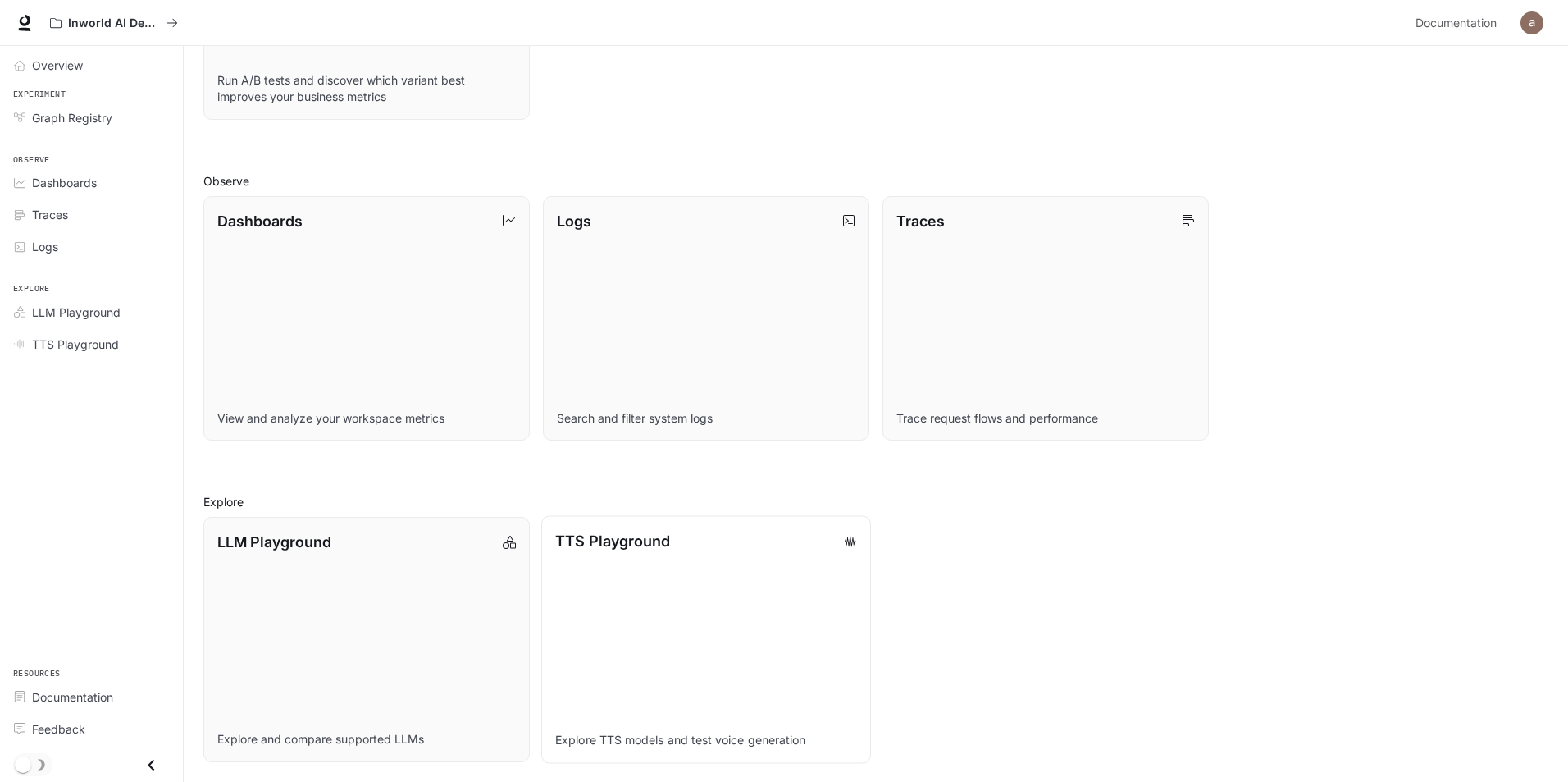
click at [587, 597] on link "TTS Playground Explore TTS models and test voice generation" at bounding box center [706, 639] width 330 height 247
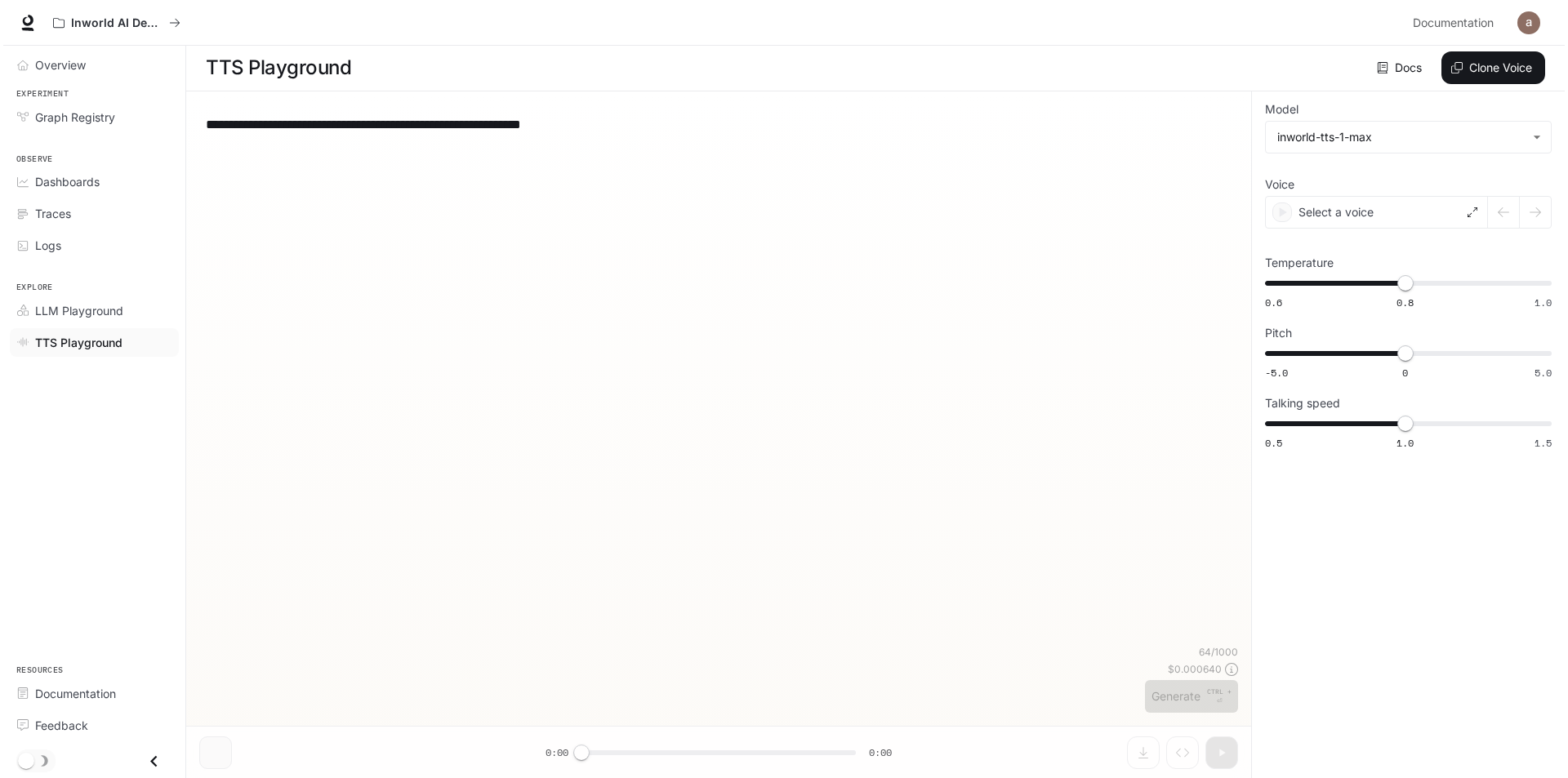
scroll to position [1, 0]
type input "**********"
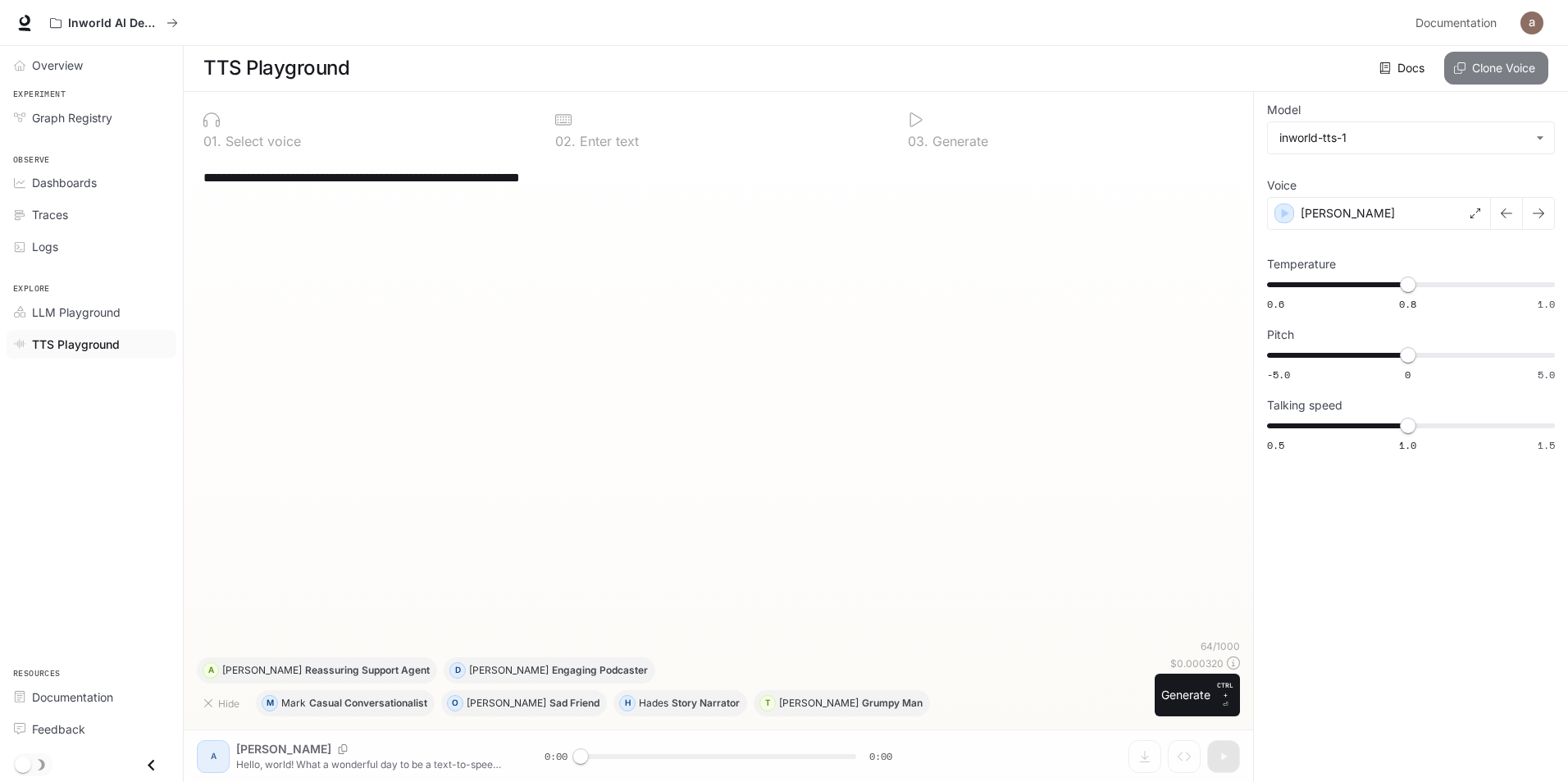
click at [1466, 66] on button "Clone Voice" at bounding box center [1496, 67] width 104 height 33
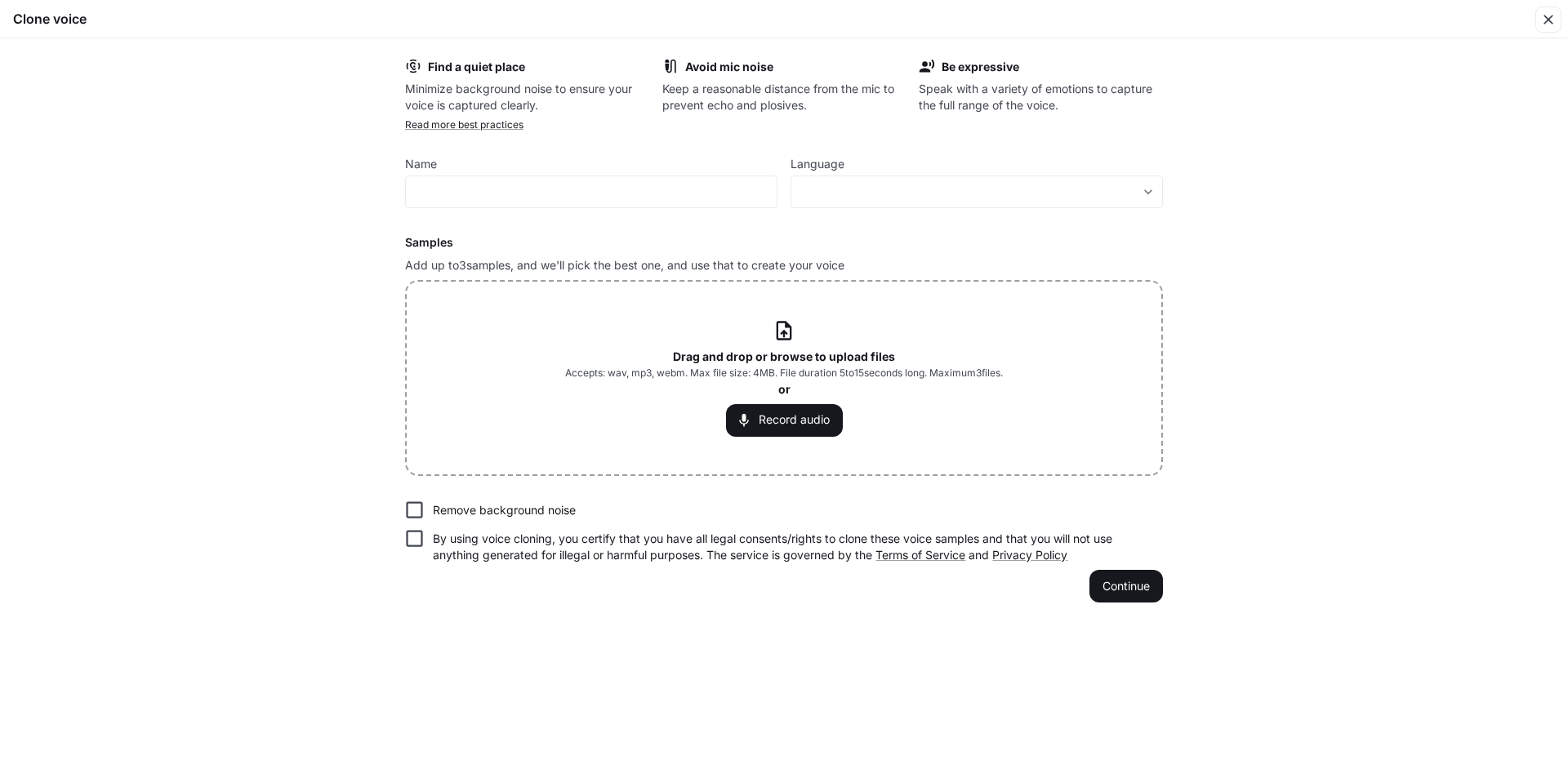
drag, startPoint x: 678, startPoint y: 69, endPoint x: 786, endPoint y: 68, distance: 108.0
click at [786, 68] on div "Avoid mic noise" at bounding box center [784, 67] width 244 height 17
drag, startPoint x: 431, startPoint y: 64, endPoint x: 541, endPoint y: 66, distance: 110.0
click at [541, 66] on div "Find a quiet place" at bounding box center [527, 67] width 244 height 17
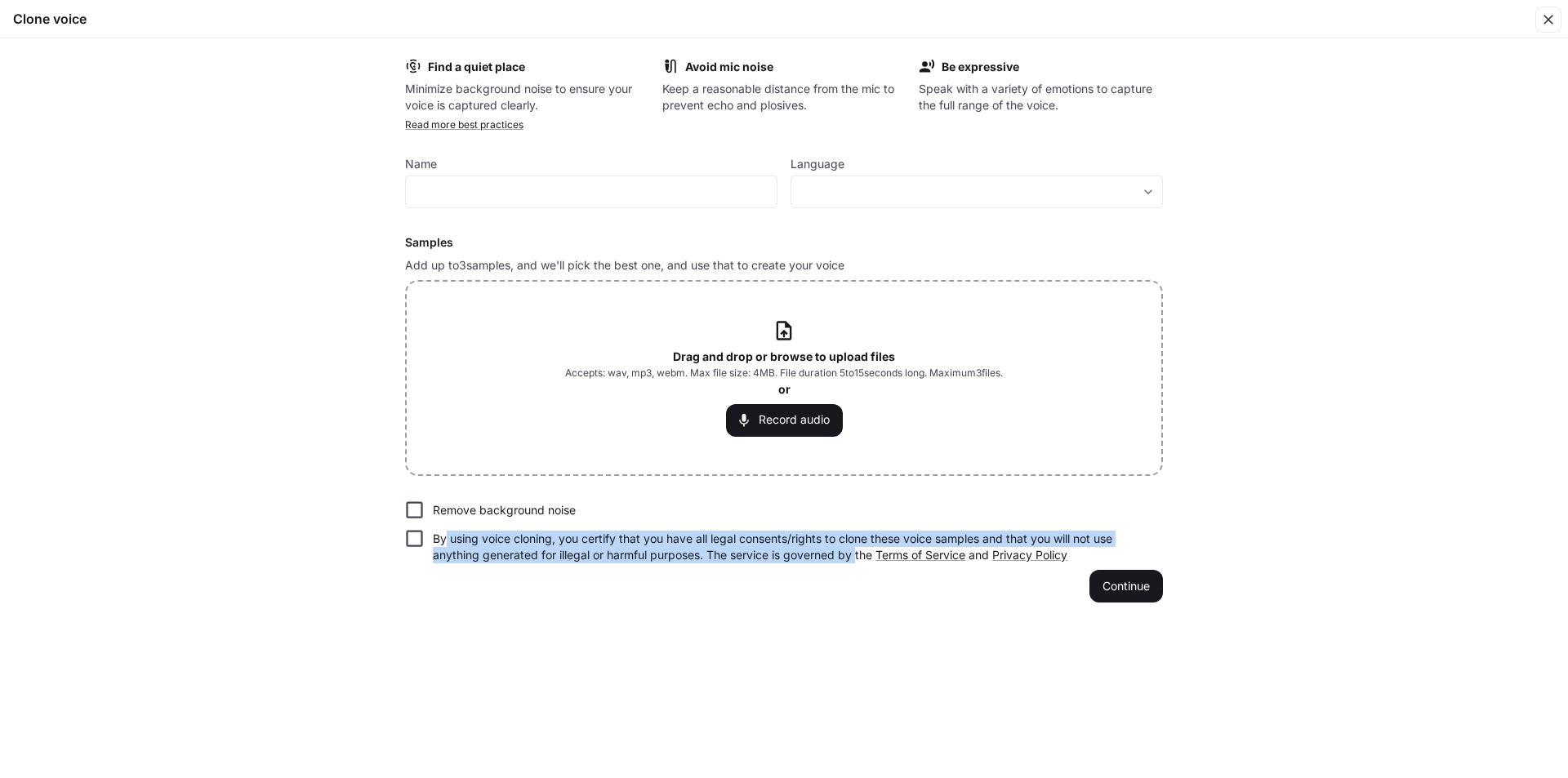
drag, startPoint x: 446, startPoint y: 545, endPoint x: 861, endPoint y: 561, distance: 415.3
click at [861, 561] on p "By using voice cloning, you certify that you have all legal consents/rights to …" at bounding box center [791, 546] width 717 height 32
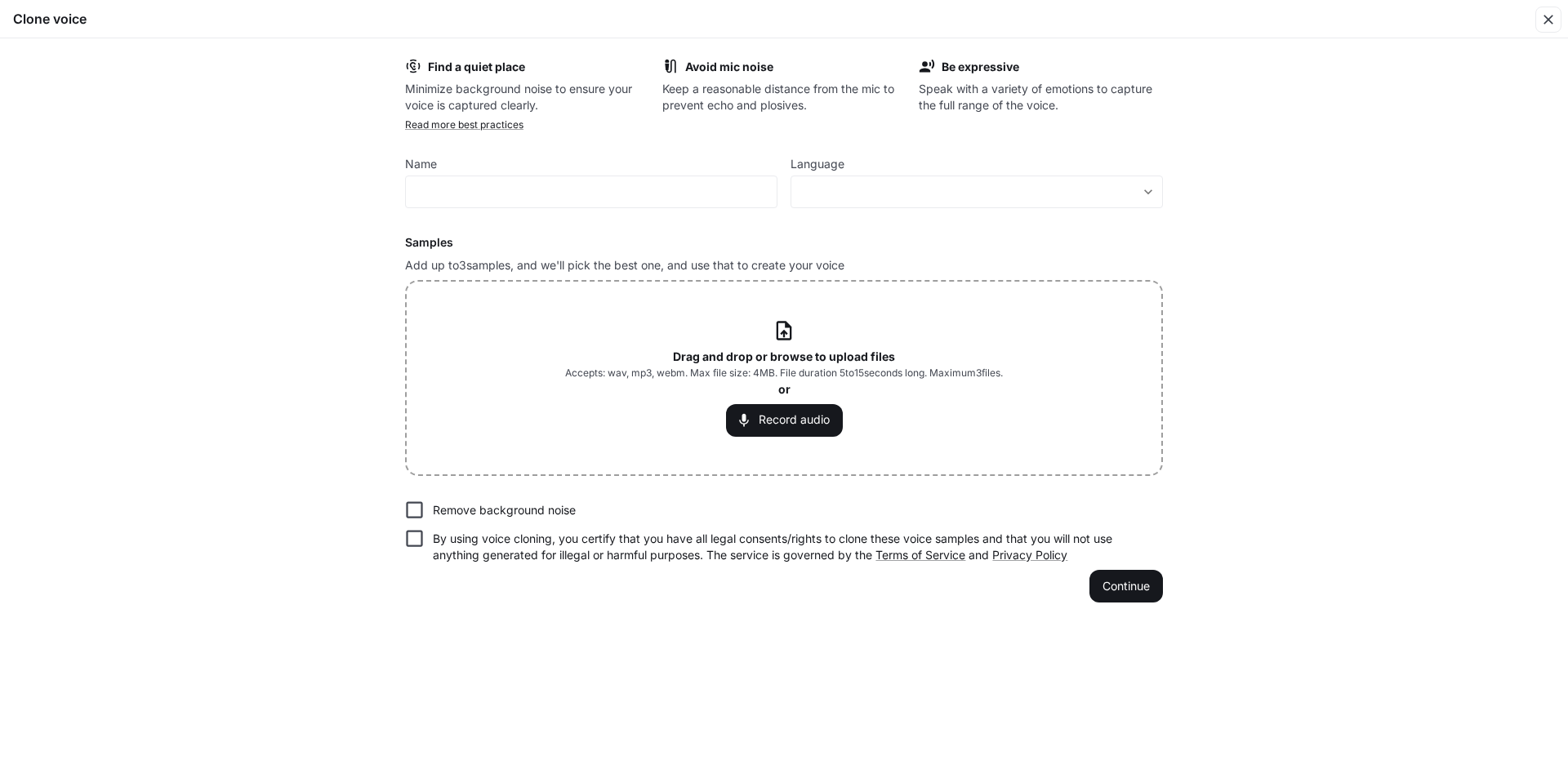
click at [799, 611] on div "Find a quiet place Minimize background noise to ensure your voice is captured c…" at bounding box center [784, 329] width 784 height 570
drag, startPoint x: 397, startPoint y: 261, endPoint x: 985, endPoint y: 251, distance: 588.1
click at [984, 251] on div "Find a quiet place Minimize background noise to ensure your voice is captured c…" at bounding box center [784, 329] width 784 height 570
click at [985, 251] on form "Find a quiet place Minimize background noise to ensure your voice is captured c…" at bounding box center [784, 330] width 758 height 544
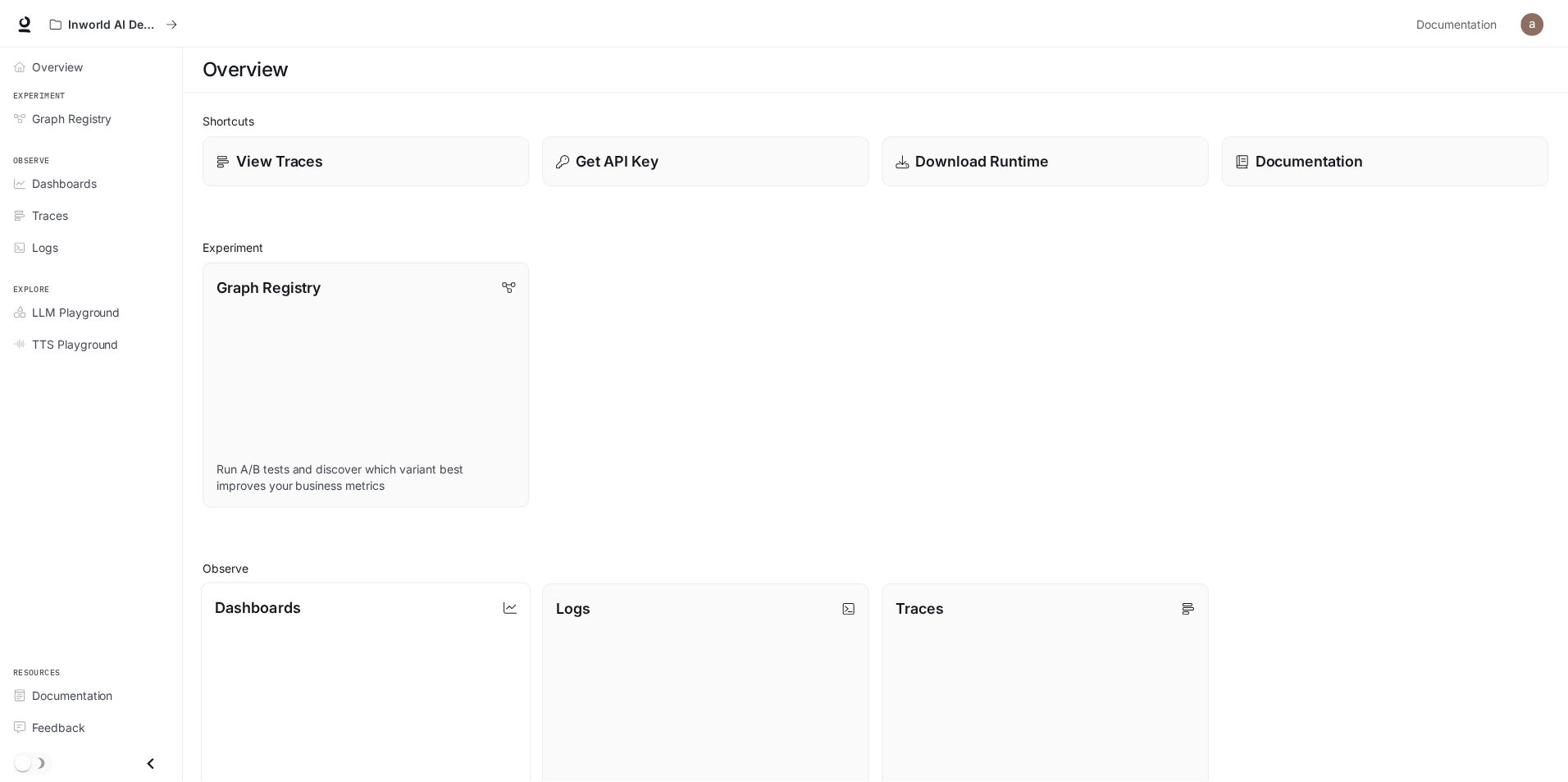
scroll to position [388, 0]
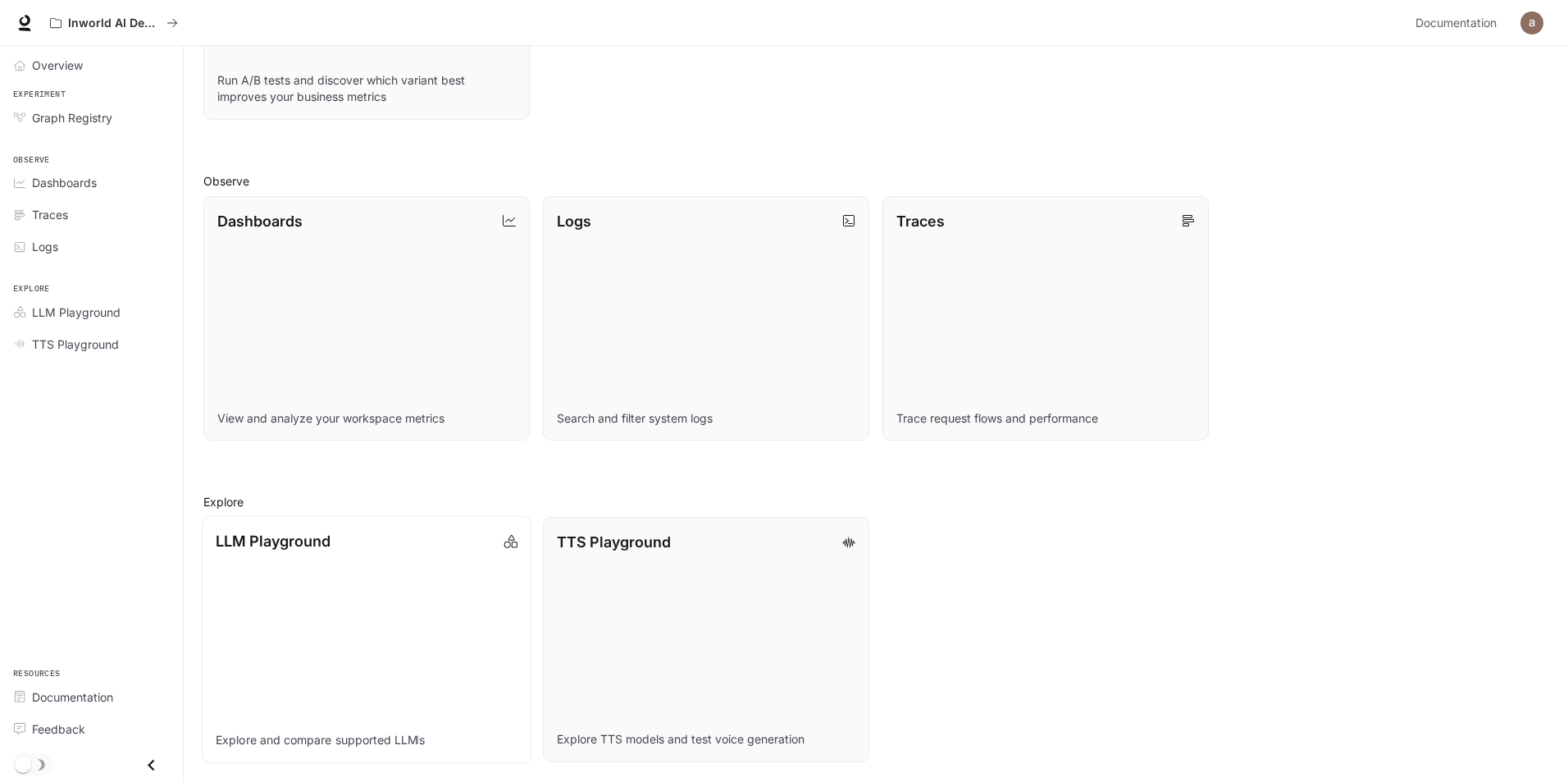
click at [421, 583] on link "LLM Playground Explore and compare supported LLMs" at bounding box center [367, 639] width 330 height 247
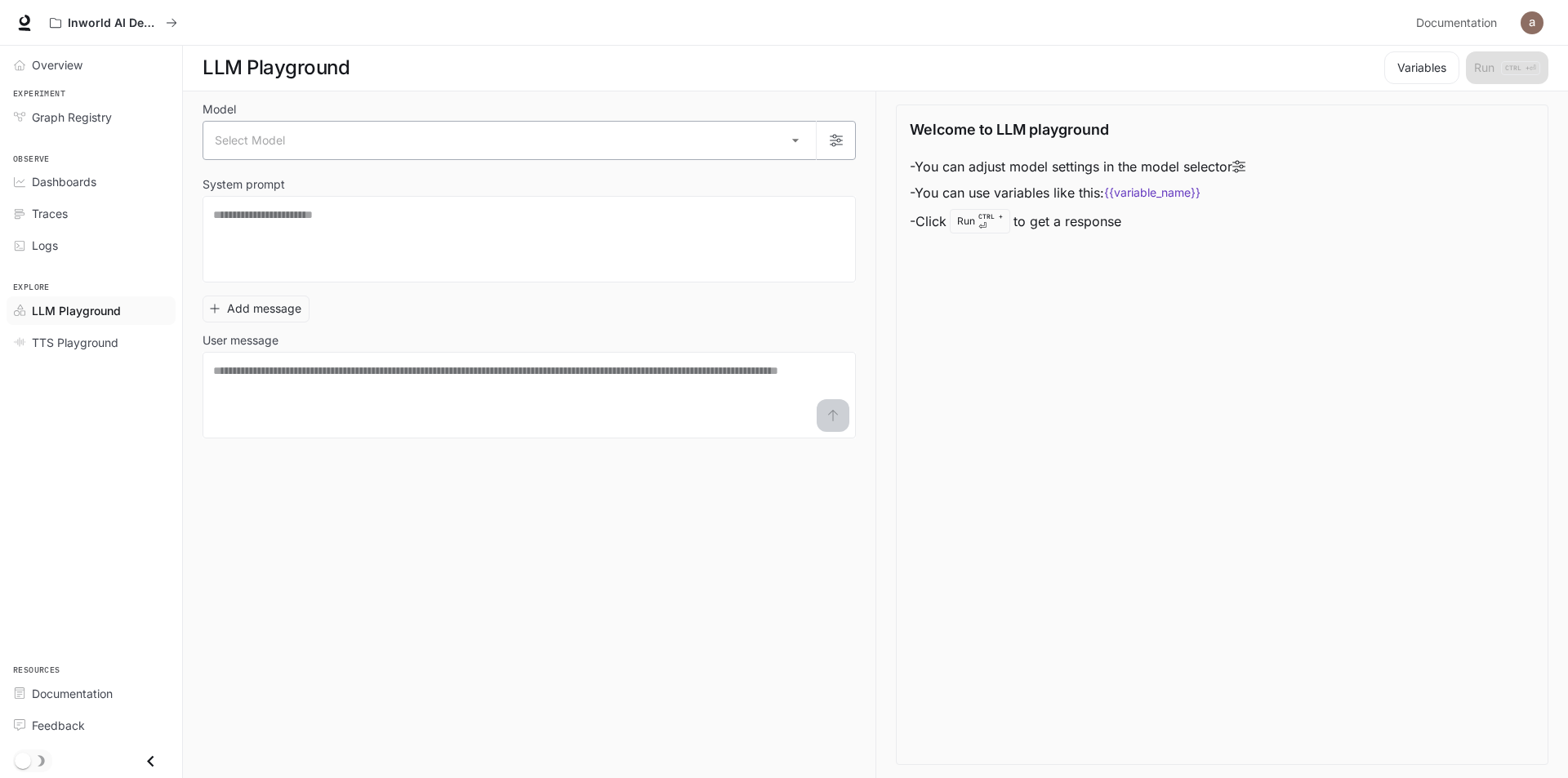
click at [700, 148] on body "Skip to main content Inworld AI Demos Documentation Documentation Portal Overvi…" at bounding box center [784, 389] width 1568 height 779
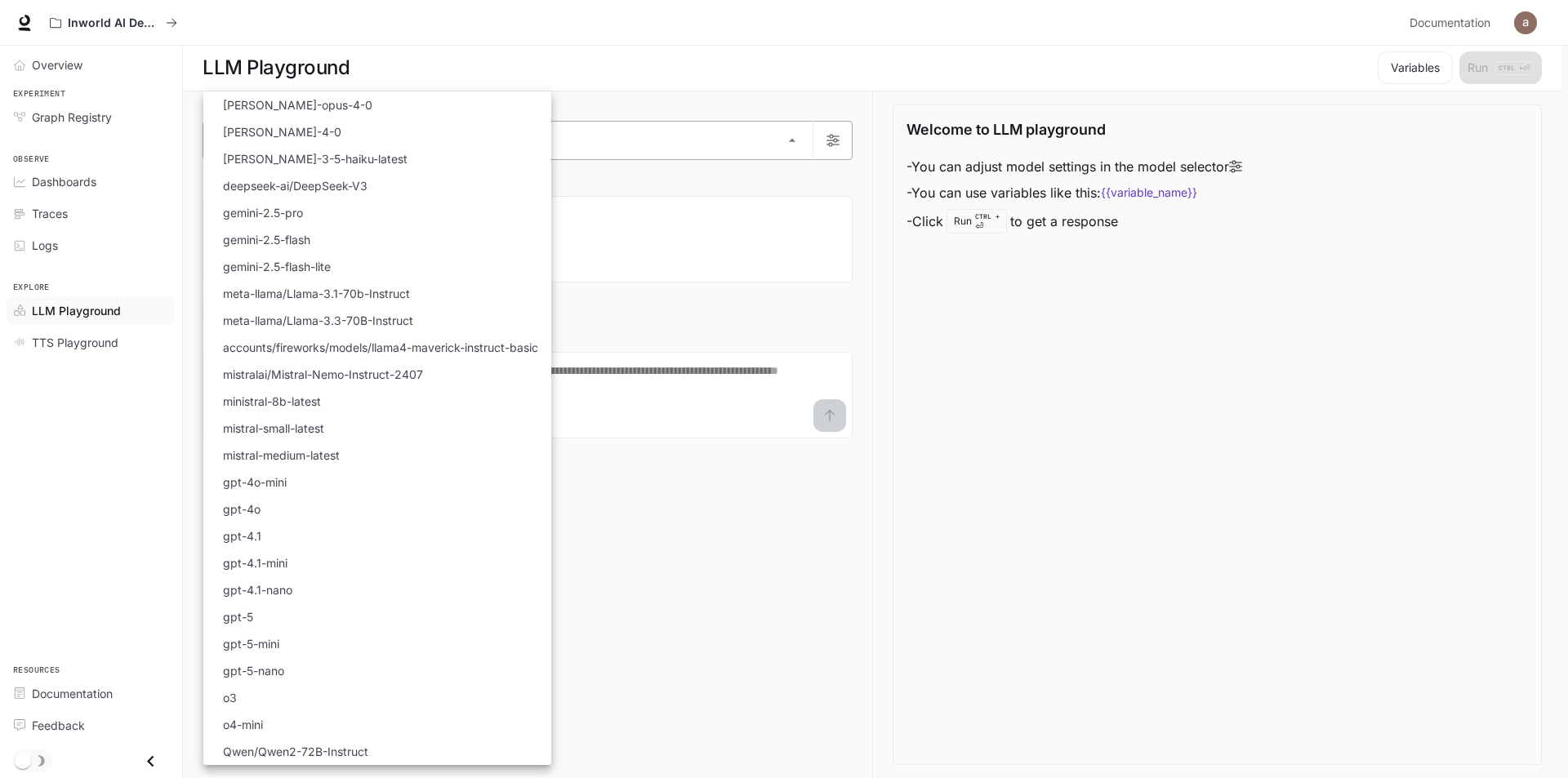
click at [700, 148] on div at bounding box center [784, 389] width 1568 height 778
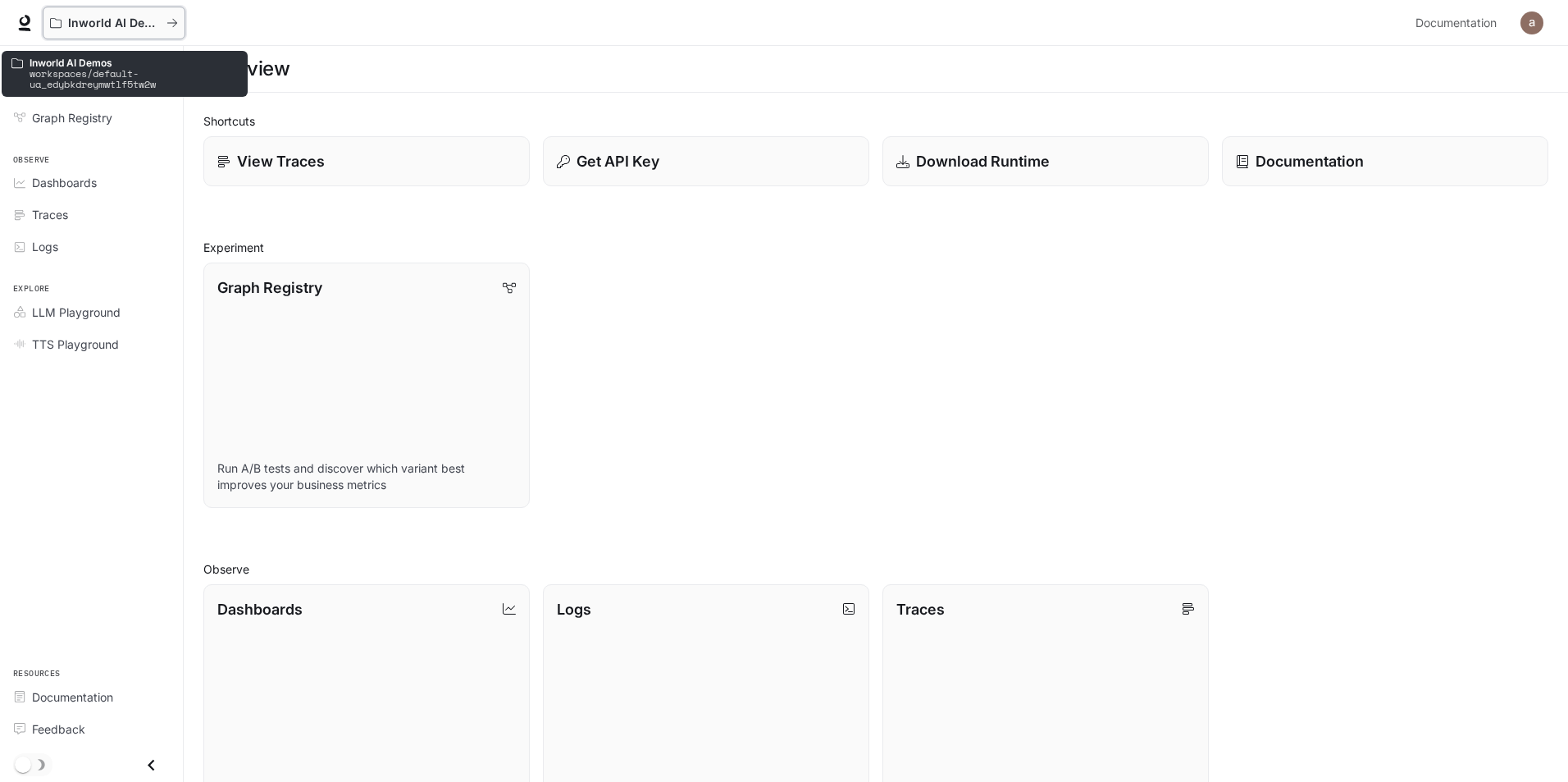
click at [163, 21] on div "Inworld AI Demos" at bounding box center [108, 23] width 116 height 14
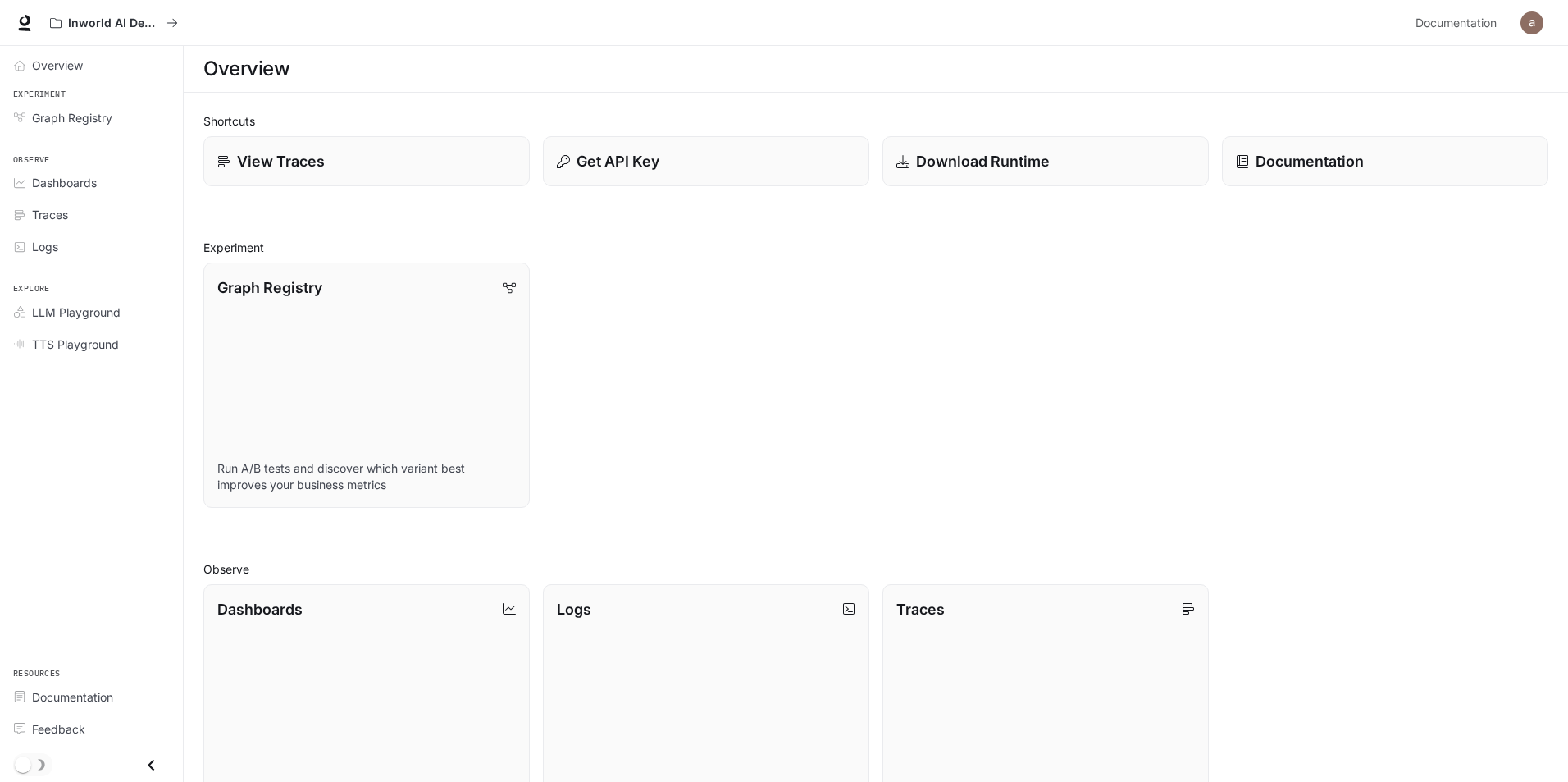
click at [45, 93] on span "Experiment" at bounding box center [91, 94] width 183 height 14
click at [50, 117] on span "Graph Registry" at bounding box center [72, 117] width 80 height 17
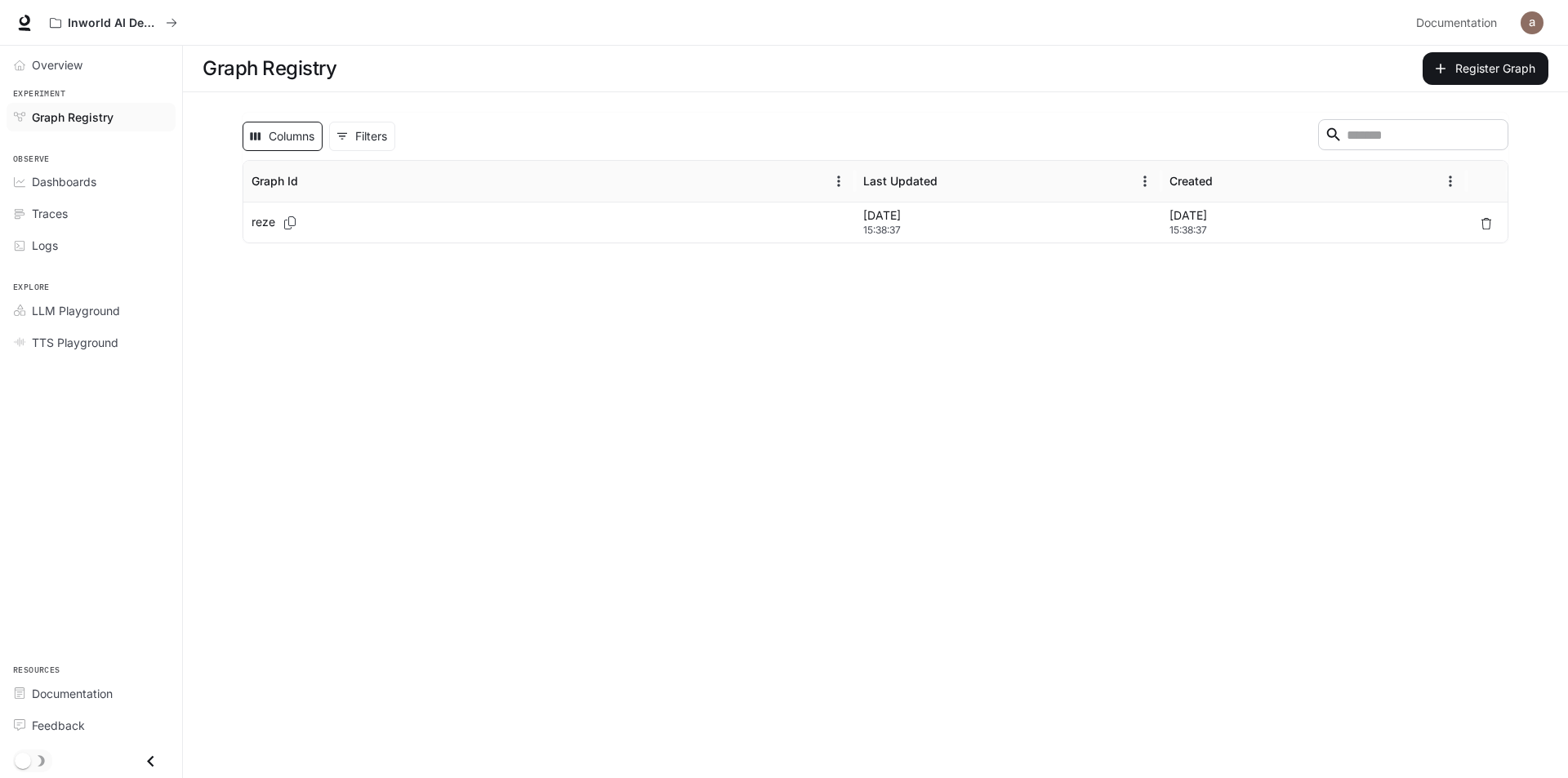
click at [310, 145] on button "Columns" at bounding box center [282, 136] width 80 height 30
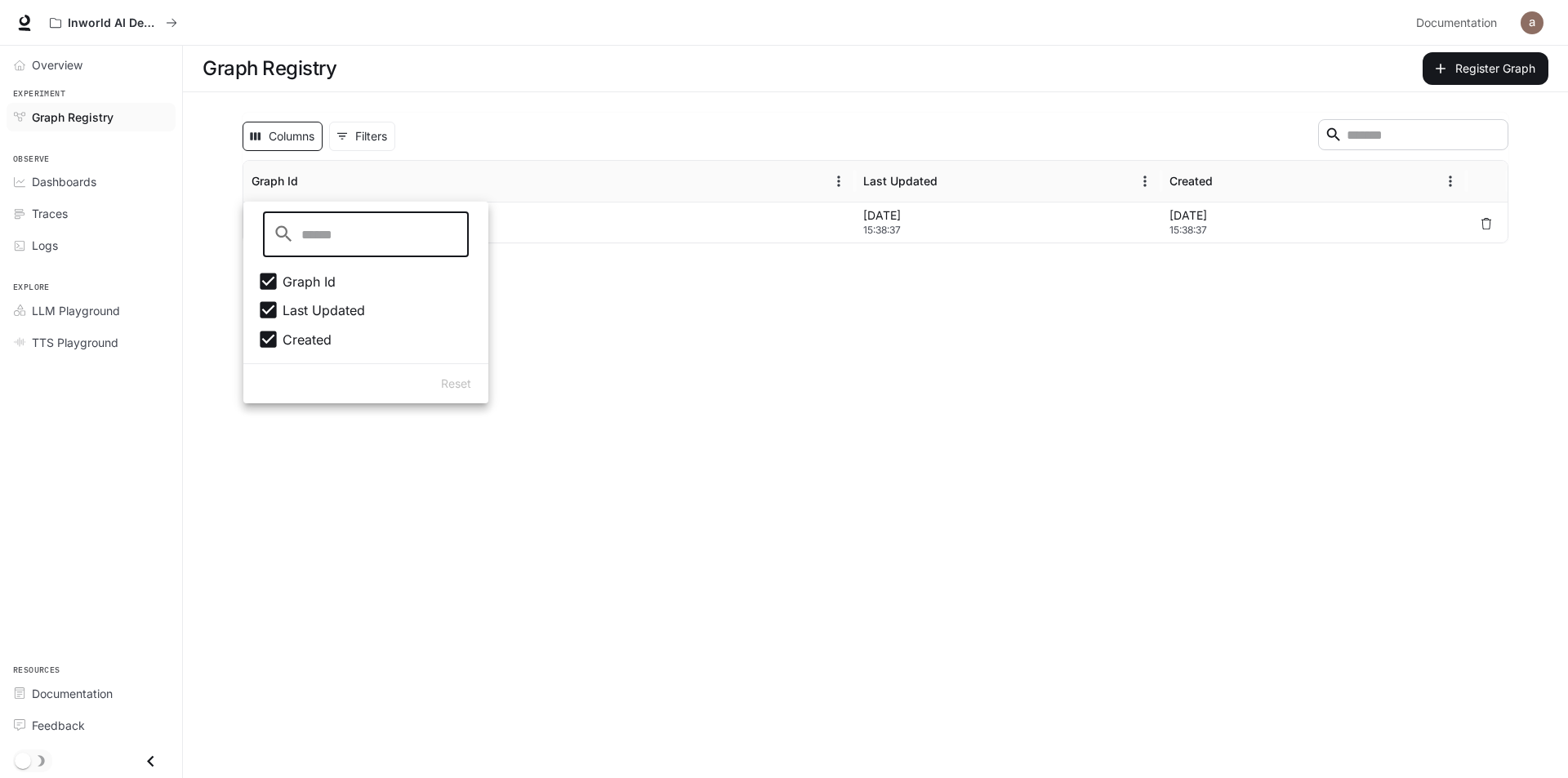
click at [306, 136] on button "Columns" at bounding box center [282, 136] width 80 height 30
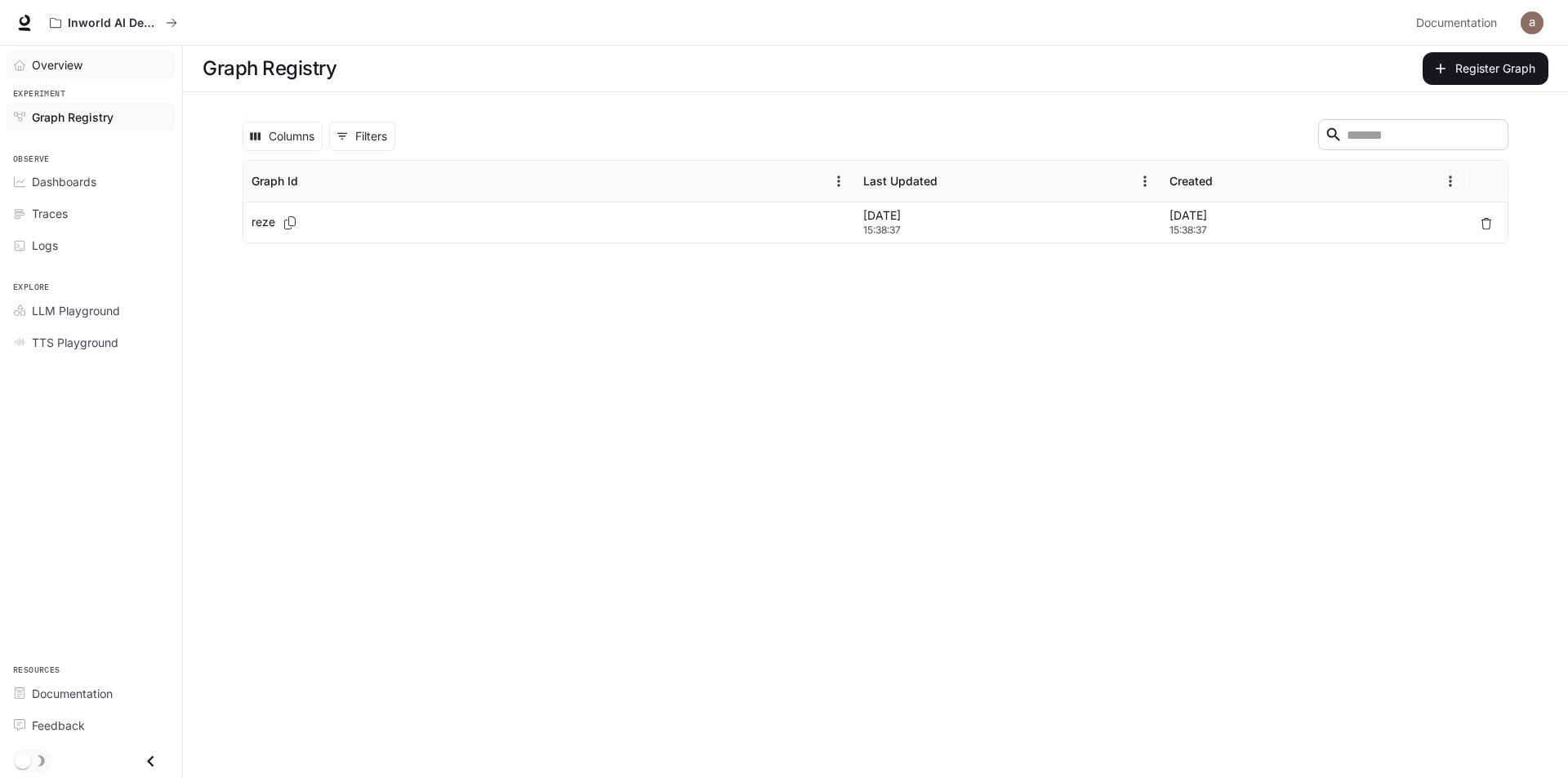
click at [79, 58] on span "Overview" at bounding box center [57, 65] width 51 height 17
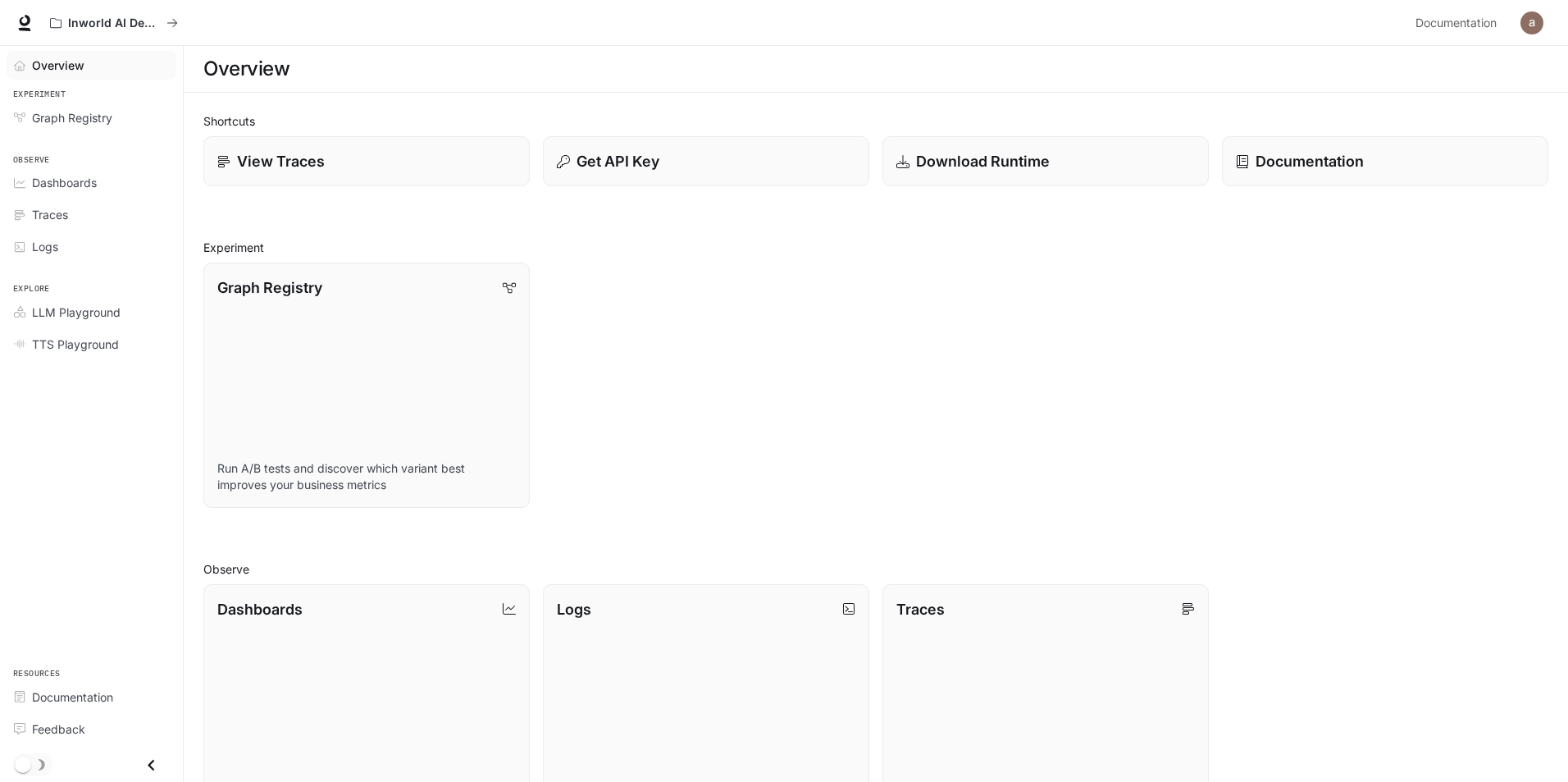
click at [228, 72] on h1 "Overview" at bounding box center [246, 68] width 86 height 33
click at [330, 155] on div "View Traces" at bounding box center [367, 161] width 302 height 22
click at [63, 65] on span "Overview" at bounding box center [57, 65] width 51 height 17
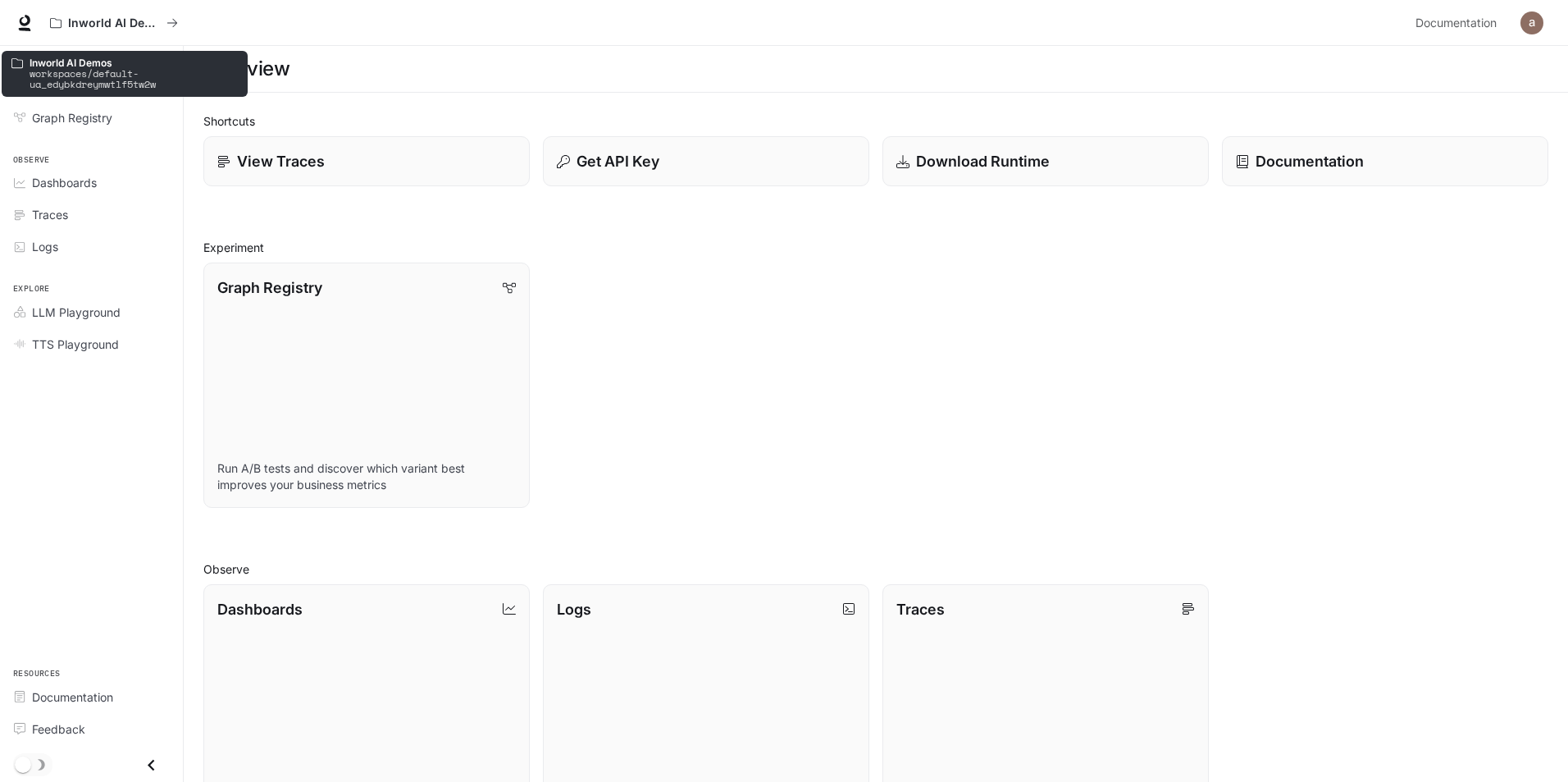
click at [126, 72] on p "workspaces/default-ua_edybkdreymwtlf5tw2w" at bounding box center [134, 78] width 209 height 21
drag, startPoint x: 119, startPoint y: 73, endPoint x: 71, endPoint y: 75, distance: 48.0
click at [71, 75] on p "workspaces/default-ua_edybkdreymwtlf5tw2w" at bounding box center [134, 78] width 209 height 21
drag, startPoint x: 55, startPoint y: 69, endPoint x: 23, endPoint y: 66, distance: 32.1
click at [28, 68] on div "Inworld AI Demos workspaces/default-ua_edybkdreymwtlf5tw2w" at bounding box center [125, 74] width 233 height 39
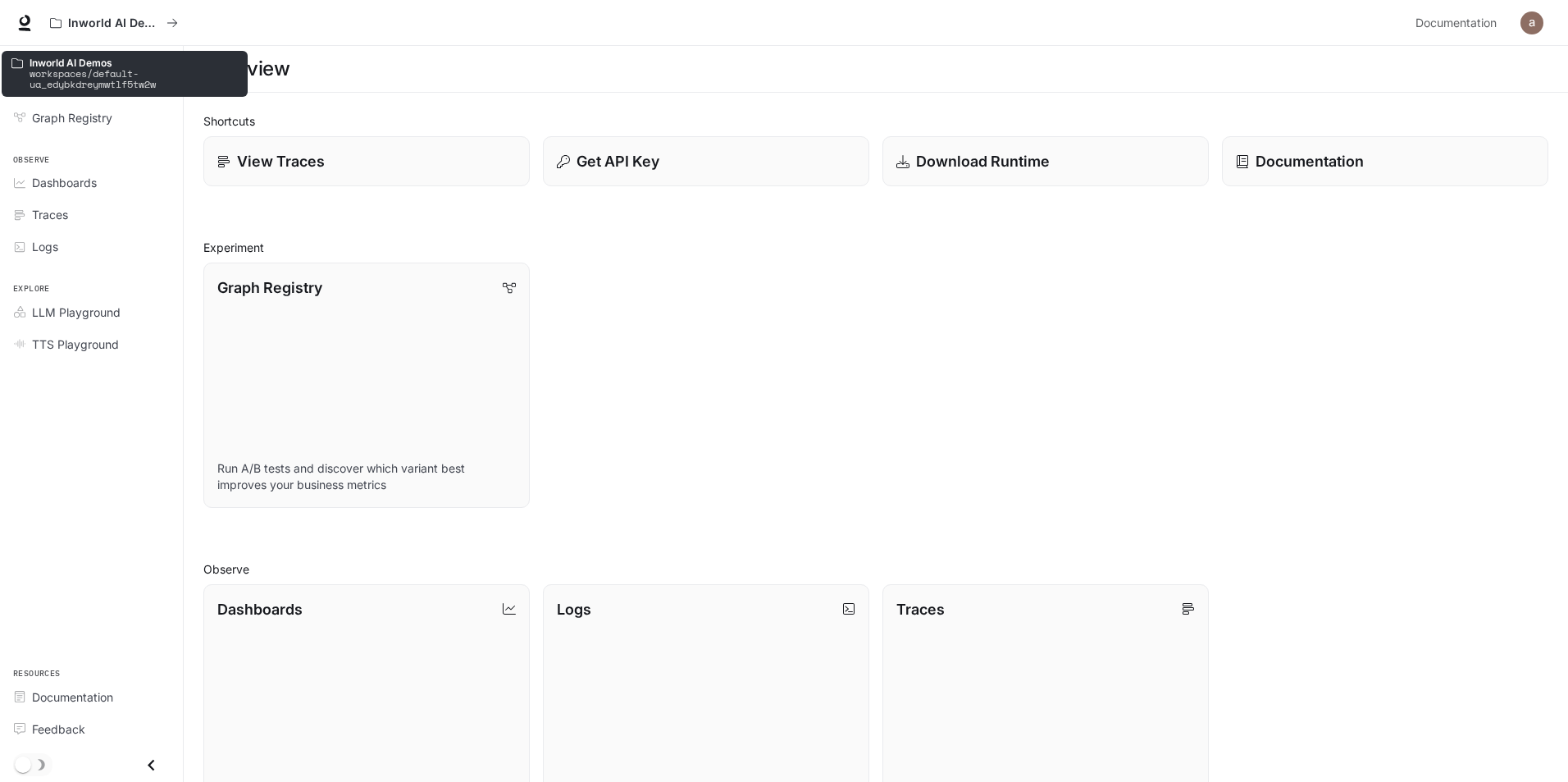
click at [23, 65] on div "Inworld AI Demos workspaces/default-ua_edybkdreymwtlf5tw2w" at bounding box center [125, 74] width 233 height 39
click at [20, 55] on div "Inworld AI Demos workspaces/default-ua_edybkdreymwtlf5tw2w" at bounding box center [125, 74] width 233 height 39
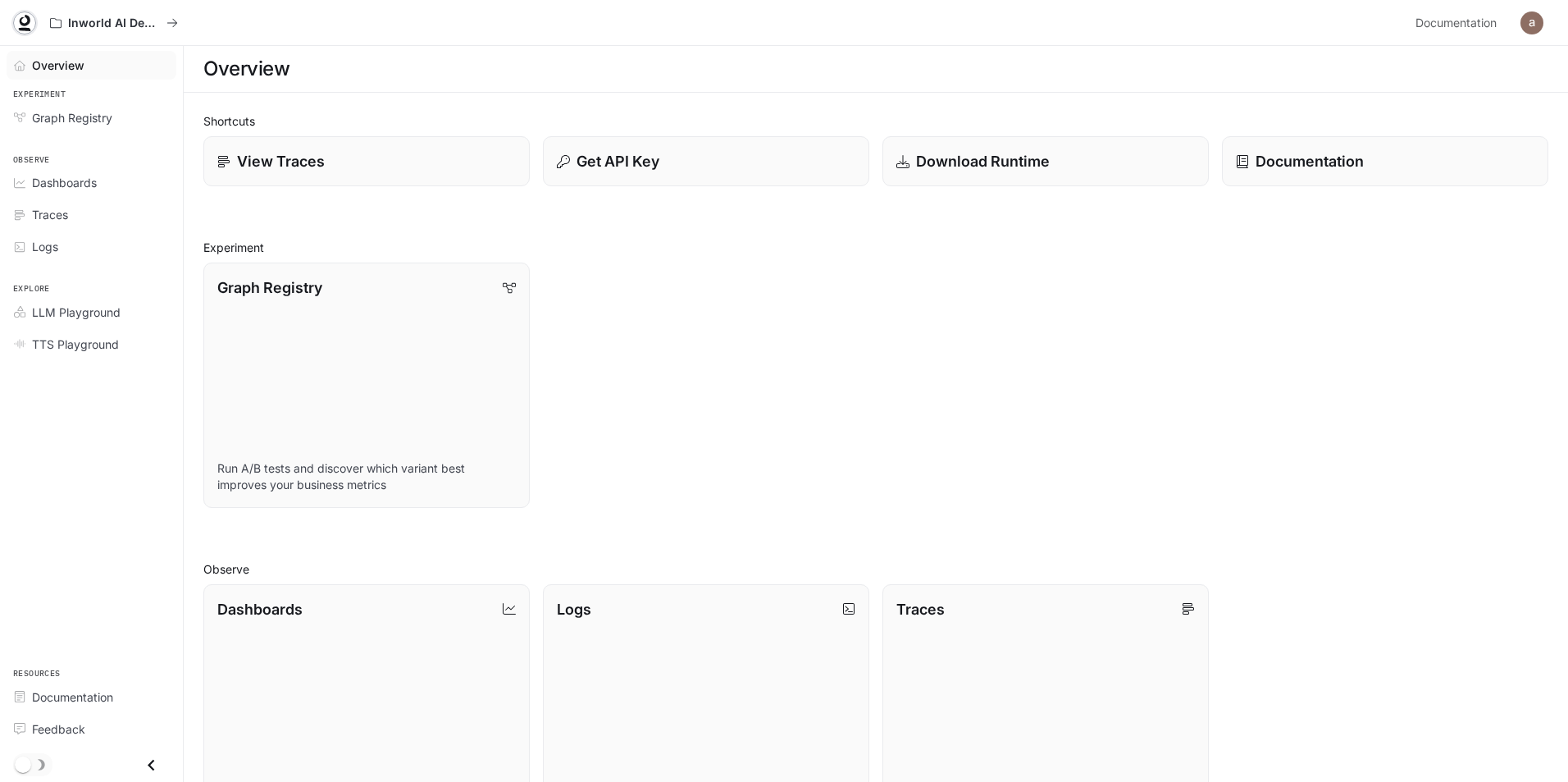
click at [23, 26] on icon at bounding box center [25, 23] width 17 height 17
click at [157, 773] on icon "Close drawer" at bounding box center [152, 765] width 22 height 22
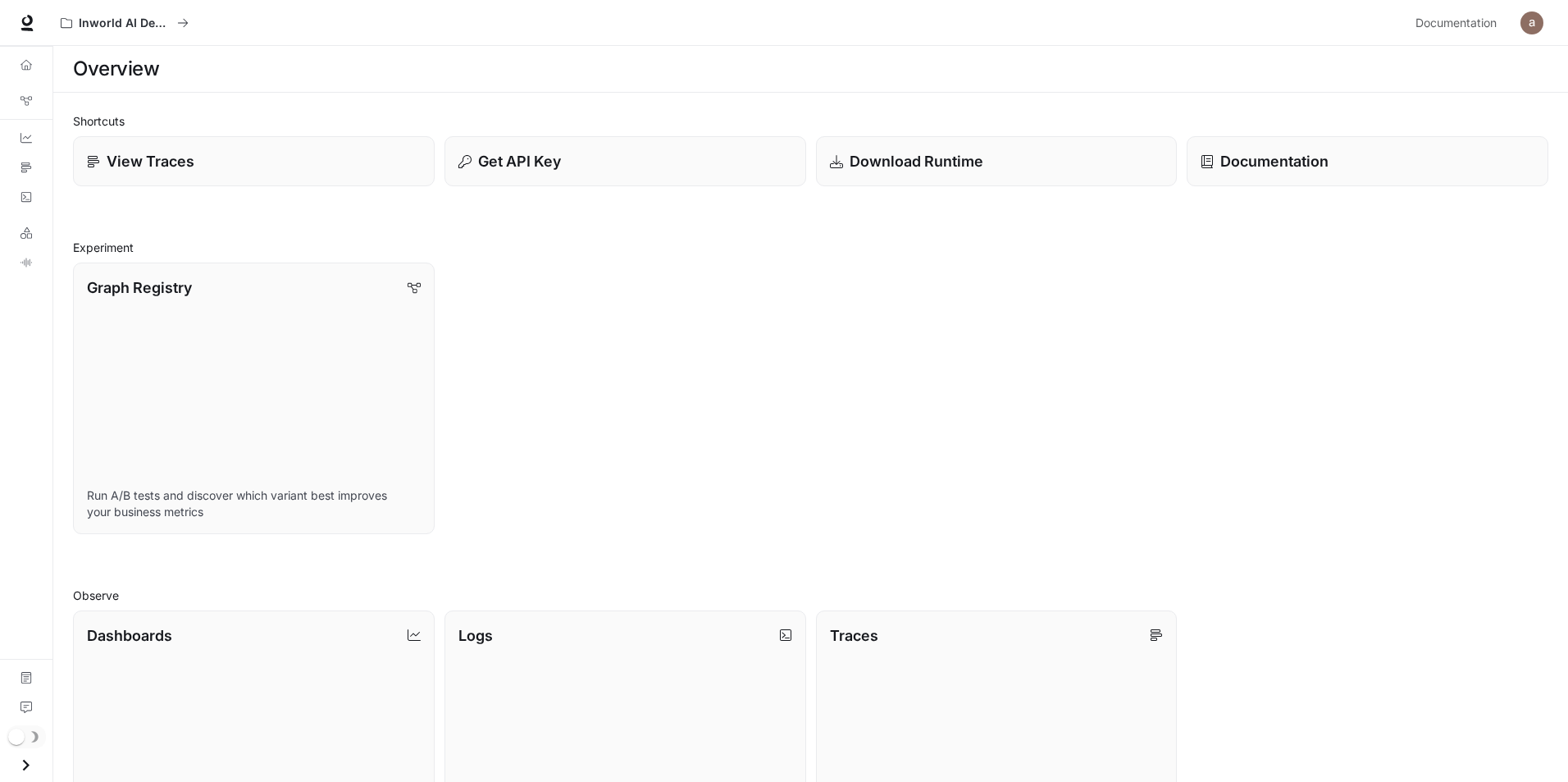
click at [30, 764] on icon "Open drawer" at bounding box center [26, 765] width 22 height 22
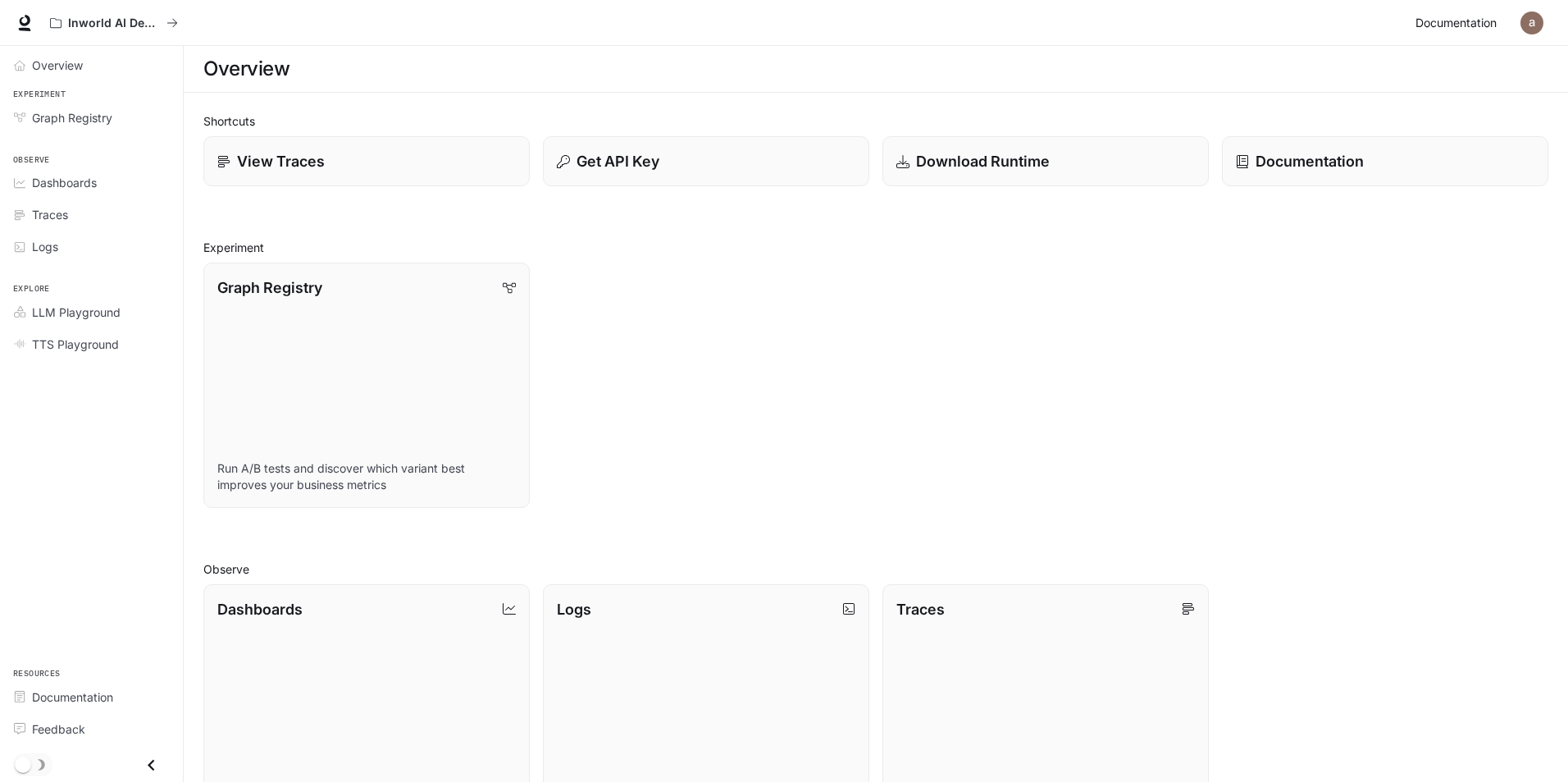
click at [1452, 22] on span "Documentation" at bounding box center [1456, 23] width 81 height 21
